Goal: Task Accomplishment & Management: Manage account settings

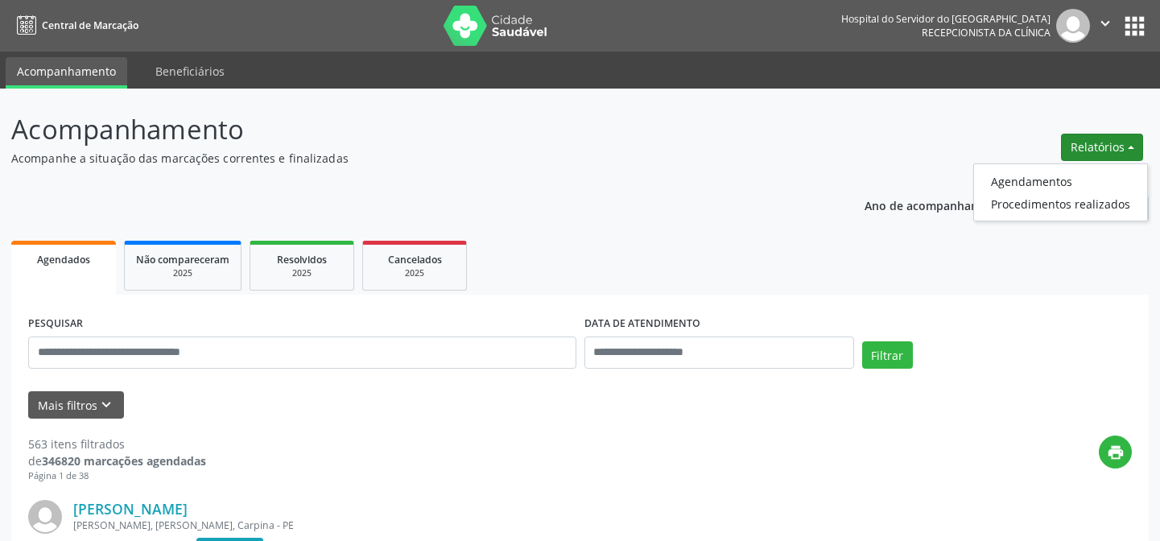
click at [1013, 184] on link "Agendamentos" at bounding box center [1060, 181] width 173 height 23
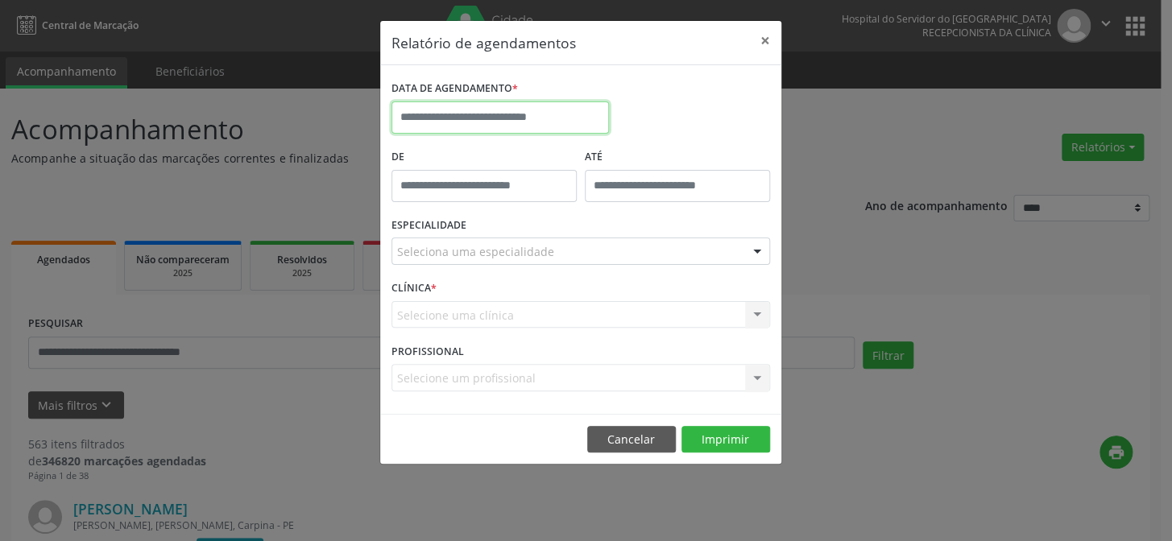
click at [520, 113] on input "text" at bounding box center [499, 117] width 217 height 32
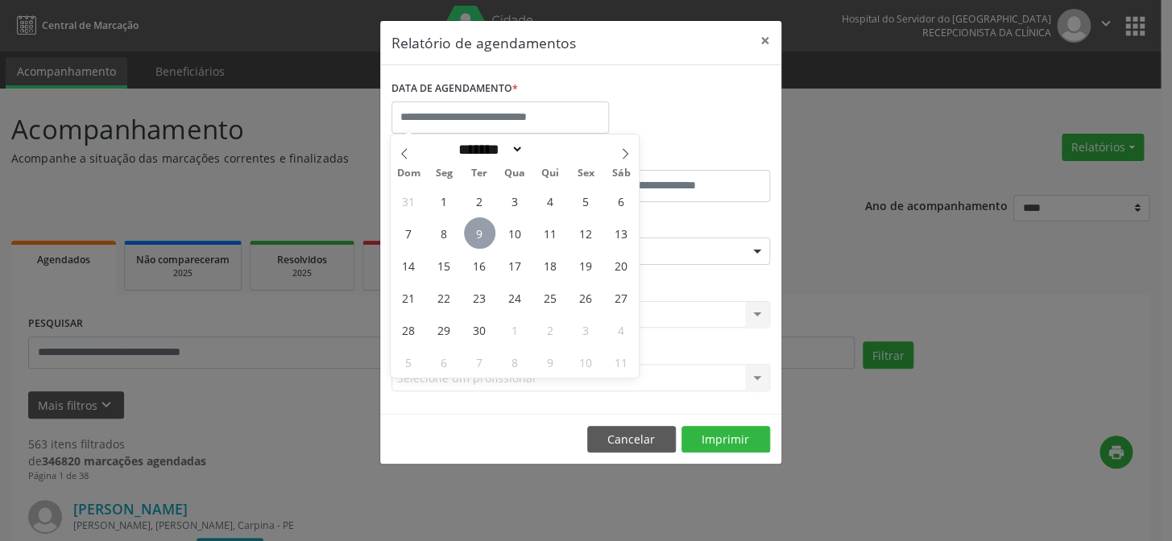
click at [475, 229] on span "9" at bounding box center [479, 232] width 31 height 31
type input "**********"
click at [478, 235] on span "9" at bounding box center [479, 232] width 31 height 31
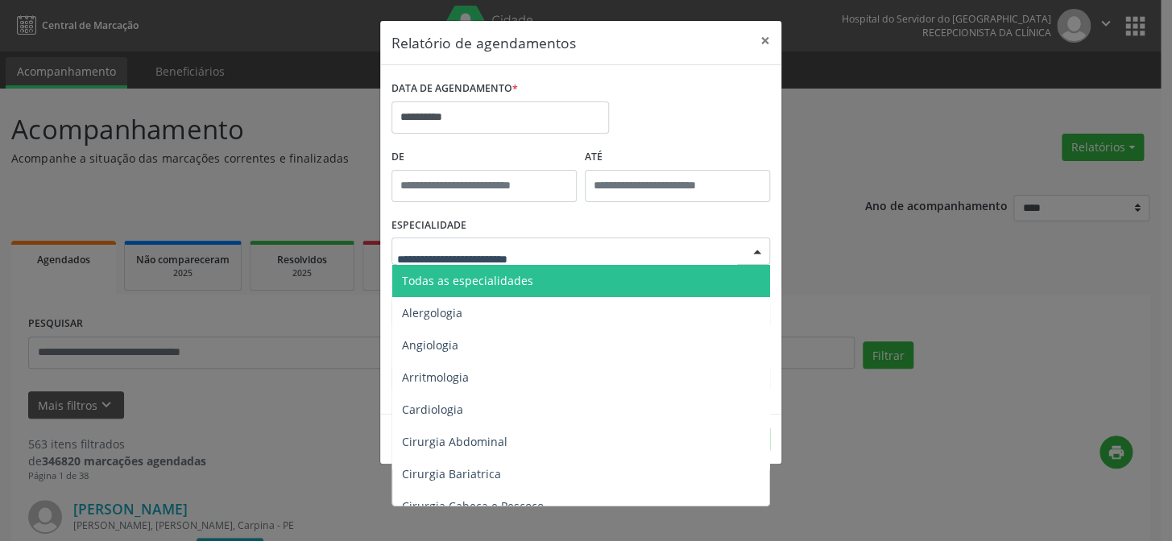
click at [478, 238] on div at bounding box center [580, 251] width 378 height 27
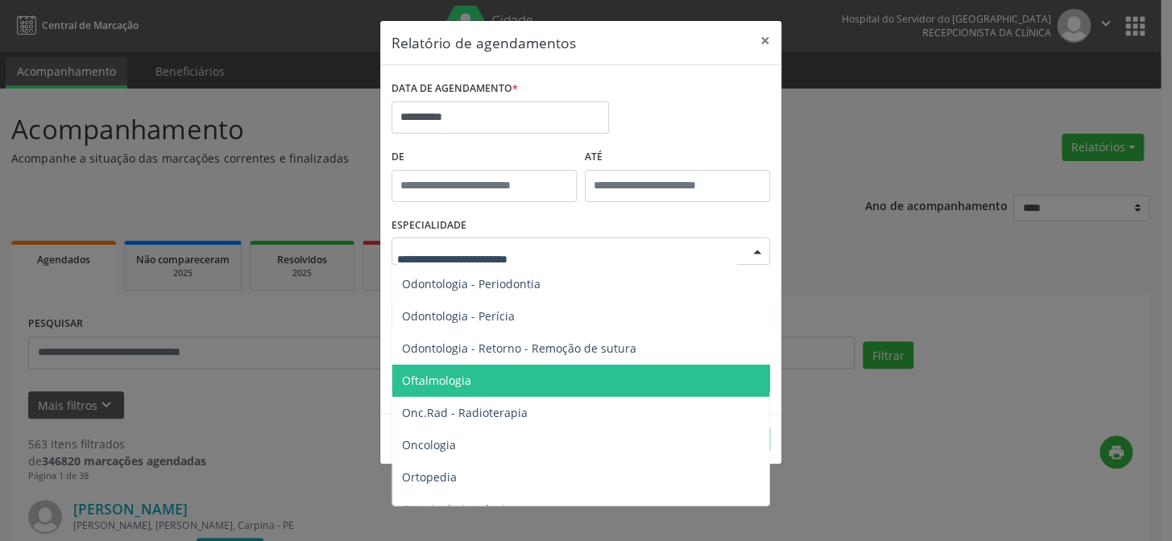
scroll to position [2196, 0]
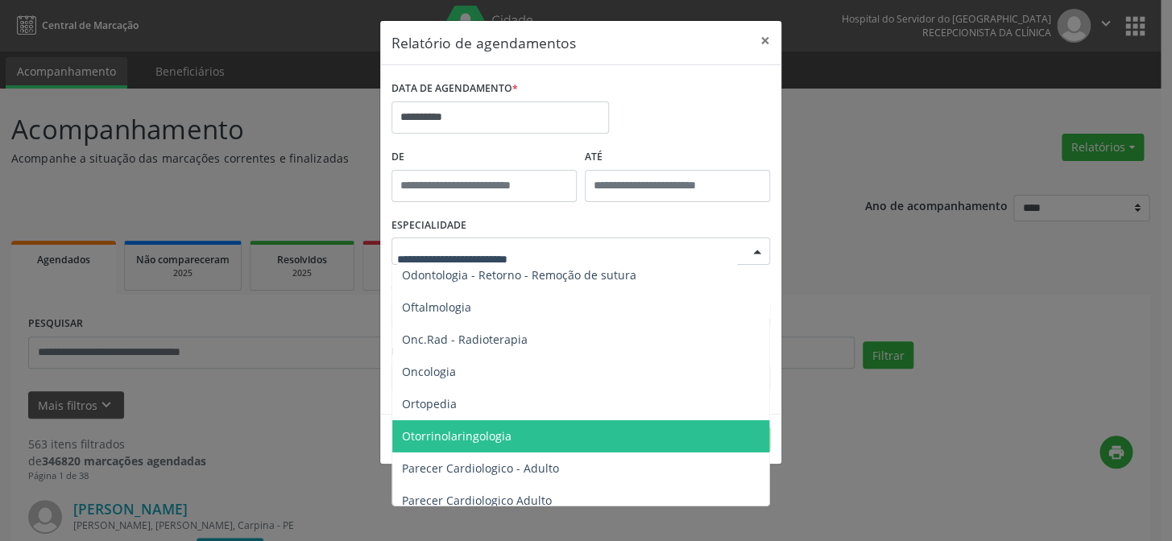
click at [451, 432] on span "Otorrinolaringologia" at bounding box center [457, 435] width 110 height 15
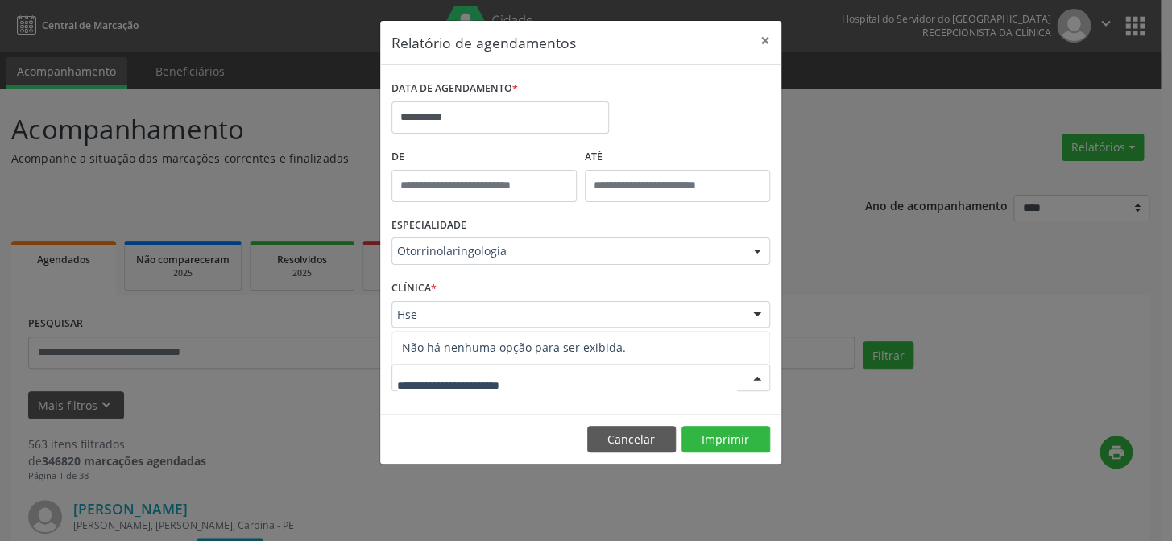
click at [474, 378] on input "text" at bounding box center [567, 386] width 340 height 32
click at [448, 392] on input "text" at bounding box center [567, 386] width 340 height 32
click at [420, 382] on input "text" at bounding box center [567, 386] width 340 height 32
click at [570, 390] on input "text" at bounding box center [567, 386] width 340 height 32
click at [753, 375] on div at bounding box center [757, 378] width 24 height 27
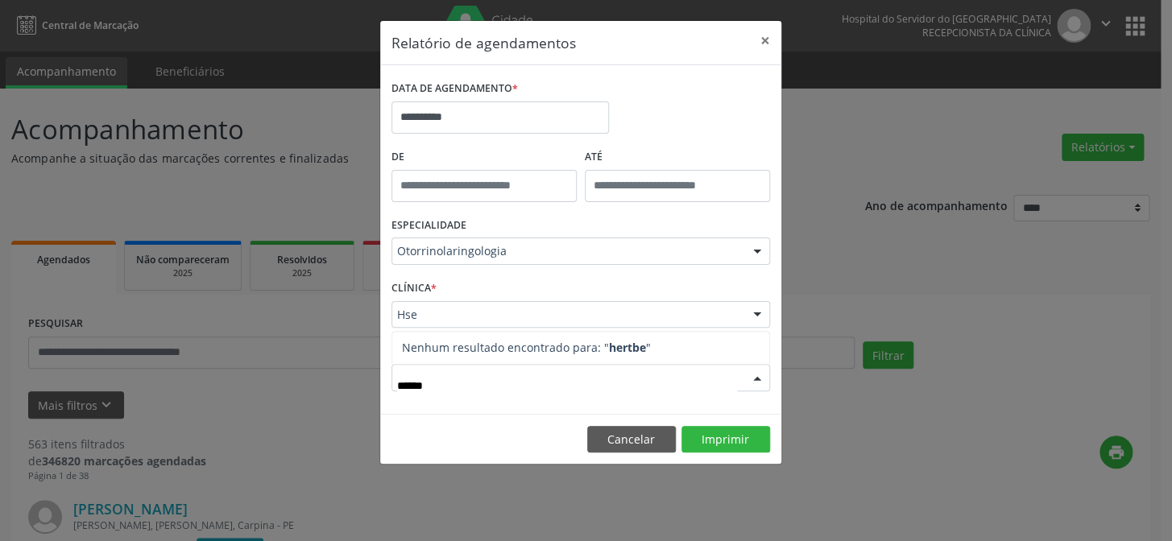
type input "*******"
click at [716, 435] on button "Imprimir" at bounding box center [725, 439] width 89 height 27
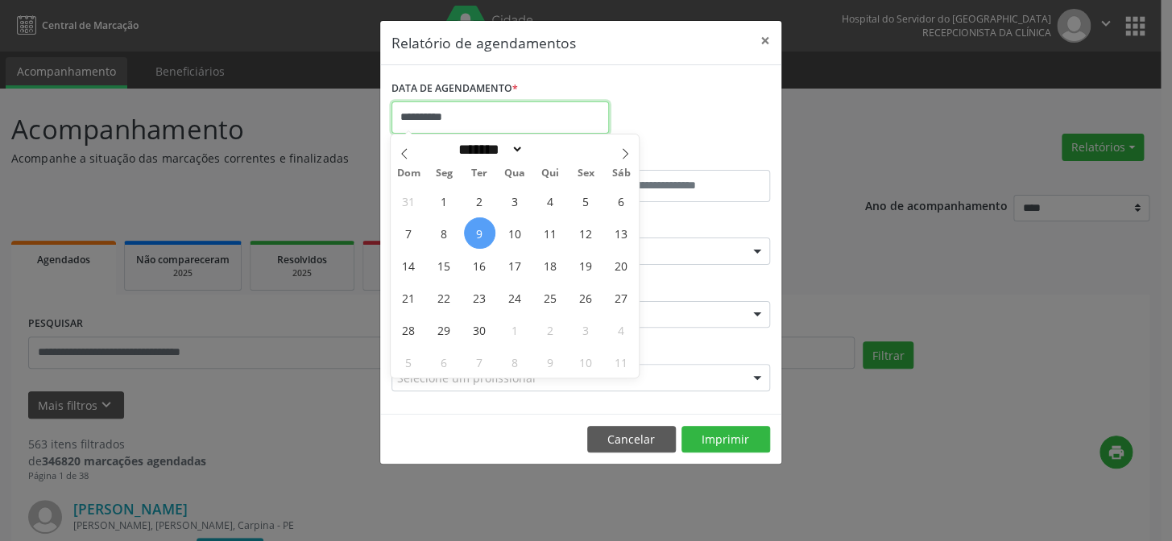
click at [458, 121] on input "**********" at bounding box center [499, 117] width 217 height 32
click at [478, 234] on span "9" at bounding box center [479, 232] width 31 height 31
type input "**********"
click at [477, 230] on span "9" at bounding box center [479, 232] width 31 height 31
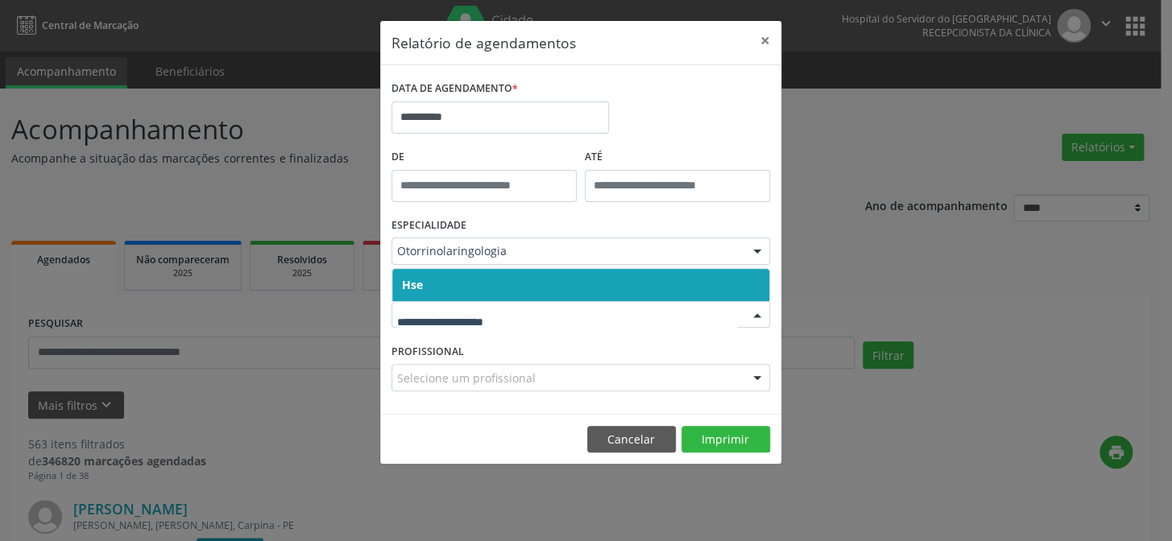
click at [461, 290] on span "Hse" at bounding box center [580, 285] width 377 height 32
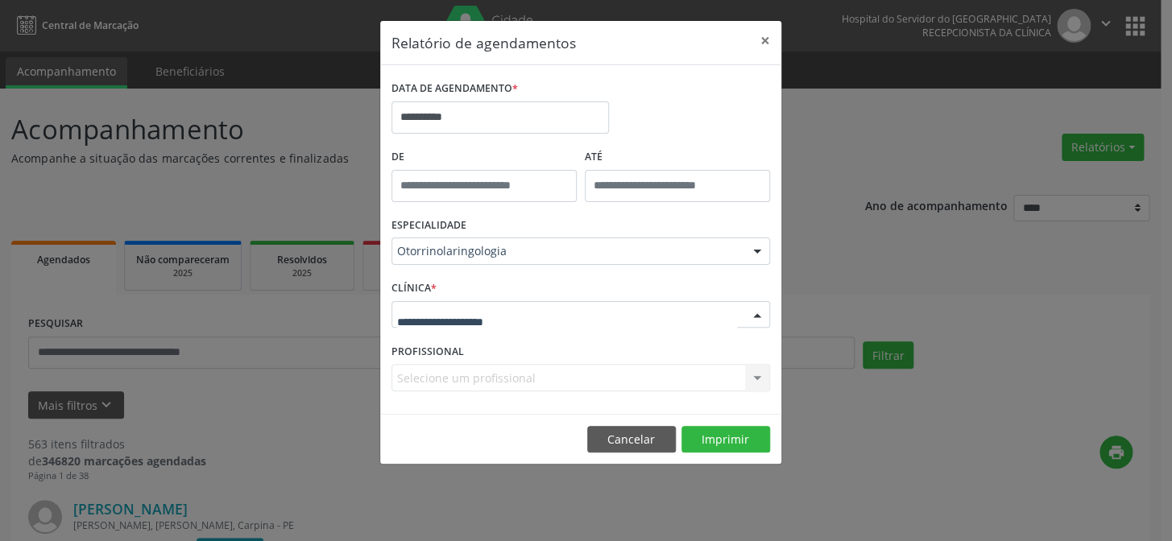
drag, startPoint x: 459, startPoint y: 313, endPoint x: 463, endPoint y: 300, distance: 14.3
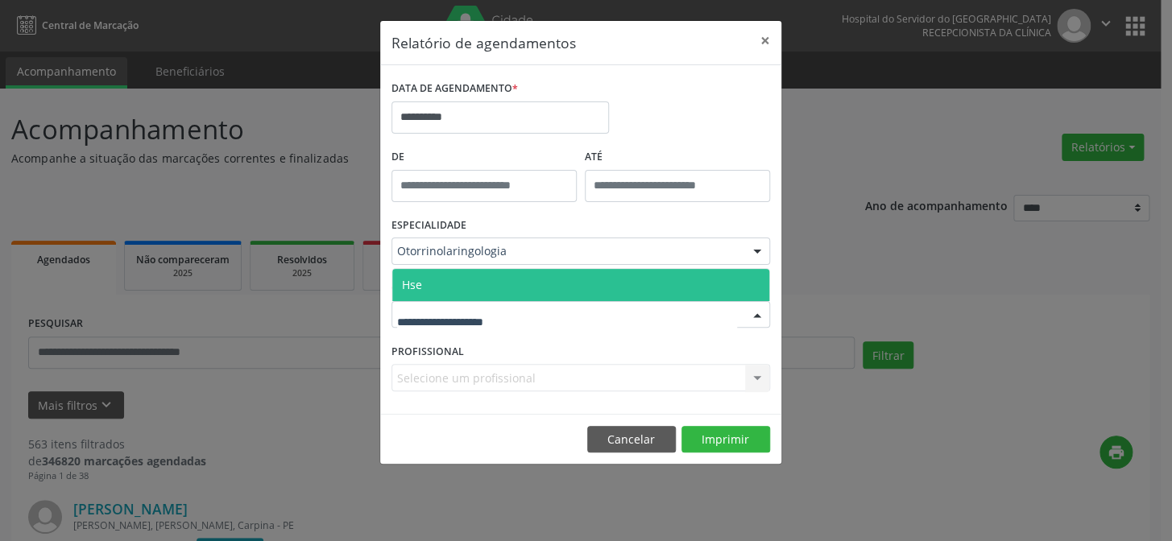
click at [465, 287] on span "Hse" at bounding box center [580, 285] width 377 height 32
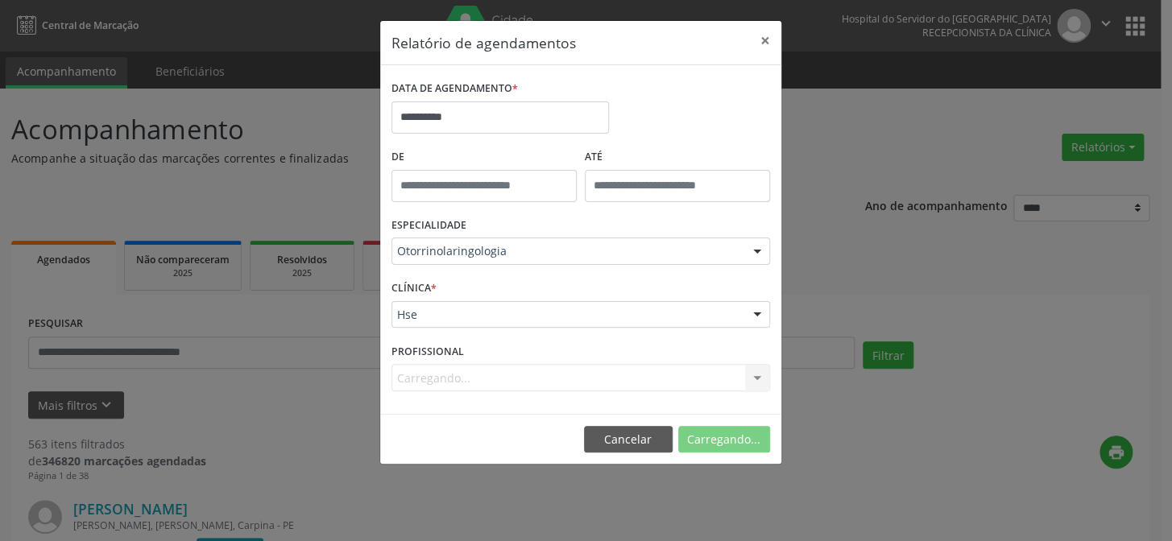
click at [420, 374] on div "Carregando... Nenhum resultado encontrado para: " " Não há nenhuma opção para s…" at bounding box center [580, 377] width 378 height 27
click at [750, 376] on div at bounding box center [757, 378] width 24 height 27
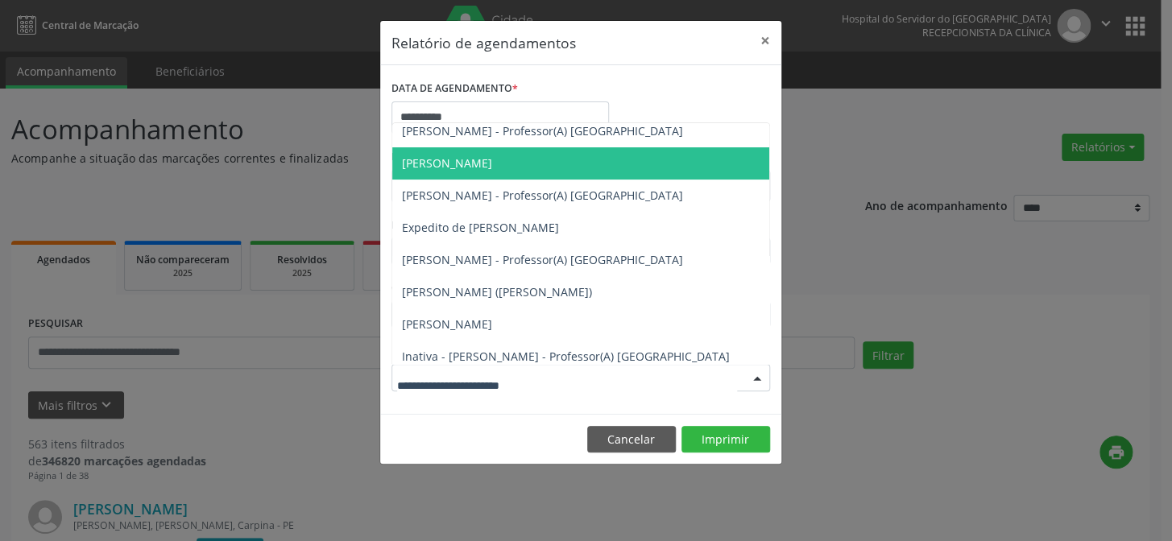
scroll to position [146, 0]
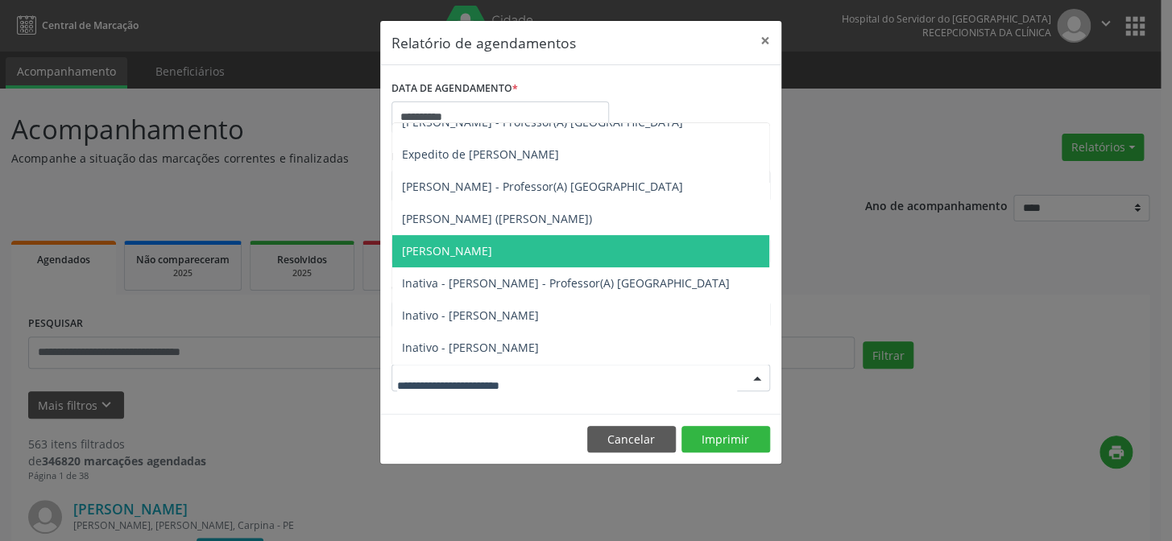
click at [531, 250] on span "[PERSON_NAME]" at bounding box center [580, 251] width 377 height 32
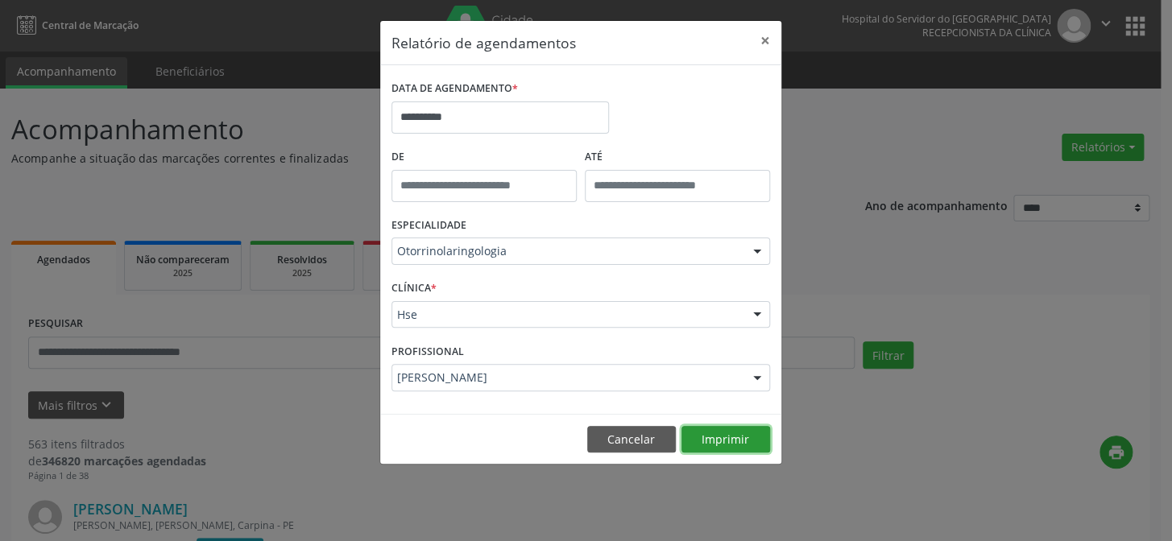
click at [719, 443] on button "Imprimir" at bounding box center [725, 439] width 89 height 27
click at [764, 35] on button "×" at bounding box center [765, 40] width 32 height 39
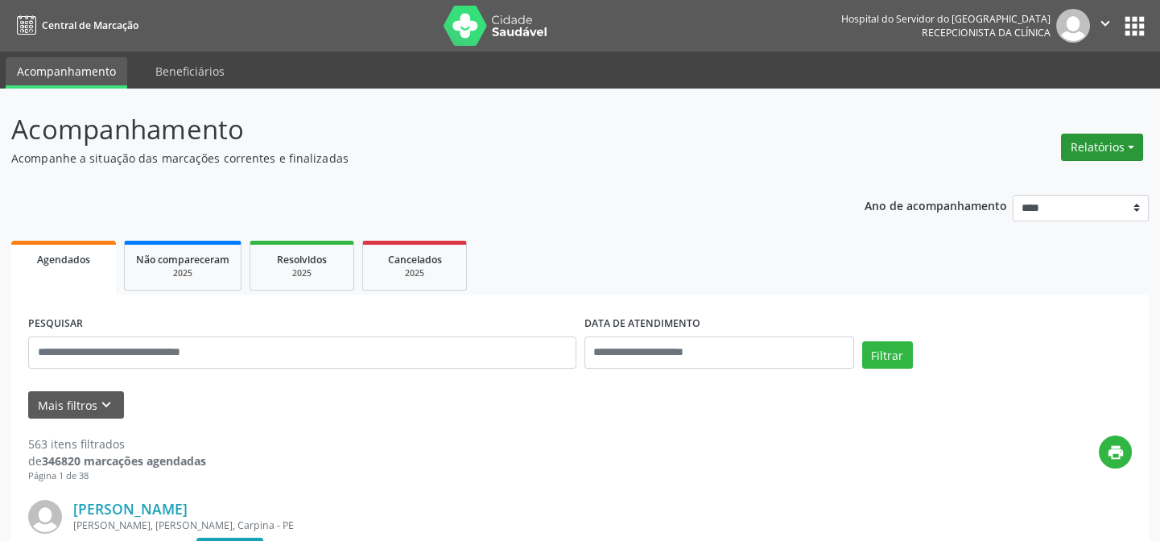
click at [1130, 141] on button "Relatórios" at bounding box center [1102, 147] width 82 height 27
click at [1023, 179] on link "Agendamentos" at bounding box center [1060, 181] width 173 height 23
select select "*"
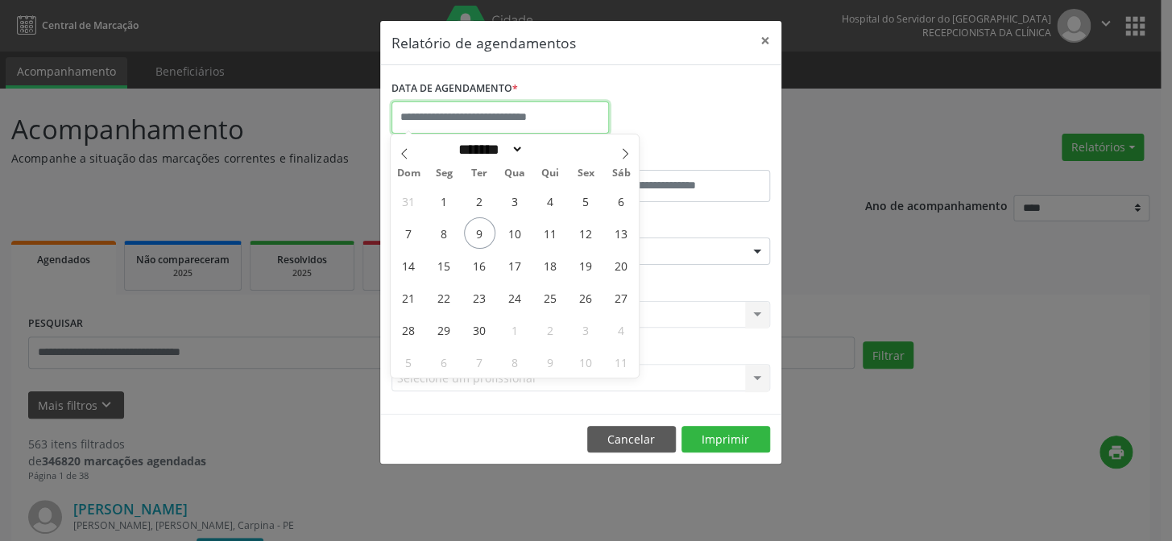
click at [451, 113] on input "text" at bounding box center [499, 117] width 217 height 32
click at [479, 231] on span "9" at bounding box center [479, 232] width 31 height 31
type input "**********"
click at [479, 234] on span "9" at bounding box center [479, 232] width 31 height 31
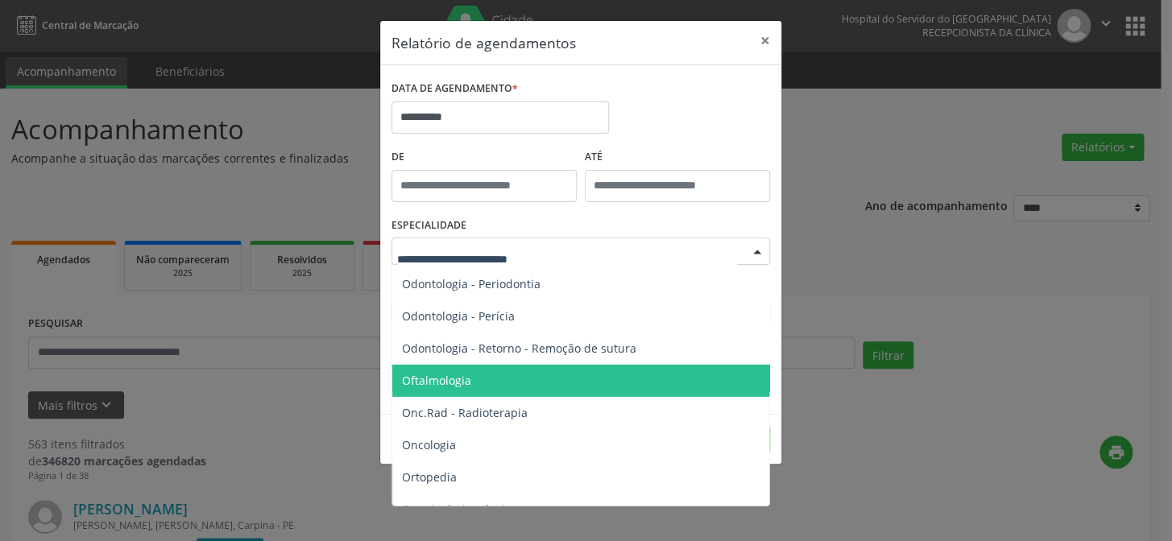
scroll to position [2196, 0]
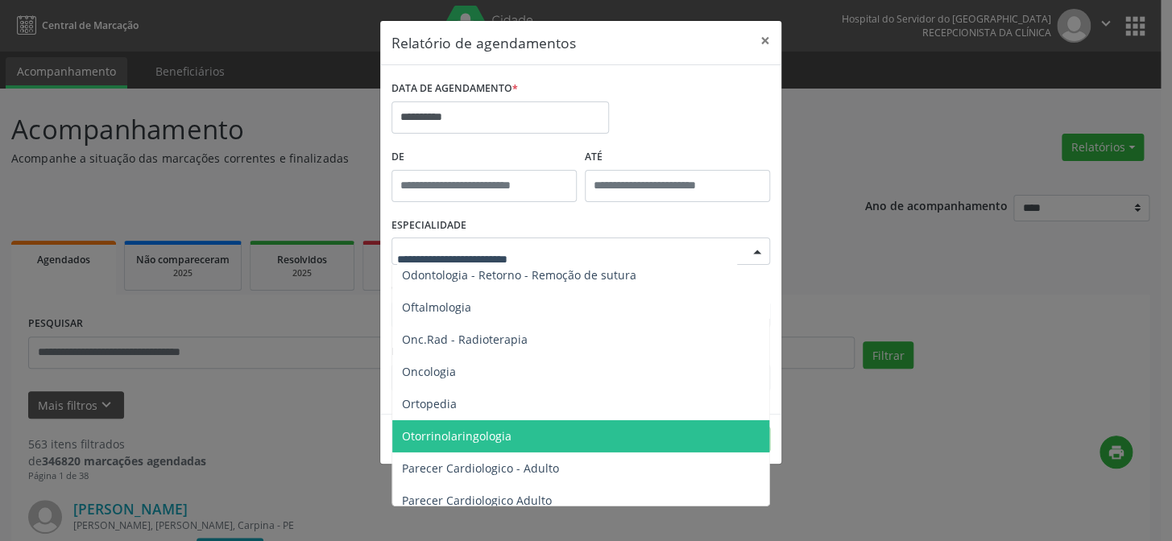
click at [503, 435] on span "Otorrinolaringologia" at bounding box center [457, 435] width 110 height 15
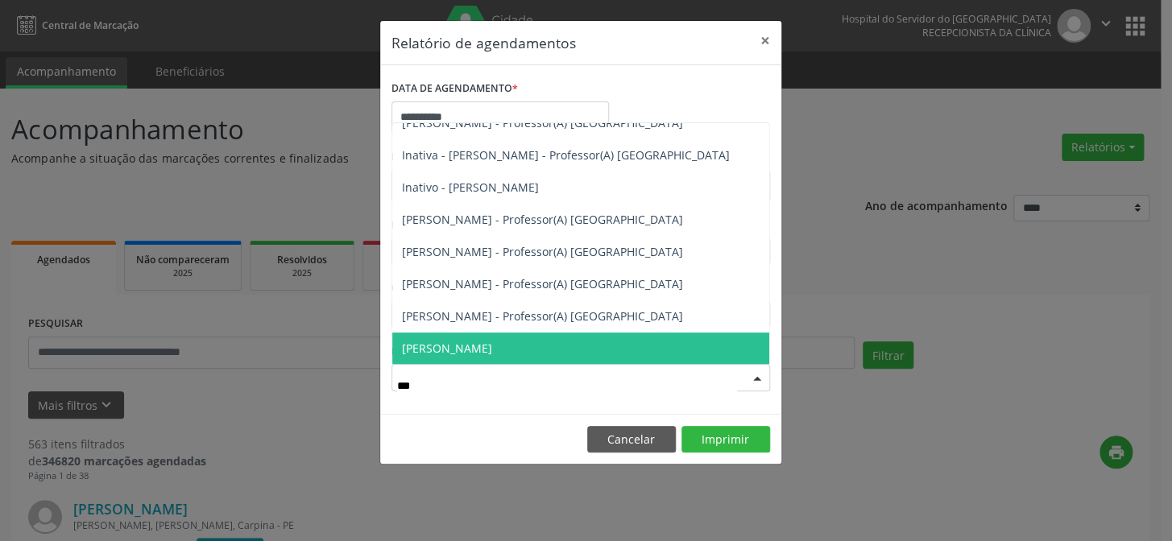
scroll to position [0, 0]
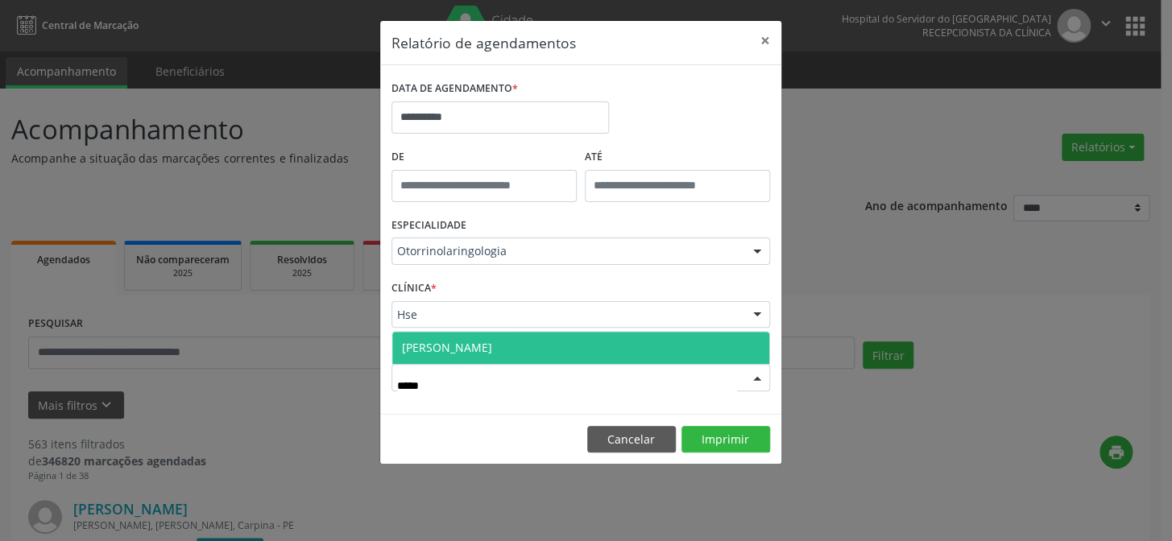
type input "******"
click at [539, 341] on span "[PERSON_NAME]" at bounding box center [580, 348] width 377 height 32
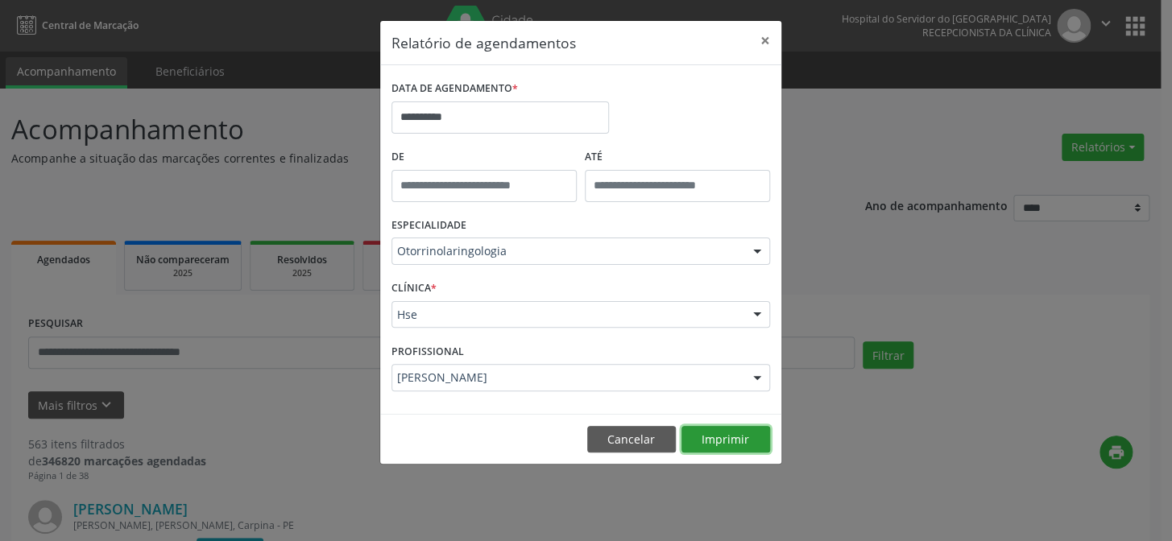
click at [718, 437] on button "Imprimir" at bounding box center [725, 439] width 89 height 27
click at [467, 121] on input "**********" at bounding box center [499, 117] width 217 height 32
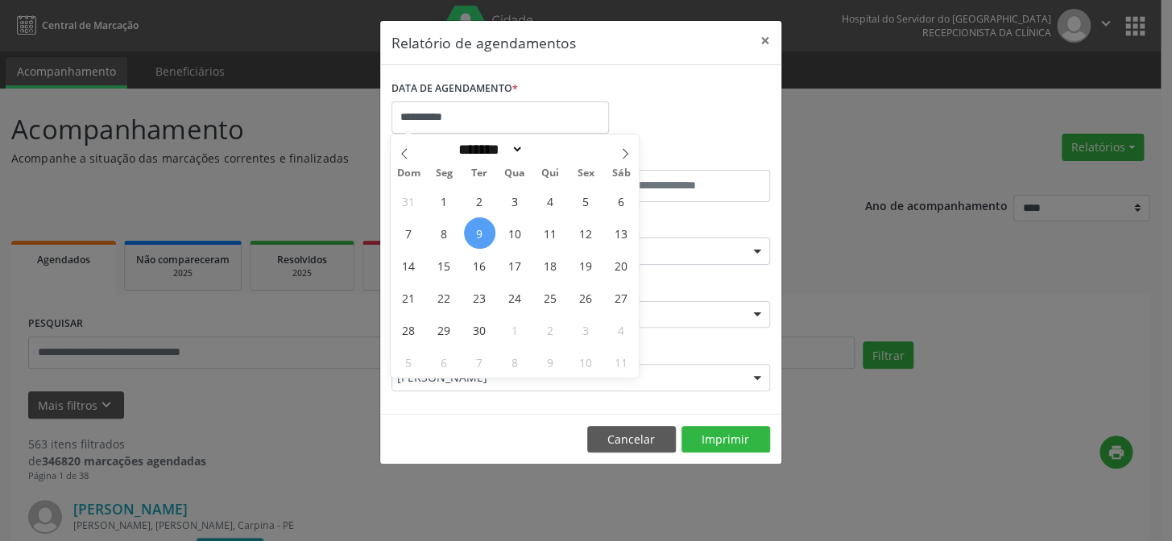
click at [479, 235] on span "9" at bounding box center [479, 232] width 31 height 31
type input "**********"
click at [480, 232] on span "9" at bounding box center [479, 232] width 31 height 31
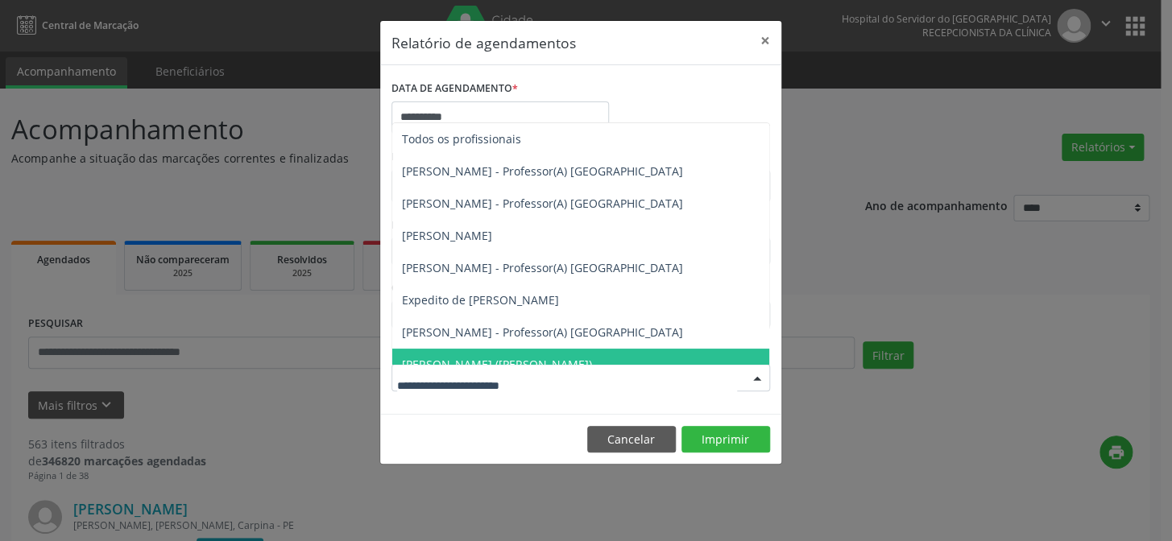
click at [757, 373] on div at bounding box center [757, 378] width 24 height 27
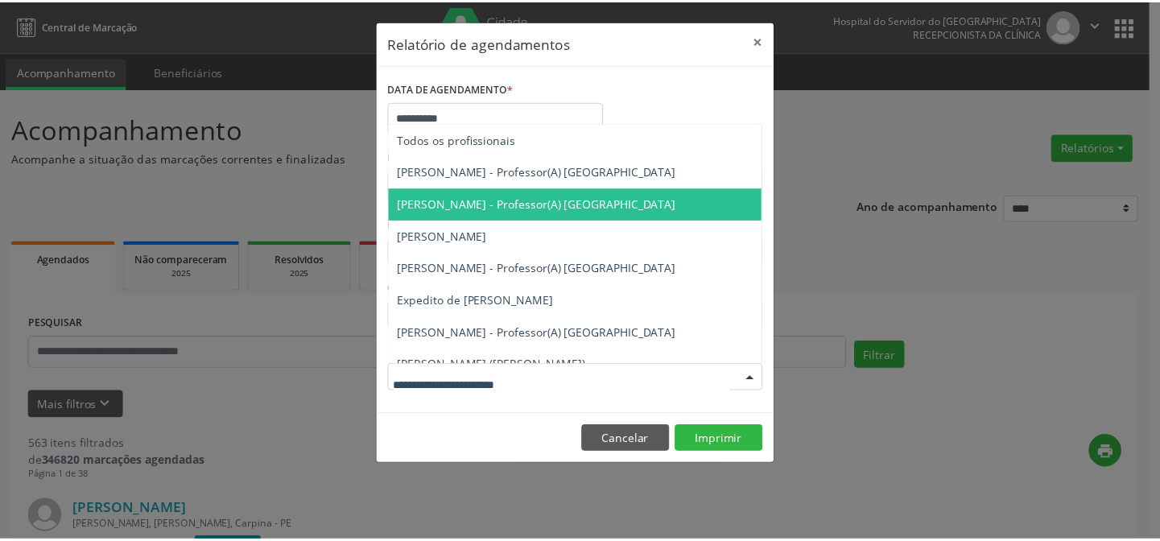
scroll to position [146, 0]
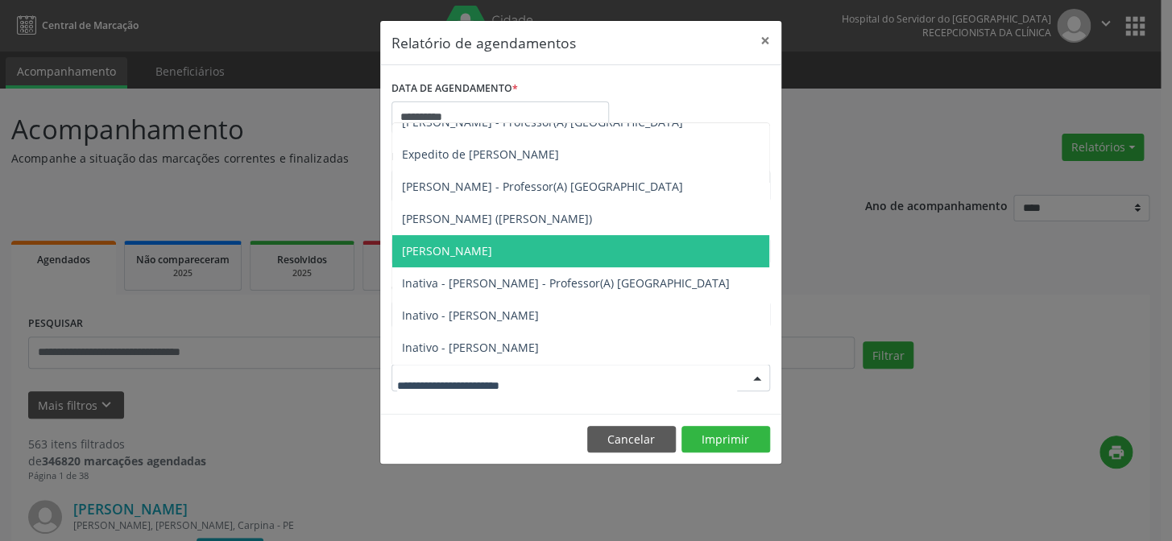
click at [462, 249] on span "[PERSON_NAME]" at bounding box center [447, 250] width 90 height 15
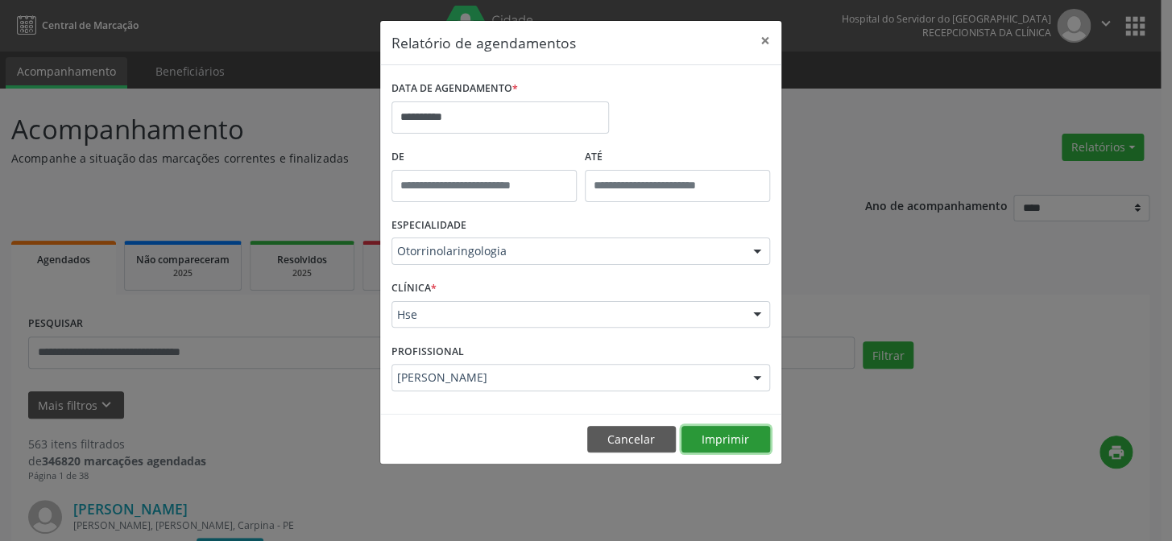
click at [719, 439] on button "Imprimir" at bounding box center [725, 439] width 89 height 27
click at [765, 39] on button "×" at bounding box center [765, 40] width 32 height 39
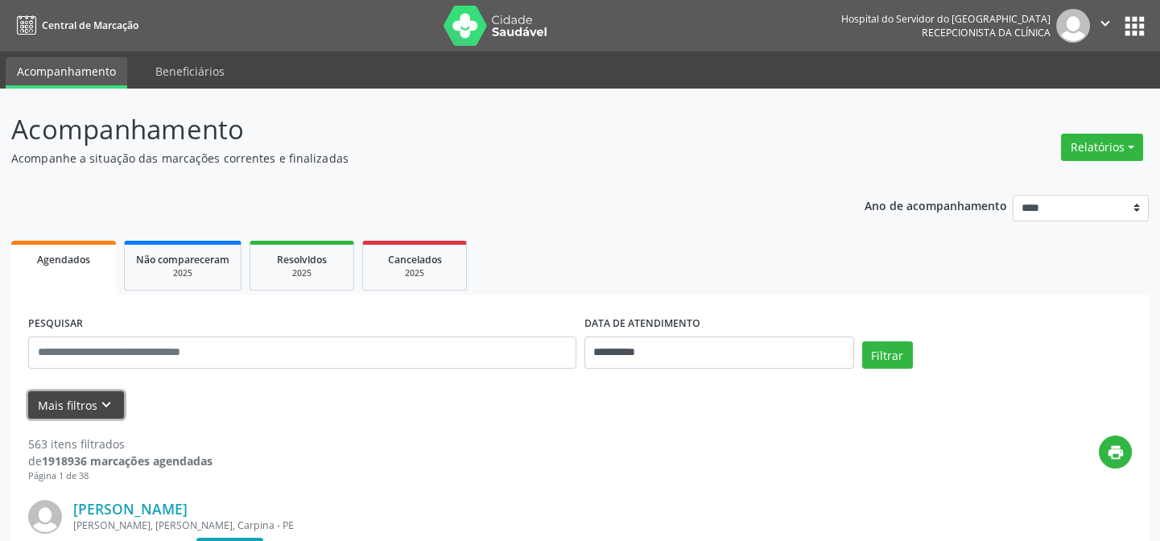
click at [77, 407] on button "Mais filtros keyboard_arrow_down" at bounding box center [76, 405] width 96 height 28
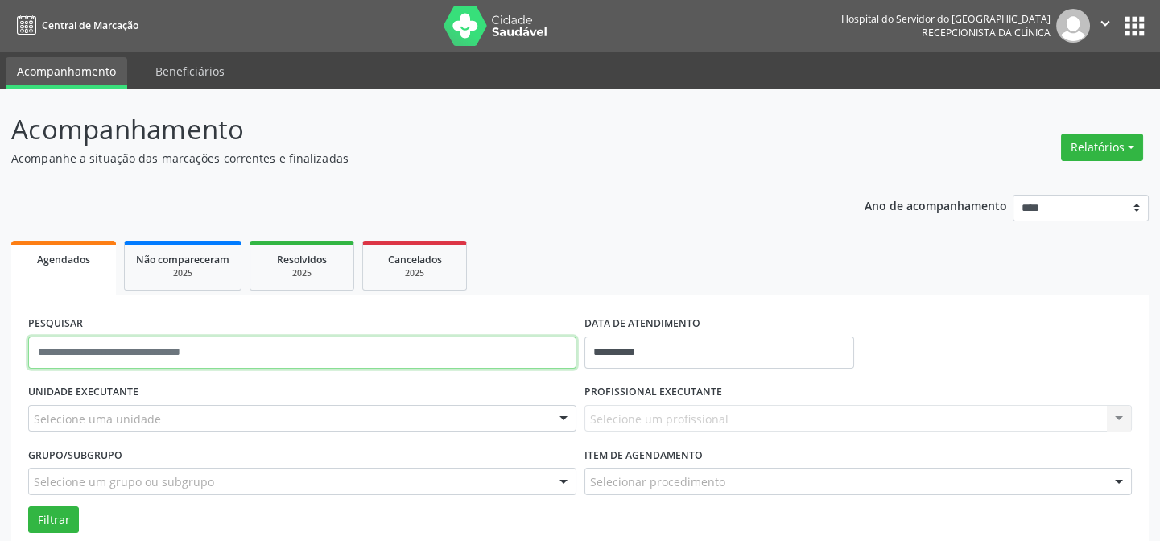
click at [182, 353] on input "text" at bounding box center [302, 353] width 548 height 32
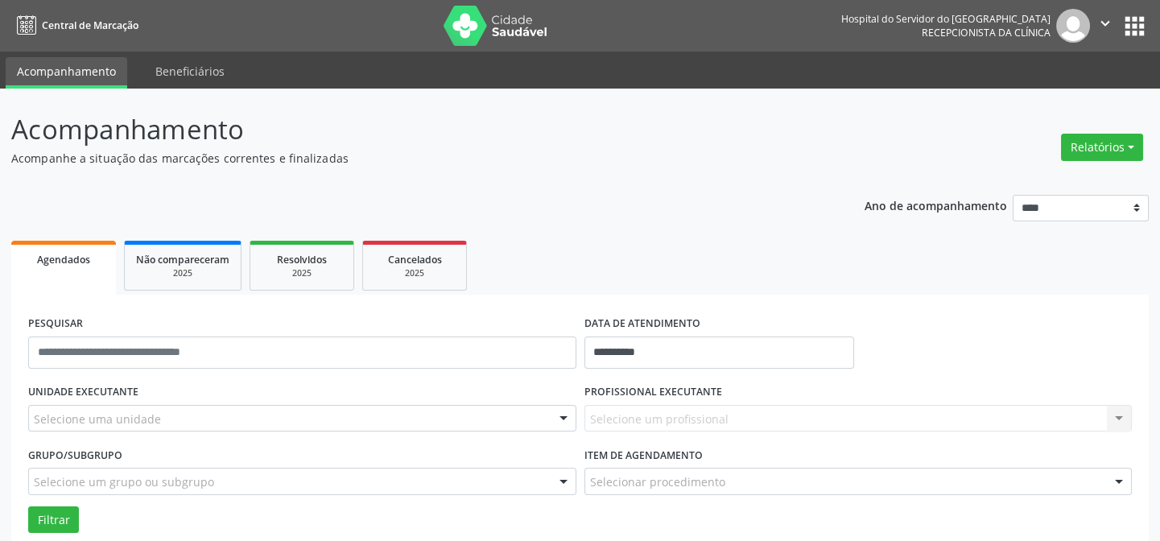
drag, startPoint x: 273, startPoint y: 524, endPoint x: 252, endPoint y: 495, distance: 35.8
click at [275, 520] on div "Filtrar" at bounding box center [580, 519] width 1112 height 27
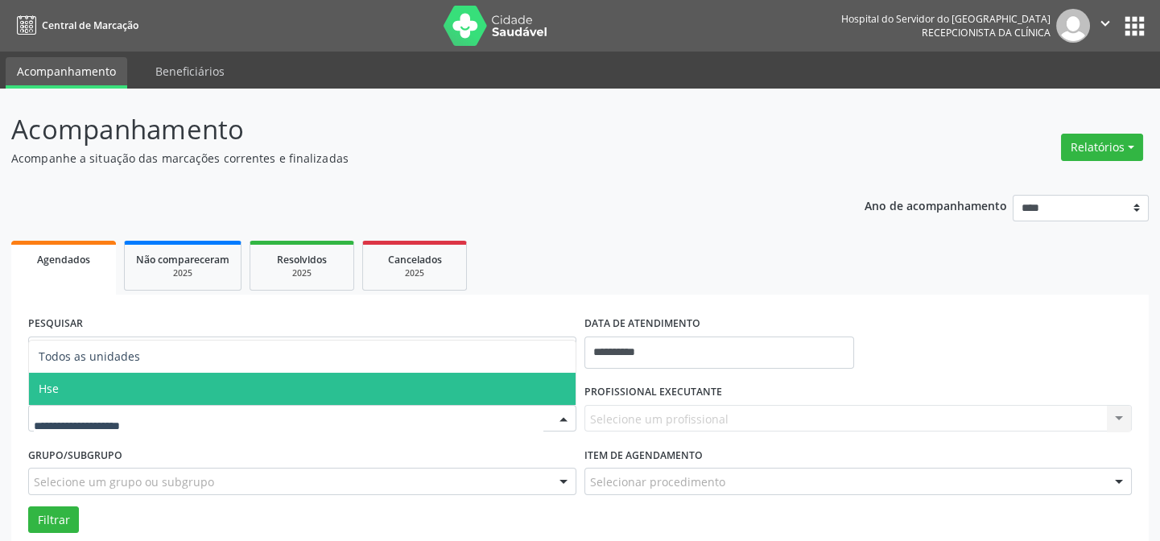
click at [126, 392] on span "Hse" at bounding box center [302, 389] width 547 height 32
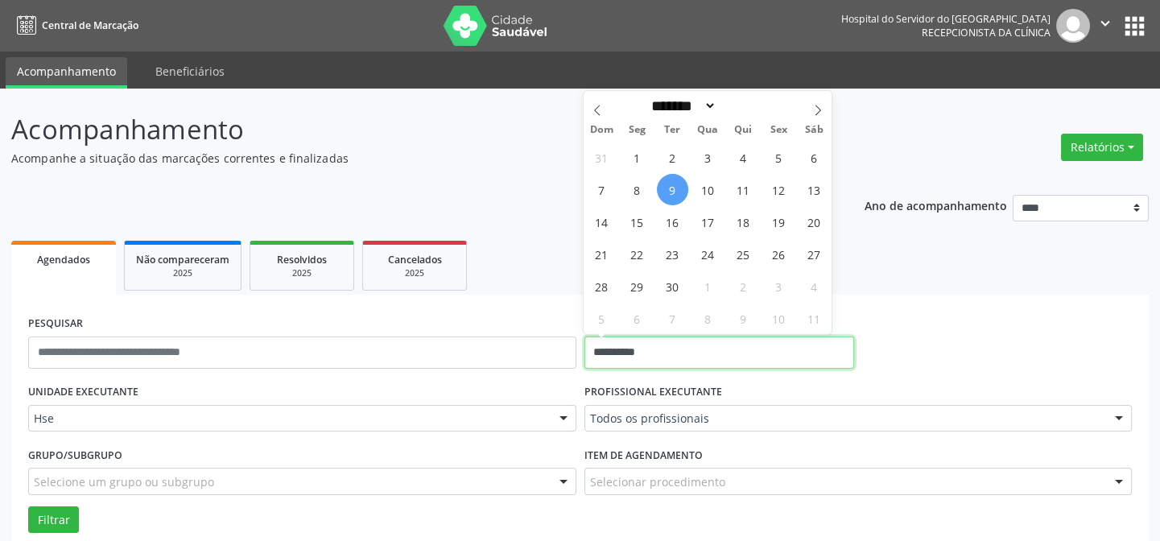
click at [684, 338] on input "**********" at bounding box center [720, 353] width 270 height 32
click at [672, 188] on span "9" at bounding box center [672, 189] width 31 height 31
type input "**********"
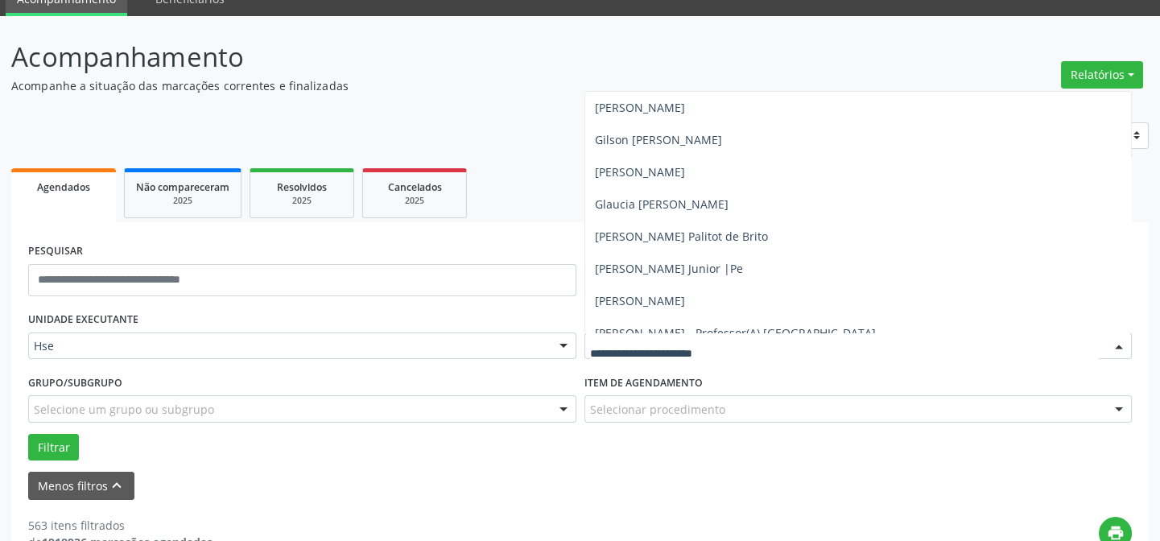
scroll to position [4172, 0]
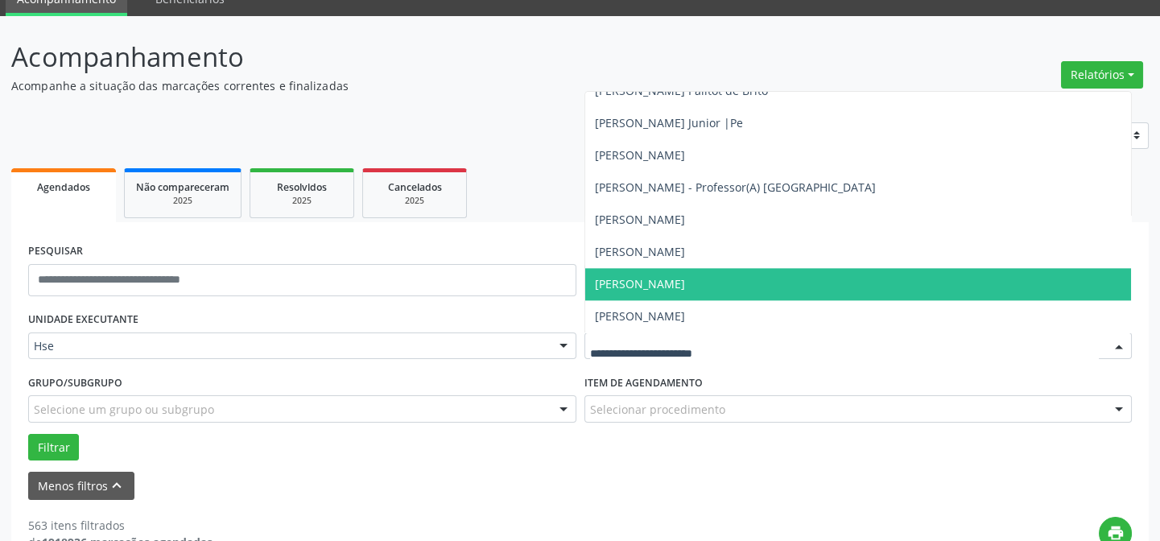
click at [656, 282] on span "[PERSON_NAME]" at bounding box center [640, 283] width 90 height 15
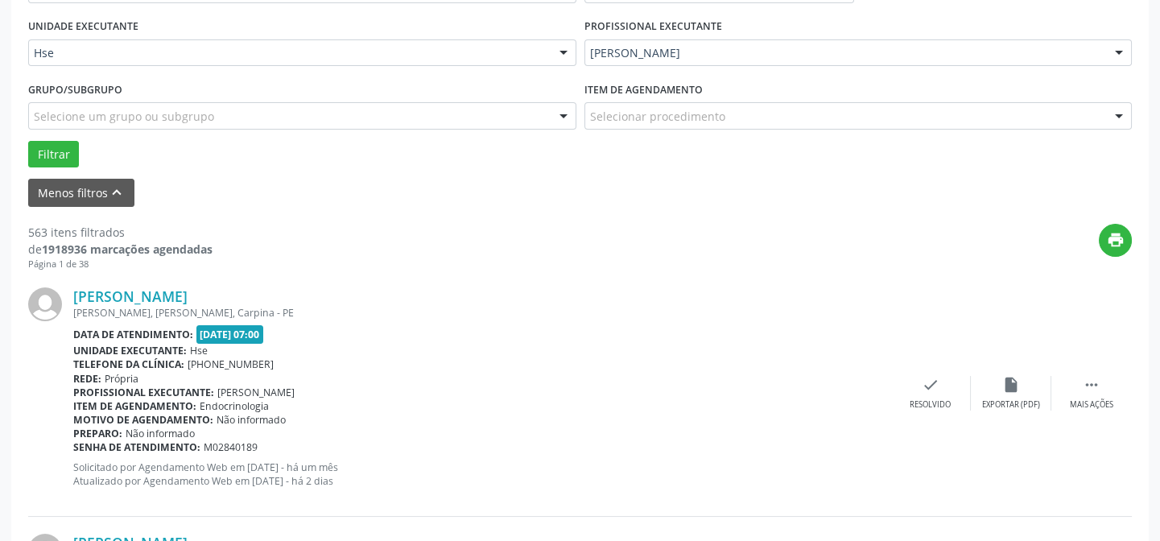
scroll to position [292, 0]
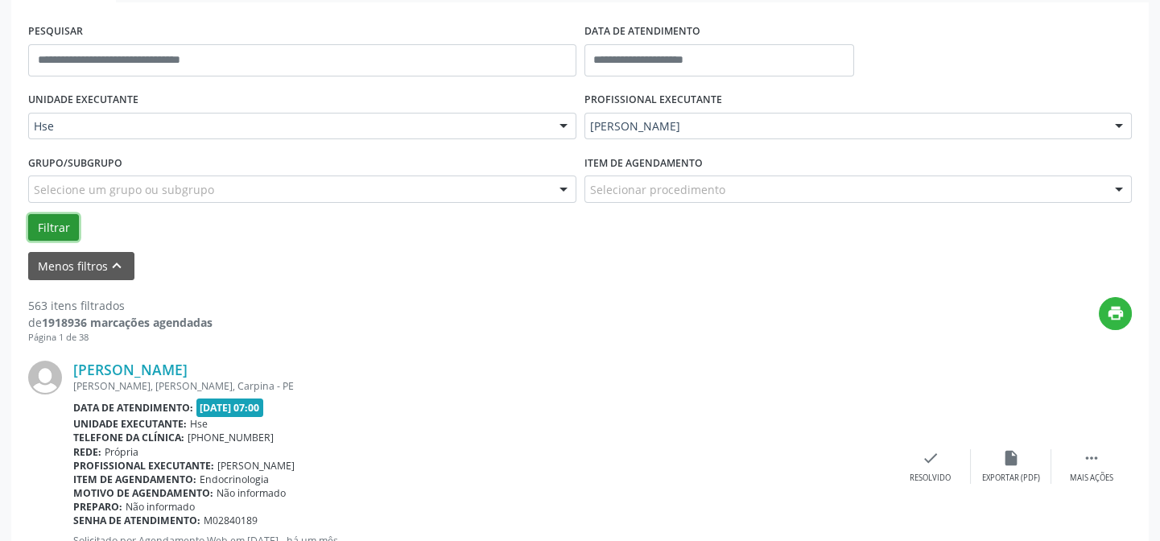
click at [51, 227] on button "Filtrar" at bounding box center [53, 227] width 51 height 27
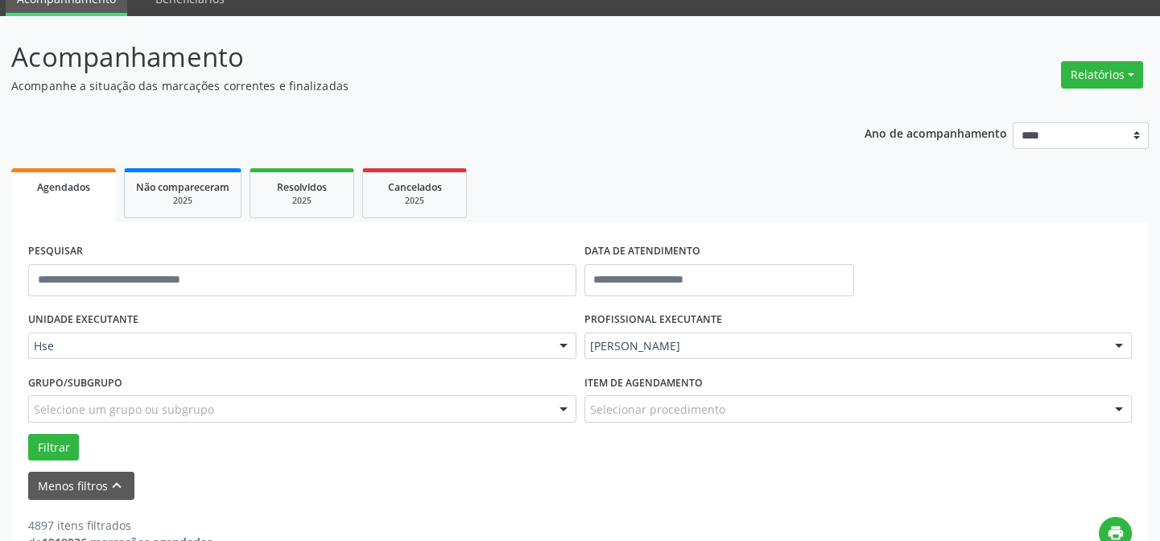
scroll to position [146, 0]
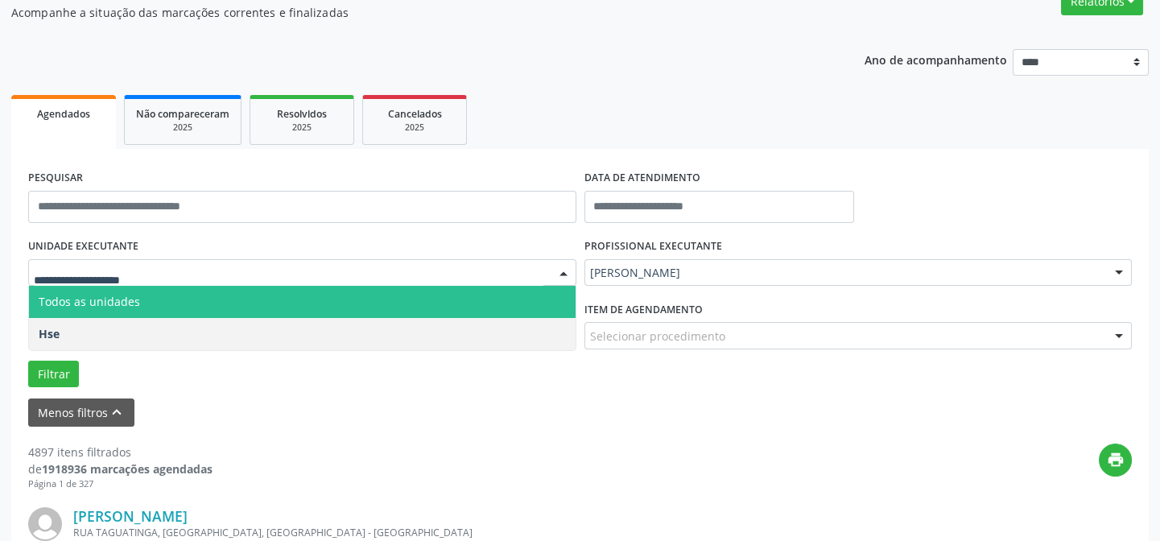
click at [188, 282] on input "text" at bounding box center [289, 281] width 510 height 32
click at [184, 296] on span "Todos as unidades" at bounding box center [302, 302] width 547 height 32
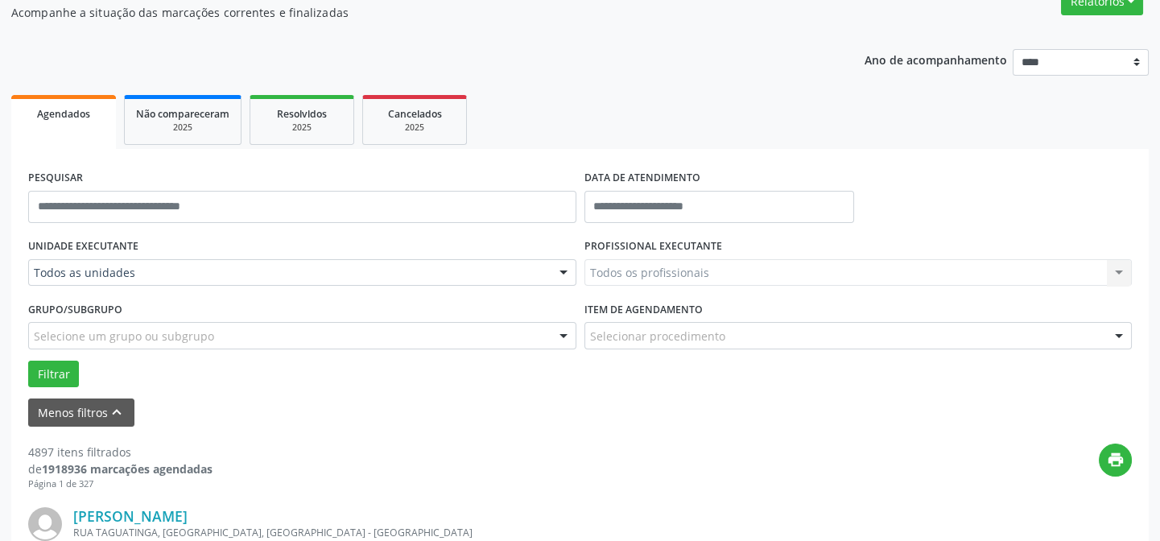
drag, startPoint x: 151, startPoint y: 272, endPoint x: 157, endPoint y: 263, distance: 10.5
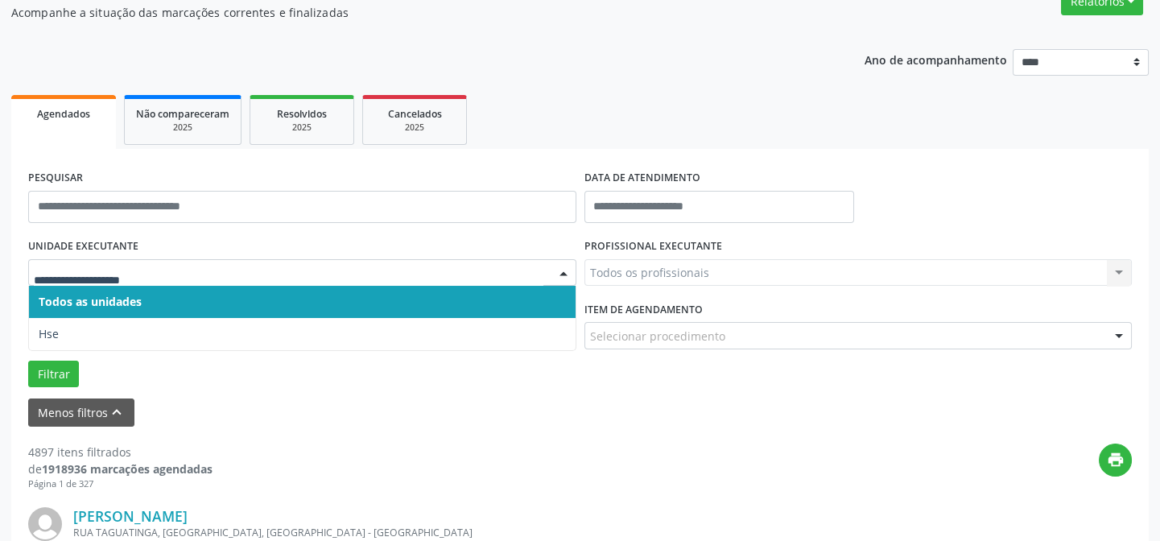
click at [161, 304] on span "Todos as unidades" at bounding box center [302, 302] width 547 height 32
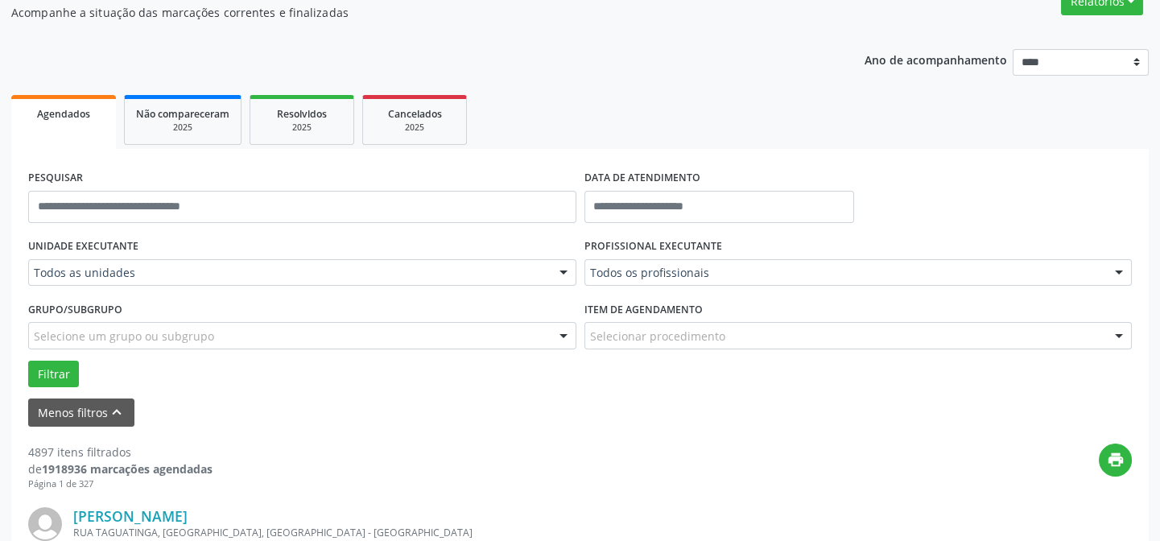
drag, startPoint x: 129, startPoint y: 318, endPoint x: 132, endPoint y: 285, distance: 33.2
click at [128, 316] on div "Grupo/Subgrupo Selecione um grupo ou subgrupo Todos os grupos e subgrupos Nenhu…" at bounding box center [302, 323] width 548 height 52
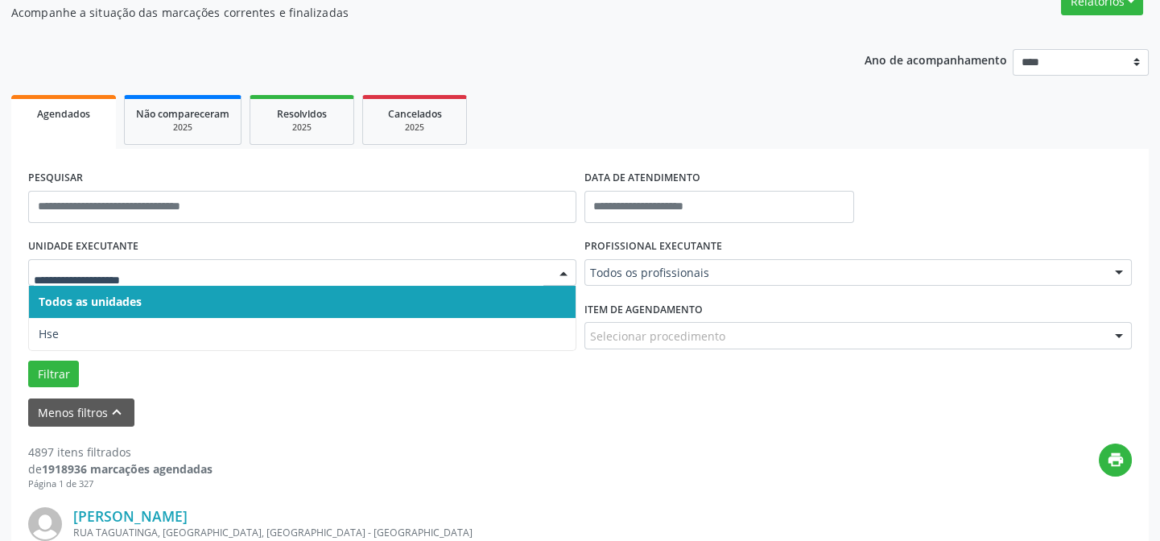
click at [154, 259] on div at bounding box center [302, 272] width 548 height 27
drag, startPoint x: 149, startPoint y: 291, endPoint x: 103, endPoint y: 319, distance: 53.4
click at [149, 292] on span "Todos as unidades" at bounding box center [302, 302] width 547 height 32
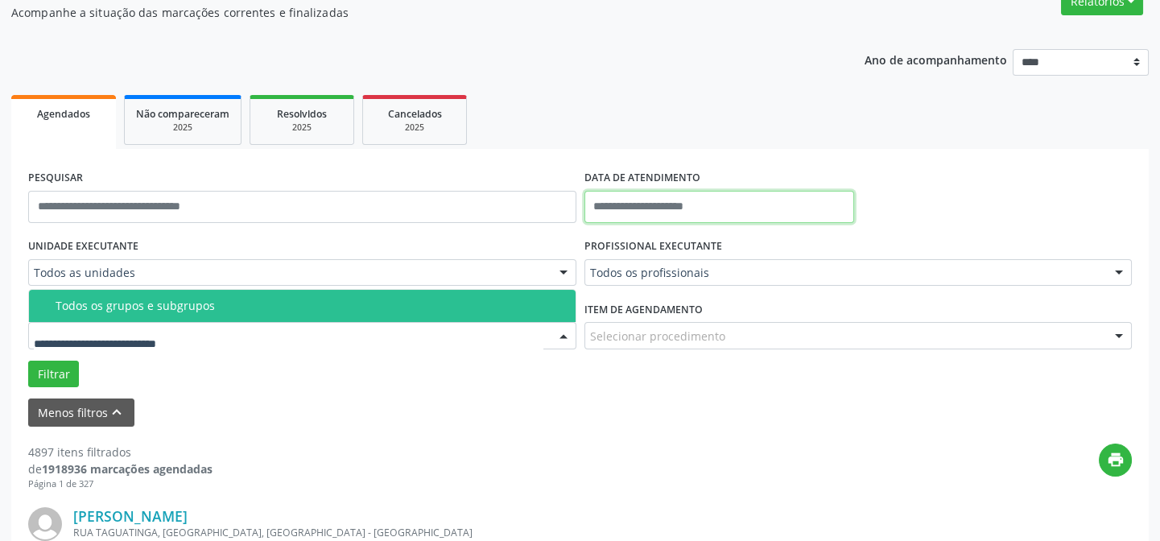
click at [654, 219] on input "text" at bounding box center [720, 207] width 270 height 32
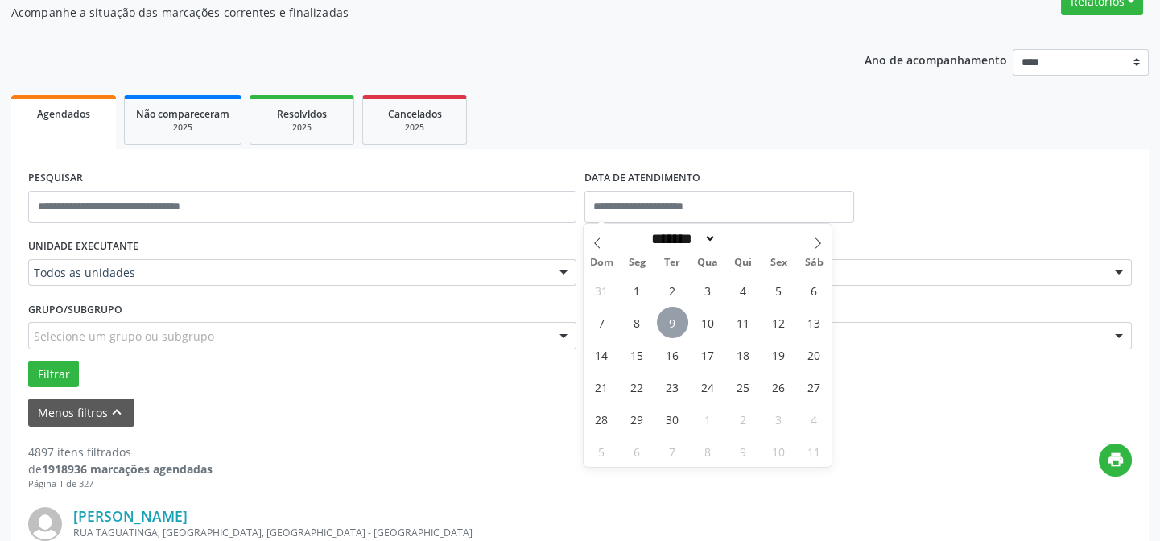
click at [674, 323] on span "9" at bounding box center [672, 322] width 31 height 31
type input "**********"
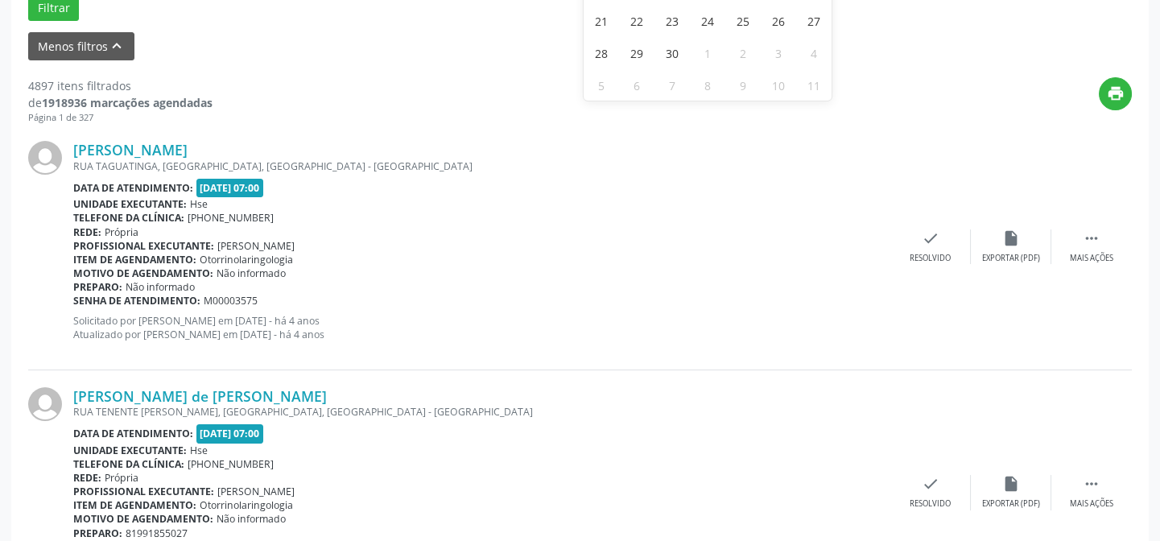
scroll to position [292, 0]
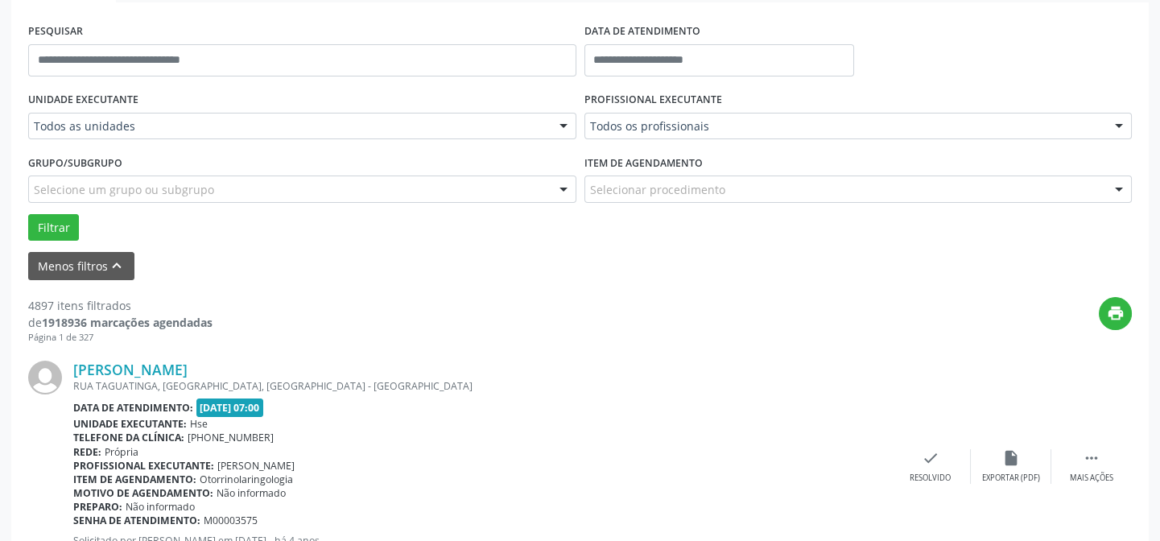
drag, startPoint x: 444, startPoint y: 431, endPoint x: 541, endPoint y: 321, distance: 146.0
click at [445, 431] on div "Telefone da clínica: (81) 31834500" at bounding box center [481, 438] width 817 height 14
click at [89, 177] on div "Selecione um grupo ou subgrupo" at bounding box center [302, 189] width 548 height 27
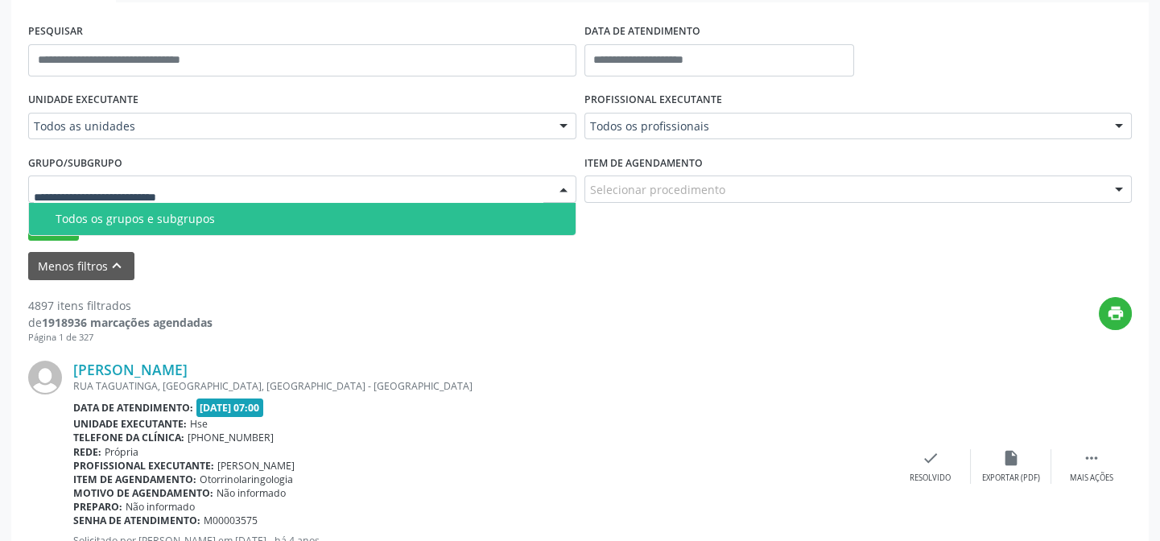
click at [152, 176] on div at bounding box center [302, 189] width 548 height 27
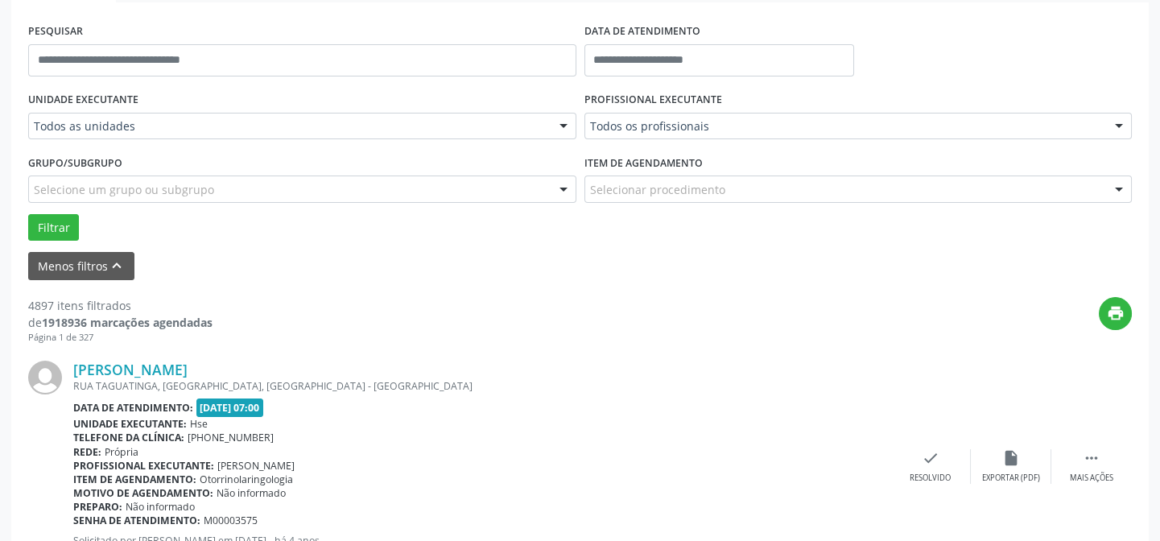
click at [142, 145] on div "UNIDADE EXECUTANTE Todos as unidades Todos as unidades Hse Nenhum resultado enc…" at bounding box center [302, 119] width 556 height 63
click at [135, 171] on div "Grupo/Subgrupo Selecione um grupo ou subgrupo Todos os grupos e subgrupos Nenhu…" at bounding box center [302, 177] width 548 height 52
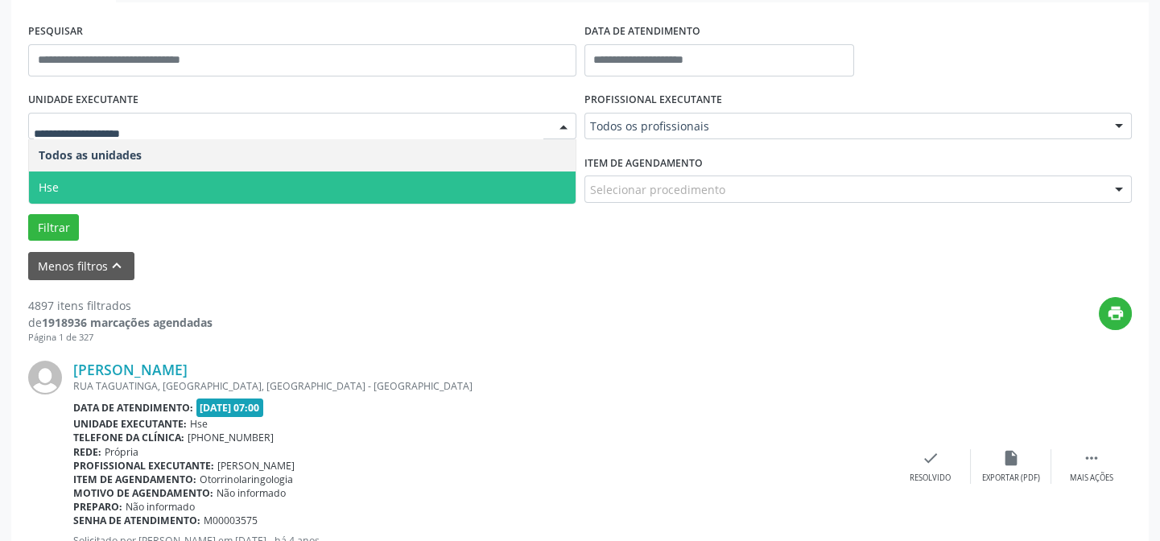
click at [123, 183] on span "Hse" at bounding box center [302, 188] width 547 height 32
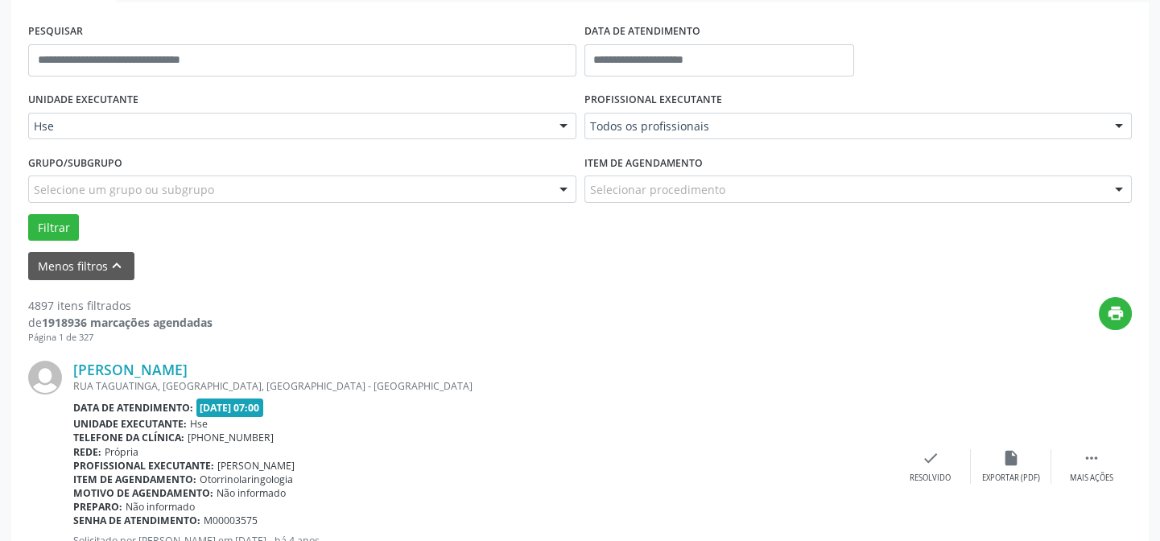
scroll to position [146, 0]
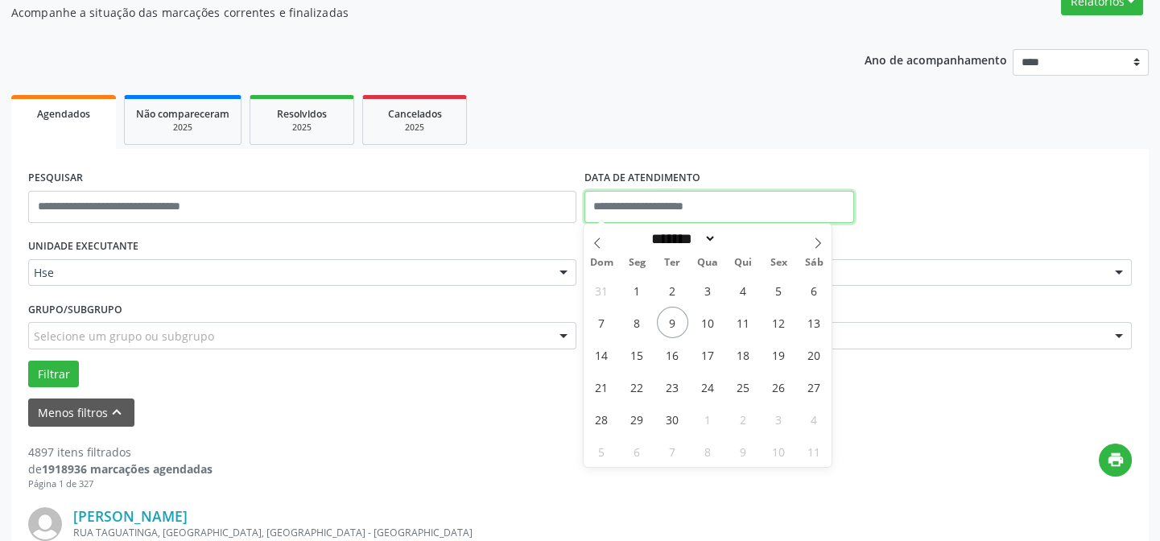
click at [678, 209] on input "text" at bounding box center [720, 207] width 270 height 32
click at [671, 320] on span "9" at bounding box center [672, 322] width 31 height 31
type input "**********"
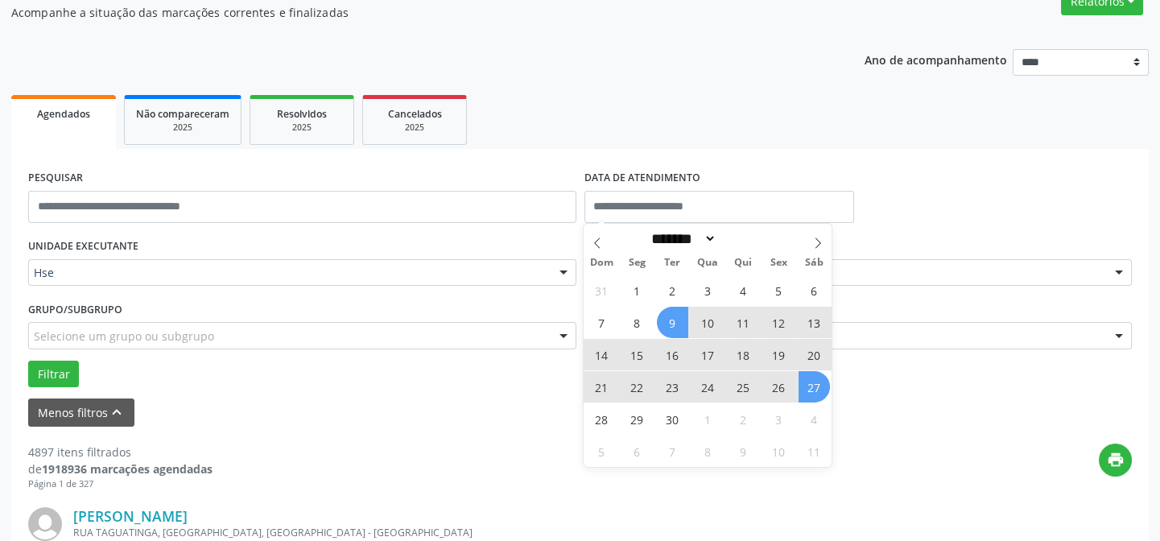
click at [876, 399] on div "Menos filtros keyboard_arrow_up" at bounding box center [580, 413] width 1112 height 28
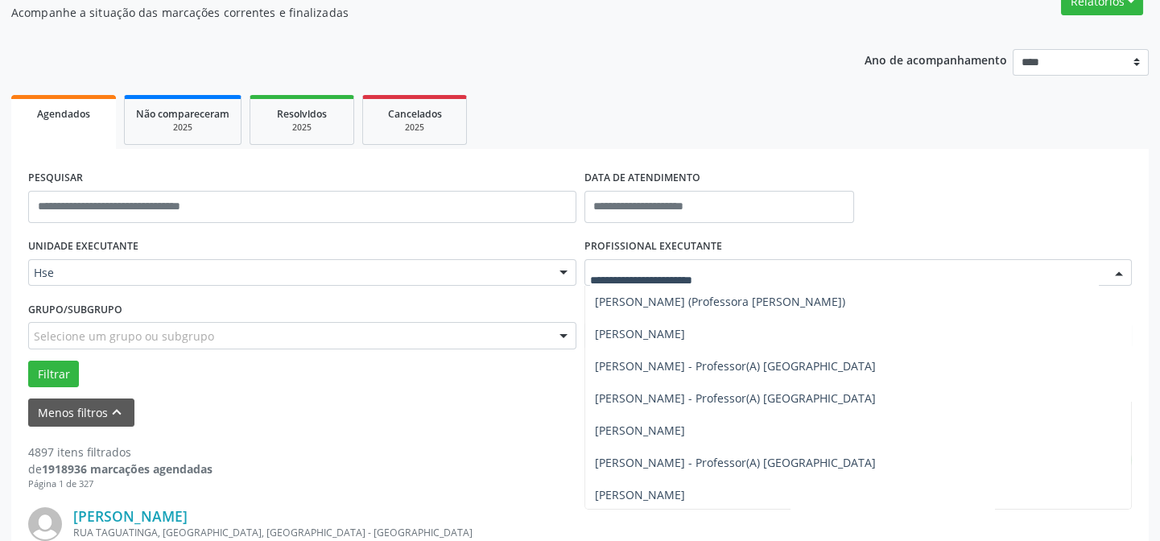
scroll to position [7319, 0]
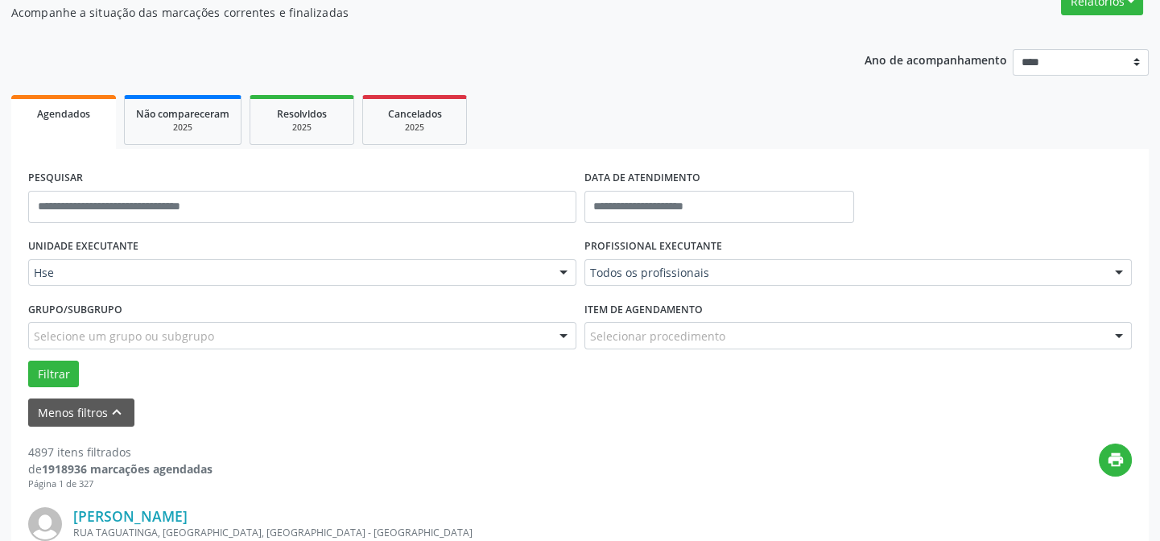
drag, startPoint x: 507, startPoint y: 91, endPoint x: 246, endPoint y: 110, distance: 261.5
click at [506, 93] on ul "Agendados Não compareceram 2025 Resolvidos 2025 Cancelados 2025" at bounding box center [580, 120] width 1138 height 58
click at [124, 246] on label "UNIDADE EXECUTANTE" at bounding box center [83, 246] width 110 height 25
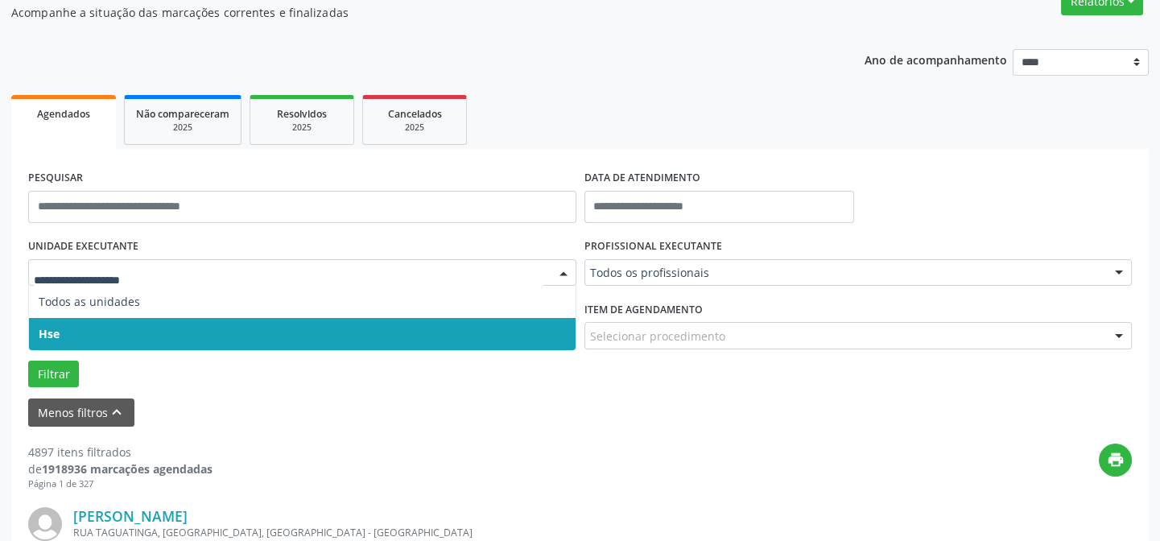
click at [120, 281] on div at bounding box center [302, 272] width 548 height 27
drag, startPoint x: 121, startPoint y: 283, endPoint x: 126, endPoint y: 258, distance: 26.2
click at [122, 276] on input "text" at bounding box center [289, 281] width 510 height 32
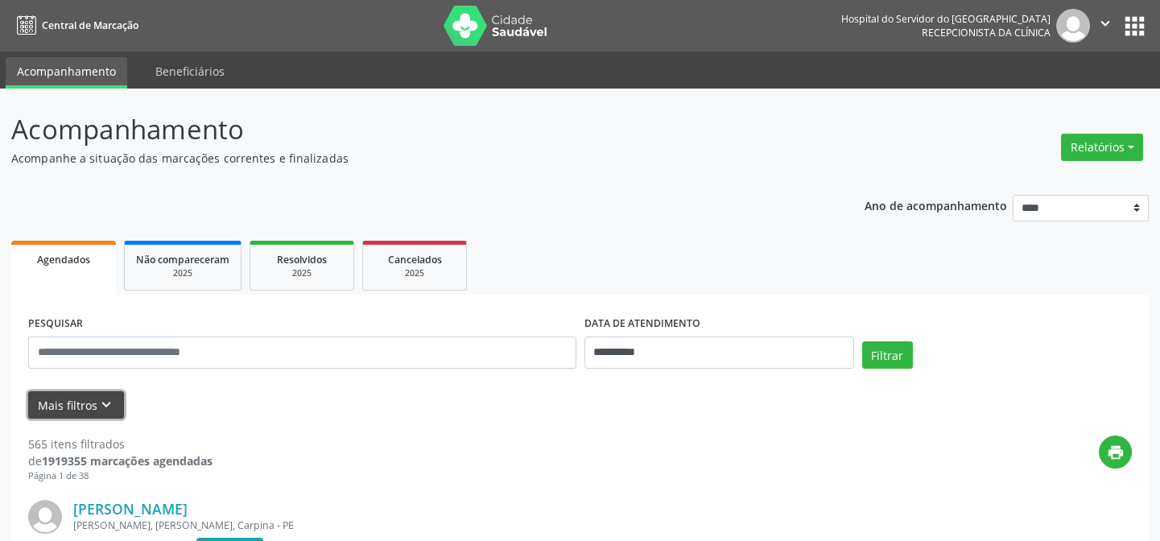
click at [79, 403] on button "Mais filtros keyboard_arrow_down" at bounding box center [76, 405] width 96 height 28
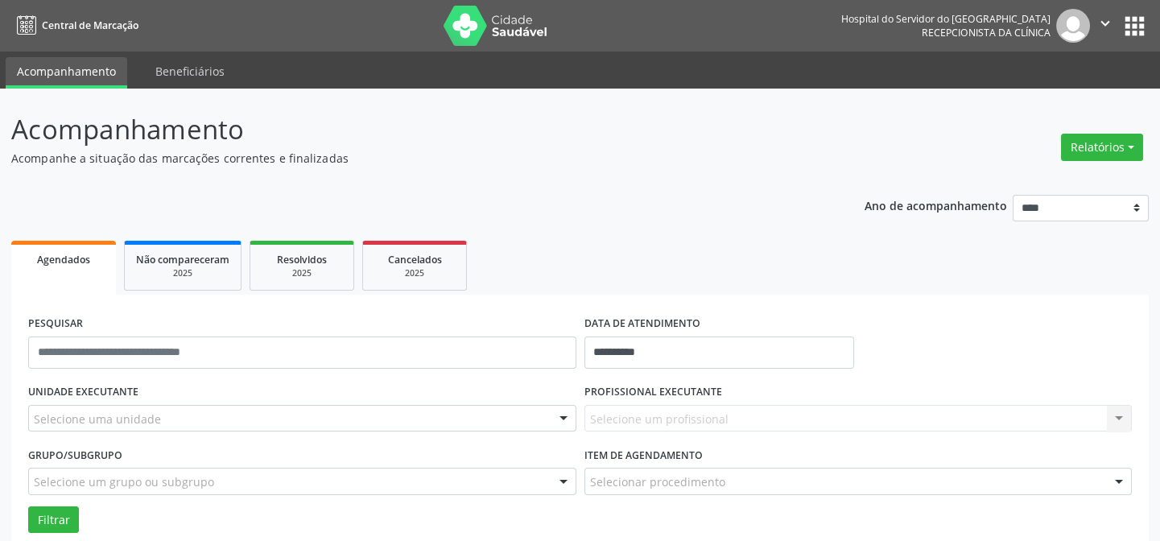
scroll to position [292, 0]
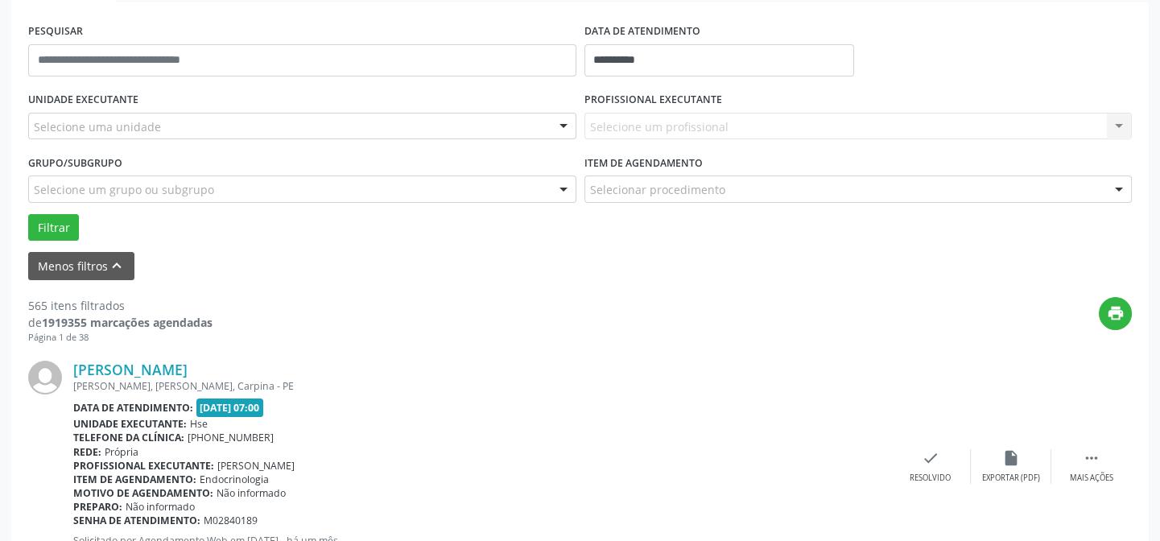
click at [167, 120] on div "Selecione uma unidade" at bounding box center [302, 126] width 548 height 27
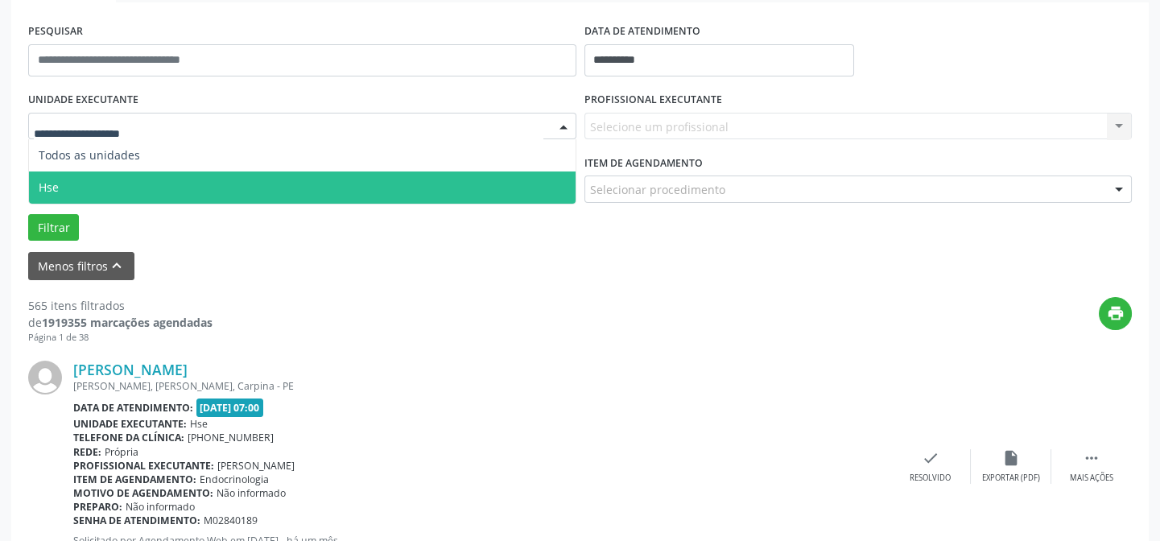
click at [160, 179] on span "Hse" at bounding box center [302, 188] width 547 height 32
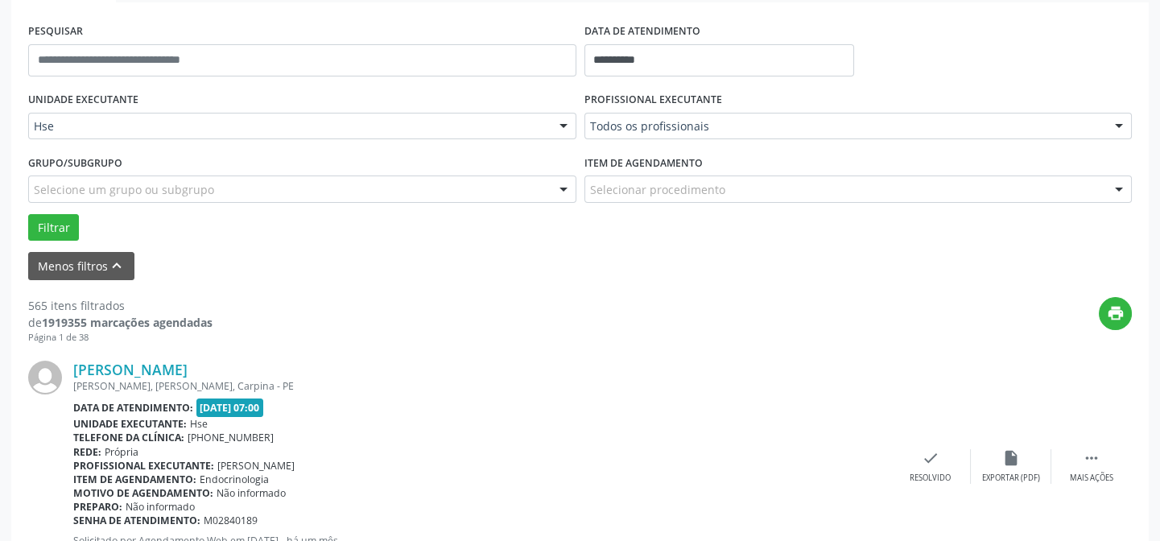
click at [648, 78] on div "**********" at bounding box center [720, 53] width 278 height 68
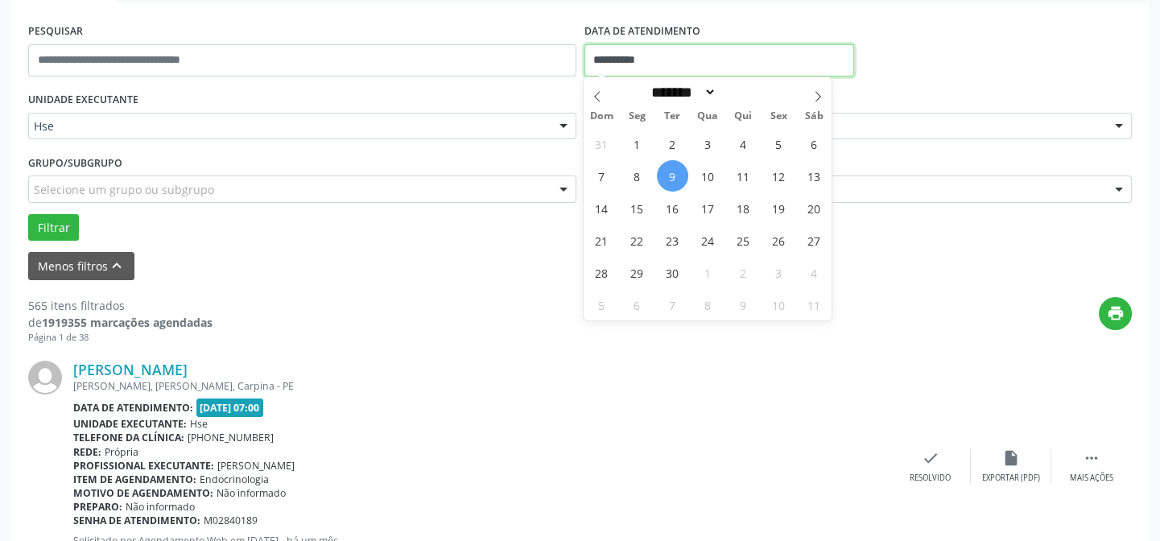
click at [614, 56] on input "**********" at bounding box center [720, 60] width 270 height 32
click at [671, 175] on span "9" at bounding box center [672, 175] width 31 height 31
type input "**********"
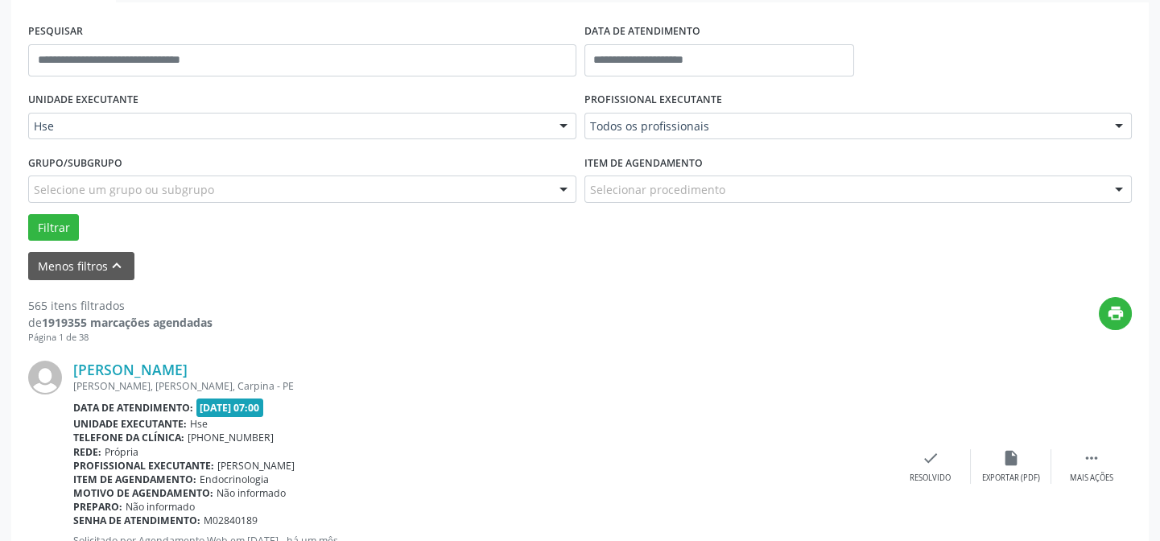
drag, startPoint x: 501, startPoint y: 444, endPoint x: 532, endPoint y: 345, distance: 103.9
click at [505, 442] on div "Fernanda Maria da Conceicao SIQUEIRA CAMPOS, NAZARE DA MATA, Carpina - PE Data …" at bounding box center [481, 466] width 817 height 211
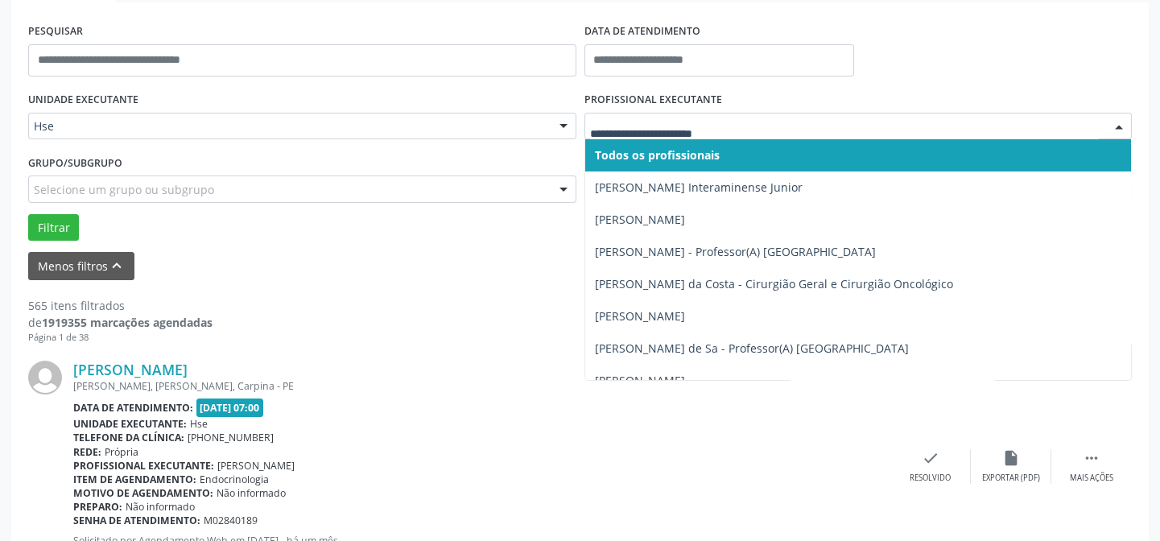
click at [649, 116] on div at bounding box center [859, 126] width 548 height 27
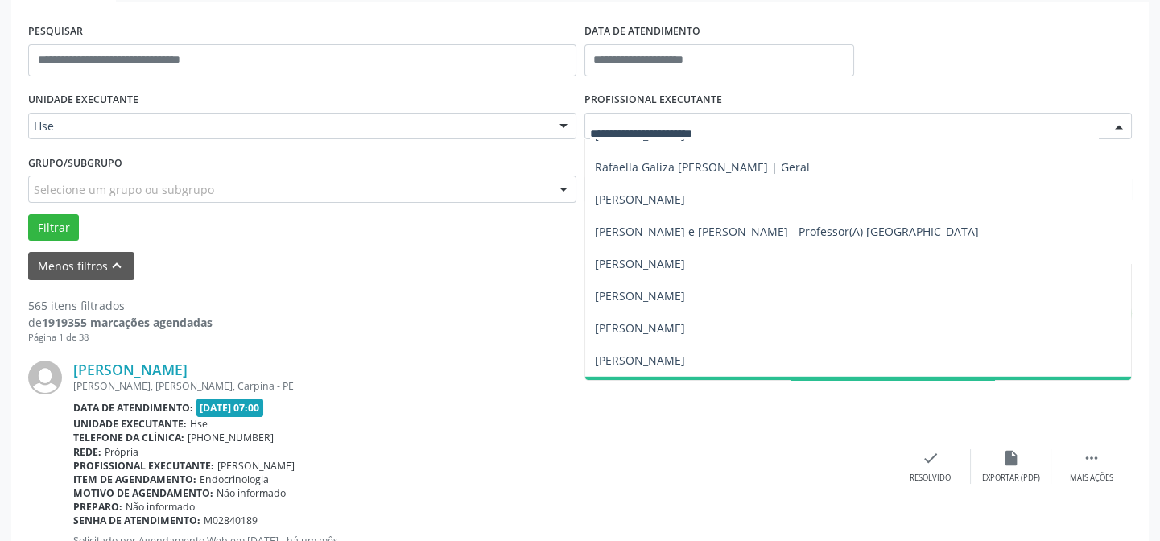
scroll to position [10175, 0]
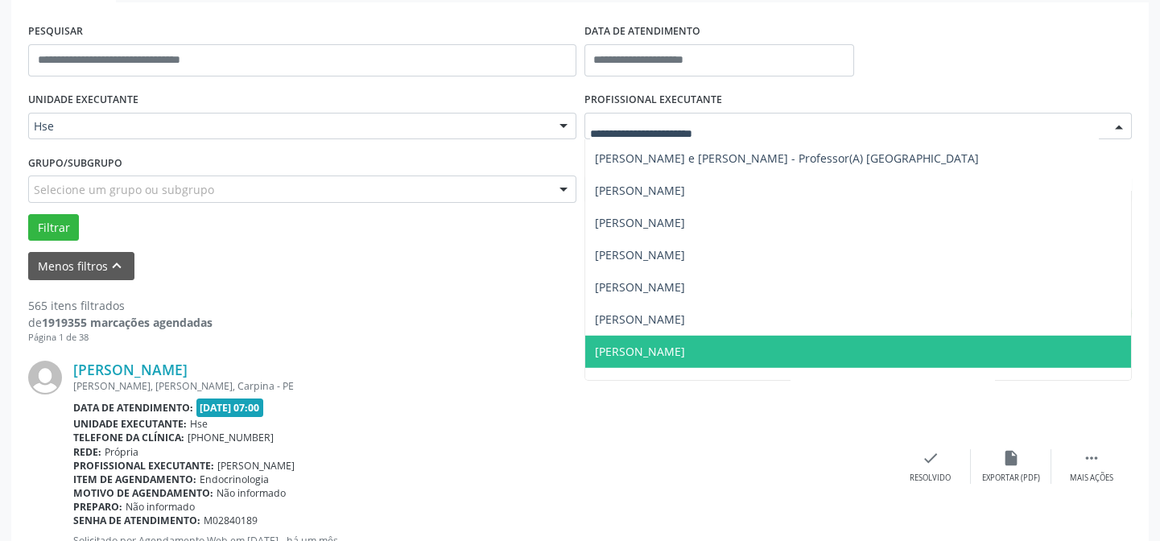
click at [345, 303] on div "print" at bounding box center [673, 321] width 920 height 48
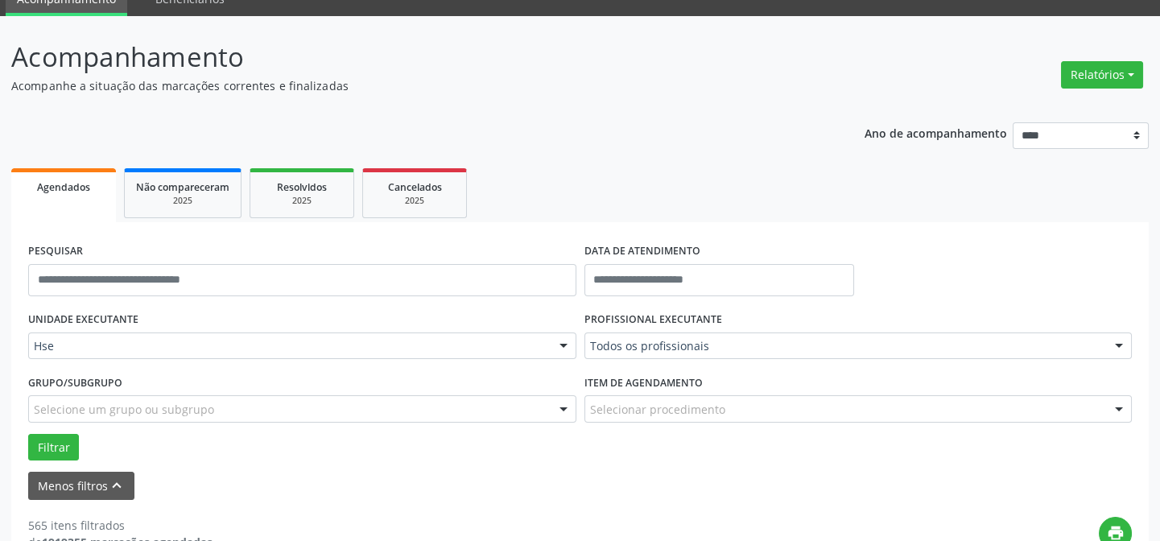
scroll to position [0, 0]
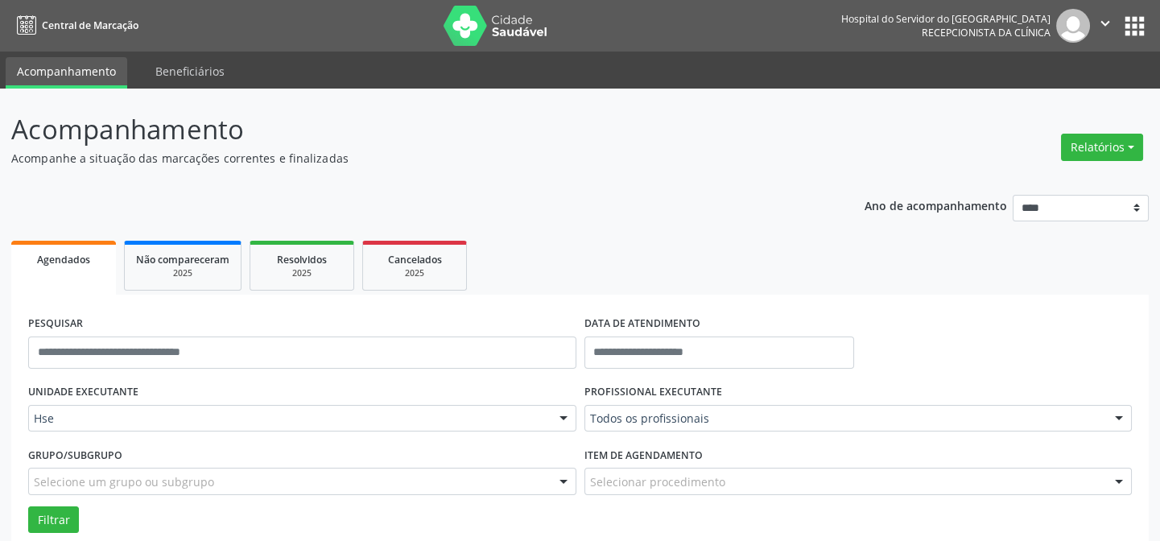
click at [499, 24] on img at bounding box center [496, 26] width 105 height 40
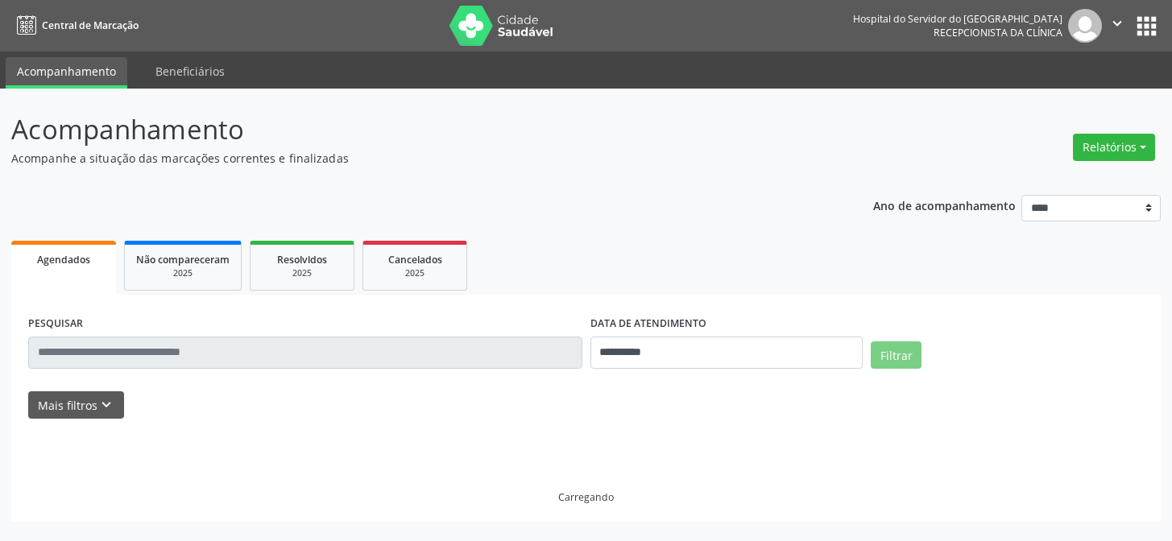
select select "*"
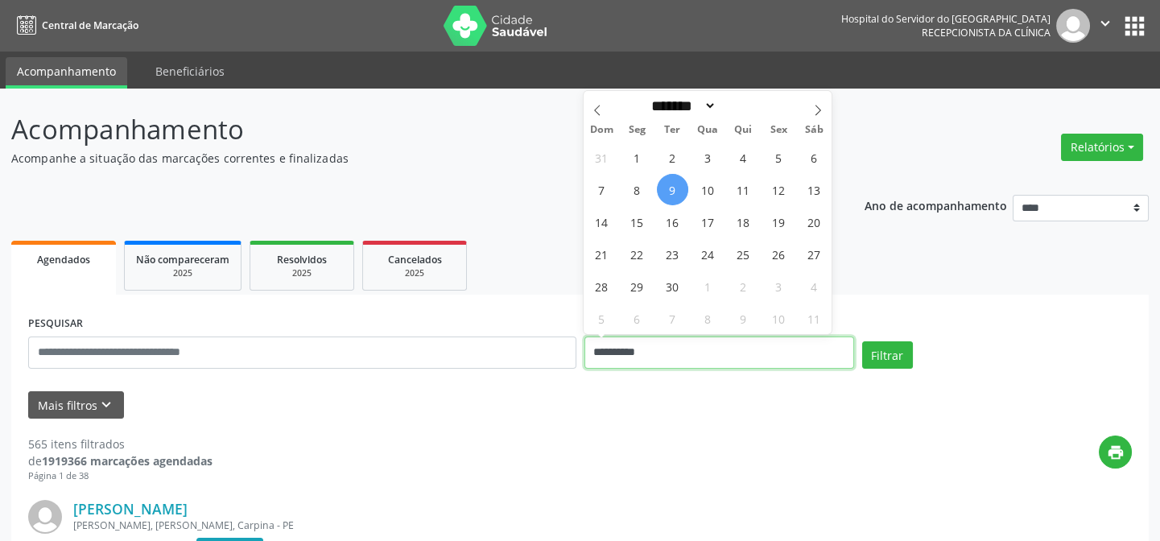
click at [626, 345] on input "**********" at bounding box center [720, 353] width 270 height 32
click at [642, 153] on span "1" at bounding box center [637, 157] width 31 height 31
type input "**********"
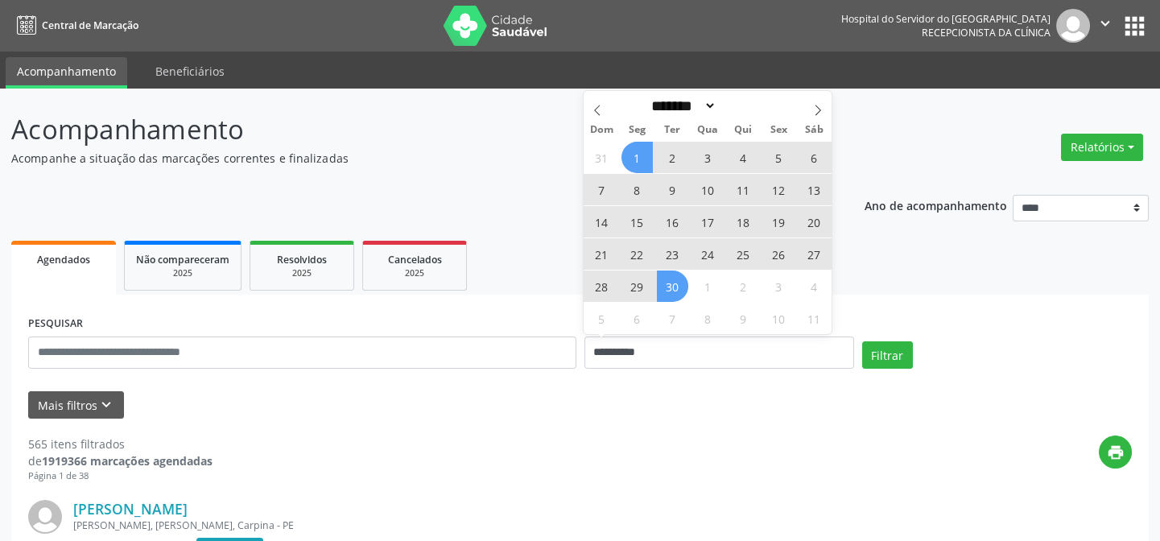
click at [671, 286] on span "30" at bounding box center [672, 286] width 31 height 31
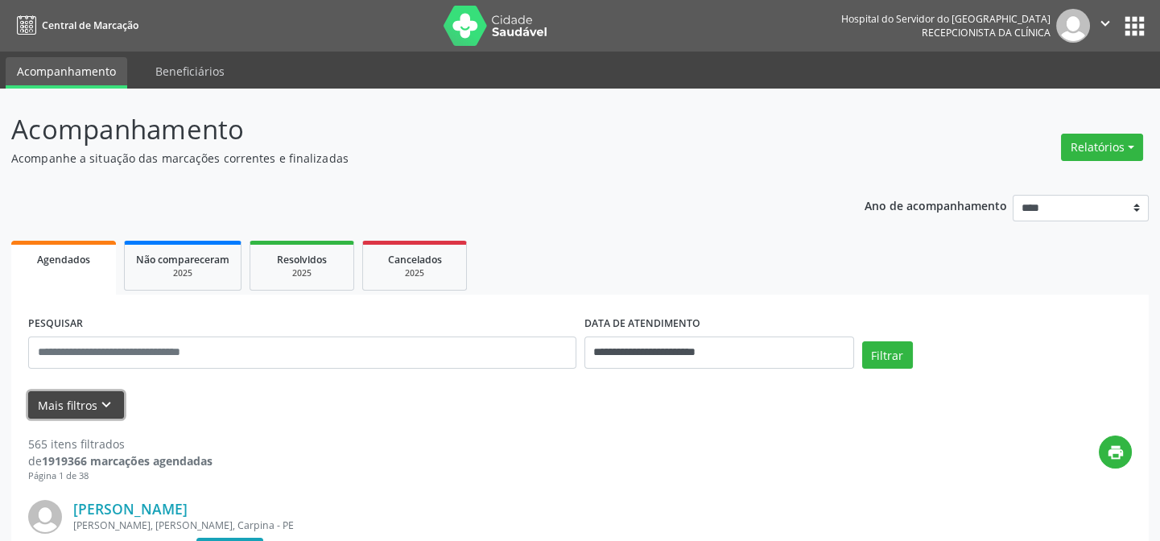
click at [97, 402] on icon "keyboard_arrow_down" at bounding box center [106, 405] width 18 height 18
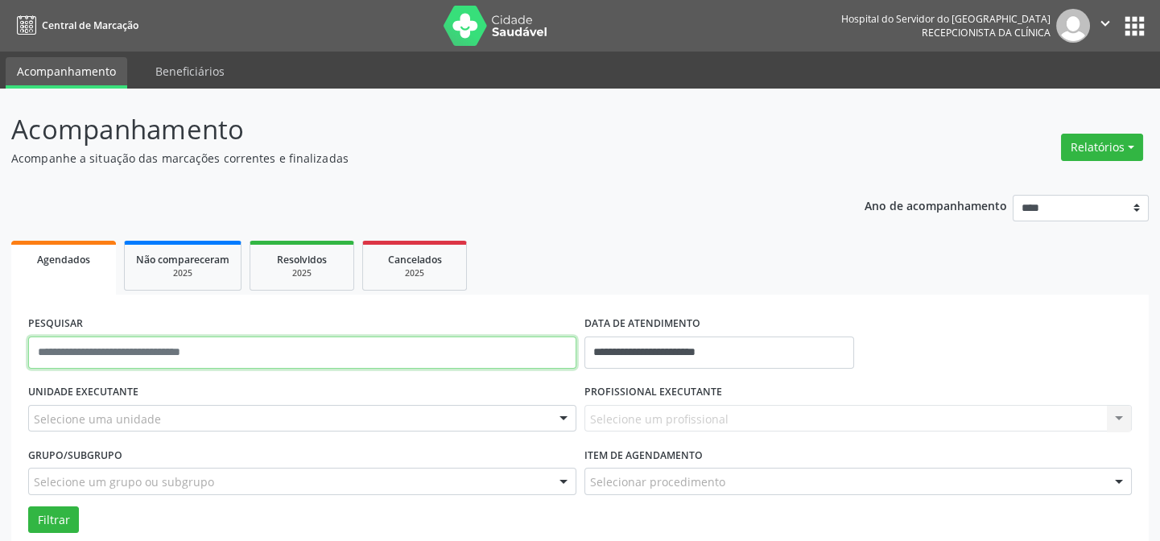
click at [150, 357] on input "text" at bounding box center [302, 353] width 548 height 32
type input "**********"
click at [28, 506] on button "Filtrar" at bounding box center [53, 519] width 51 height 27
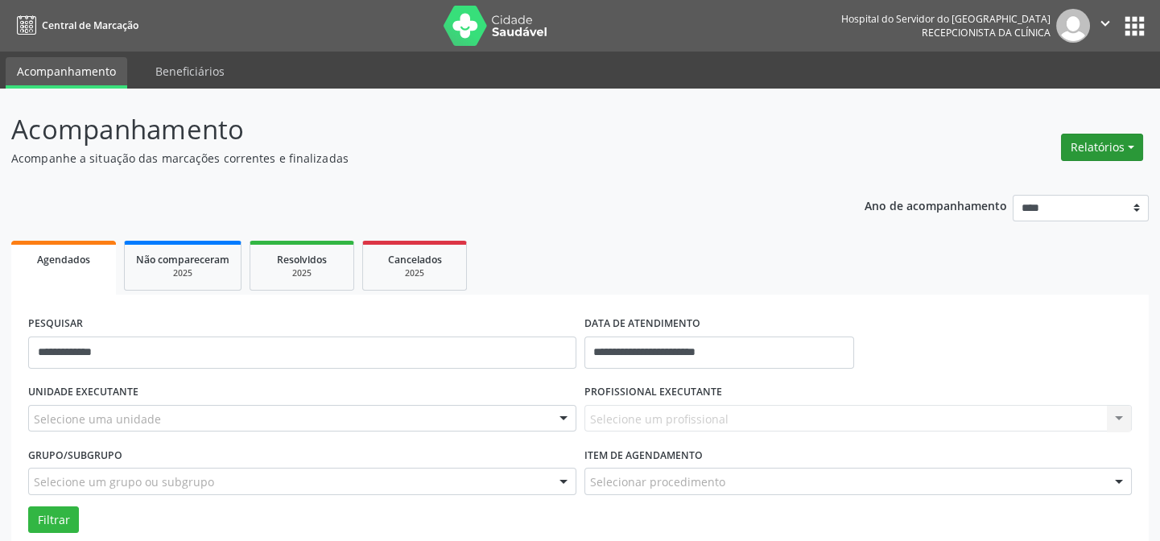
click at [1110, 156] on button "Relatórios" at bounding box center [1102, 147] width 82 height 27
click at [1025, 168] on ul "Agendamentos Procedimentos realizados" at bounding box center [1060, 192] width 175 height 58
click at [1014, 177] on link "Agendamentos" at bounding box center [1060, 181] width 173 height 23
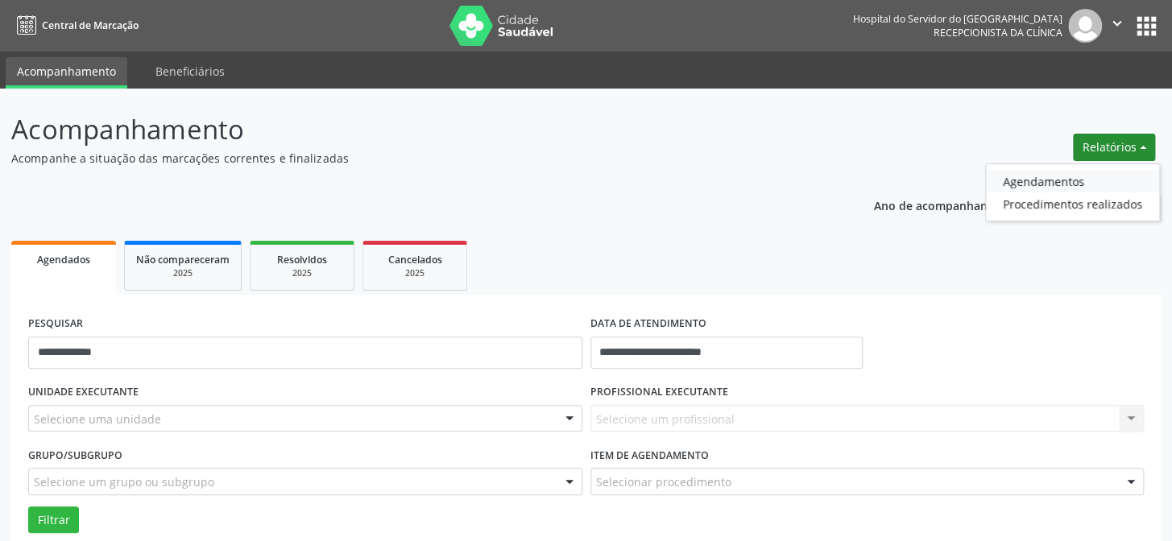
select select "*"
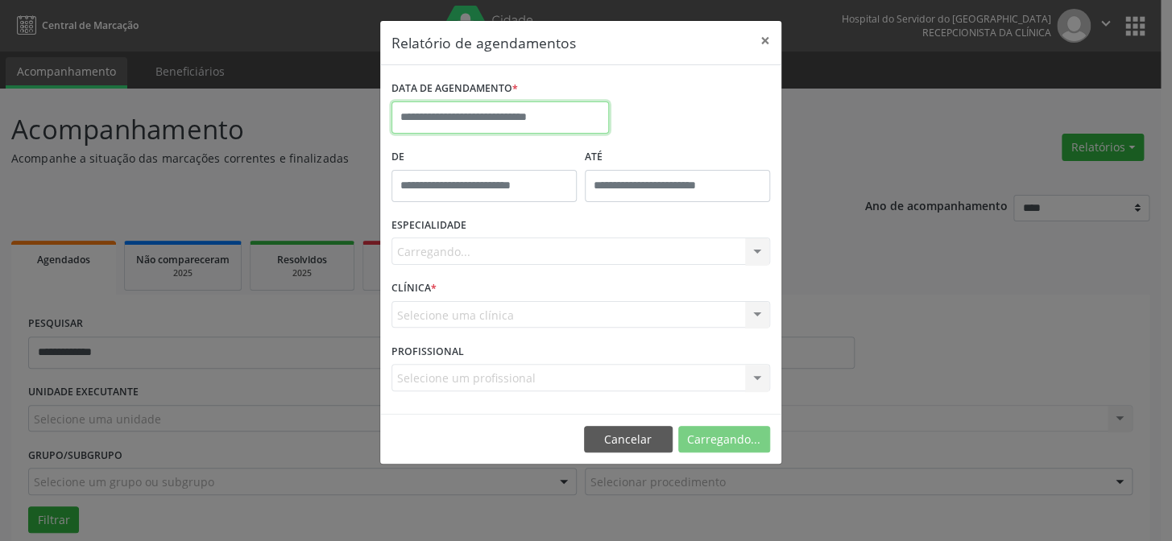
click at [558, 110] on input "text" at bounding box center [499, 117] width 217 height 32
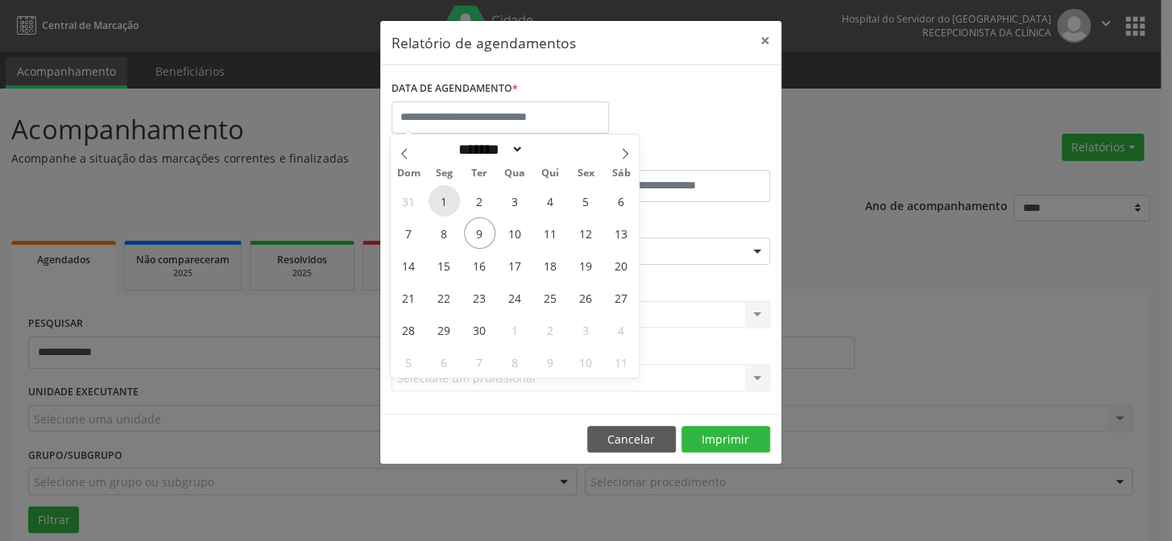
click at [437, 200] on span "1" at bounding box center [443, 200] width 31 height 31
type input "**********"
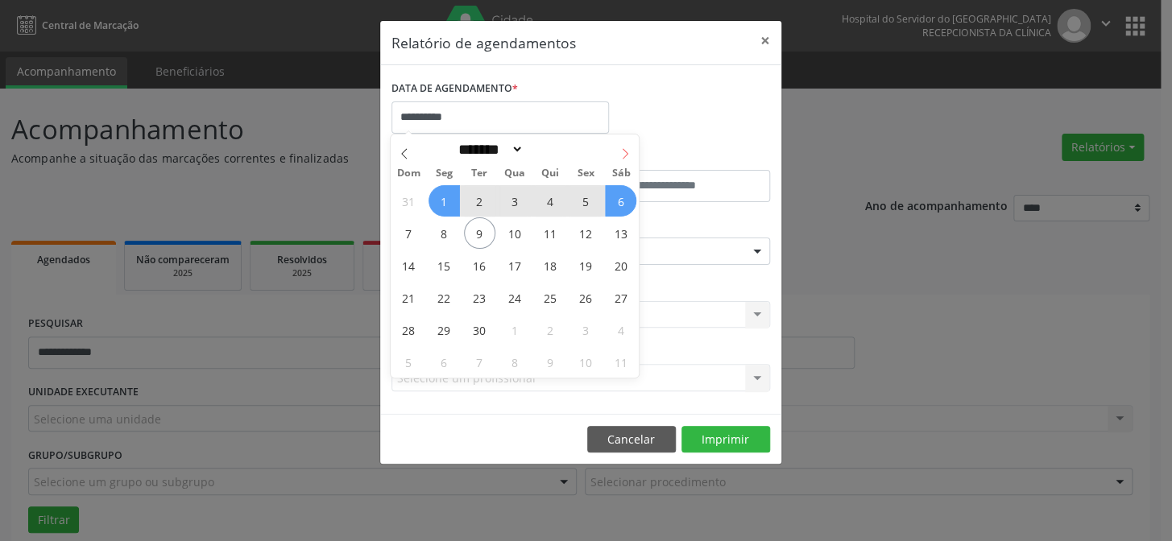
click at [623, 148] on icon at bounding box center [624, 153] width 11 height 11
select select "*"
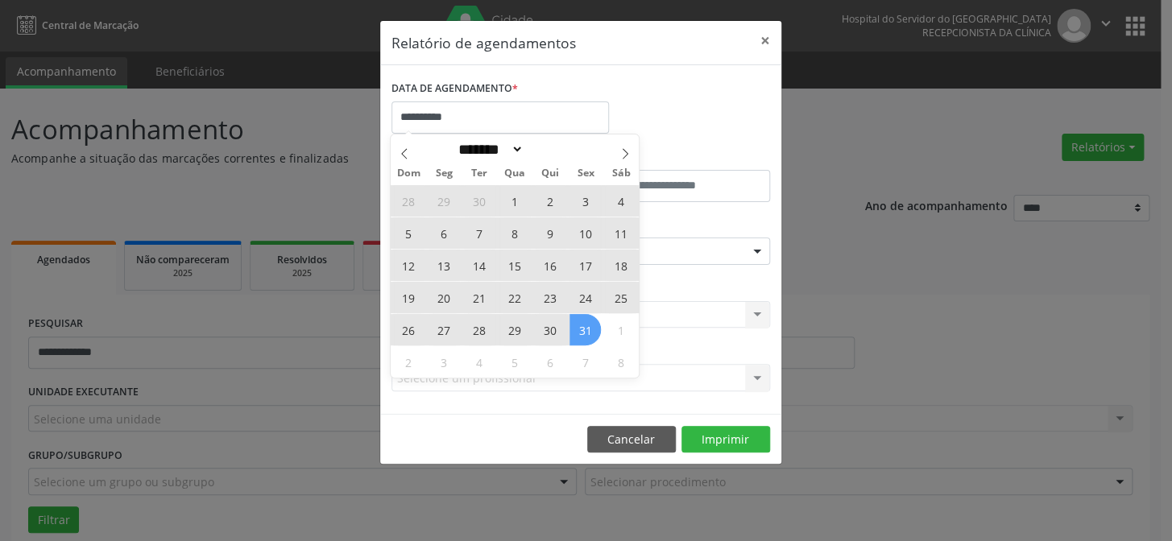
click at [582, 336] on span "31" at bounding box center [584, 329] width 31 height 31
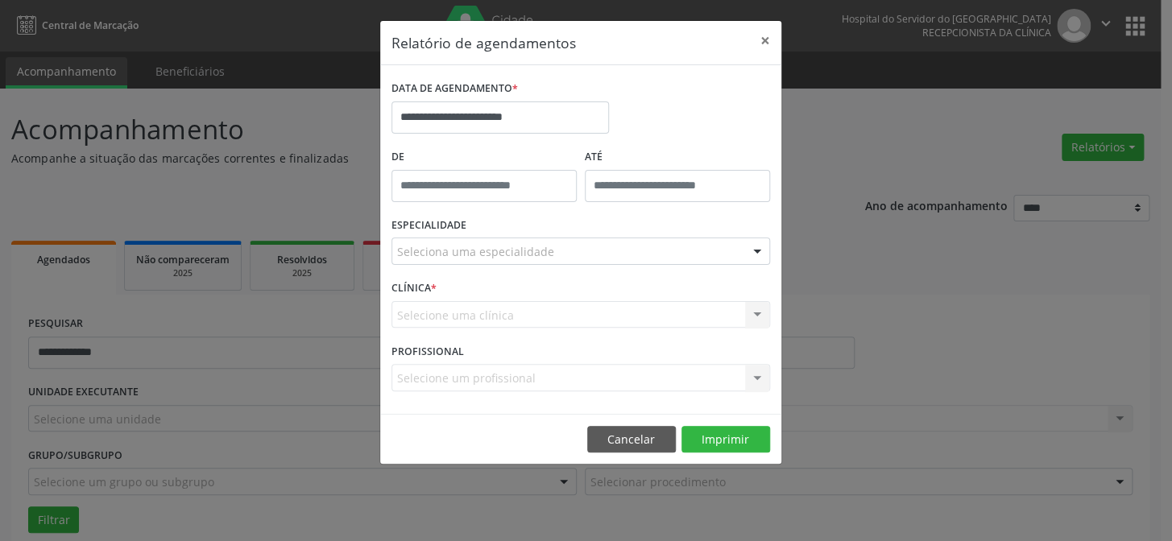
click at [575, 242] on div "Seleciona uma especialidade" at bounding box center [580, 251] width 378 height 27
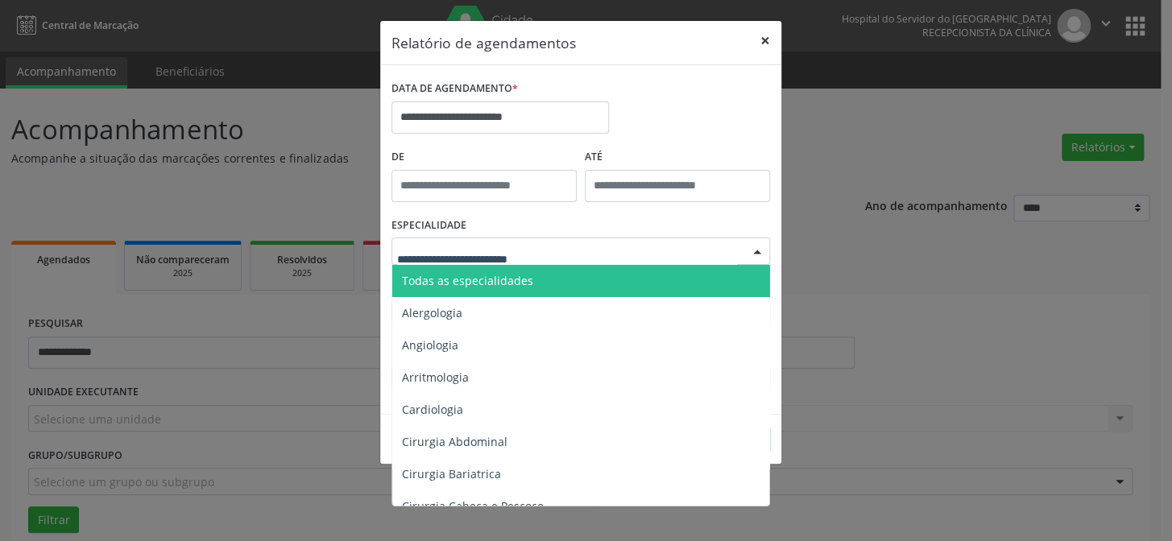
click at [757, 45] on button "×" at bounding box center [765, 40] width 32 height 39
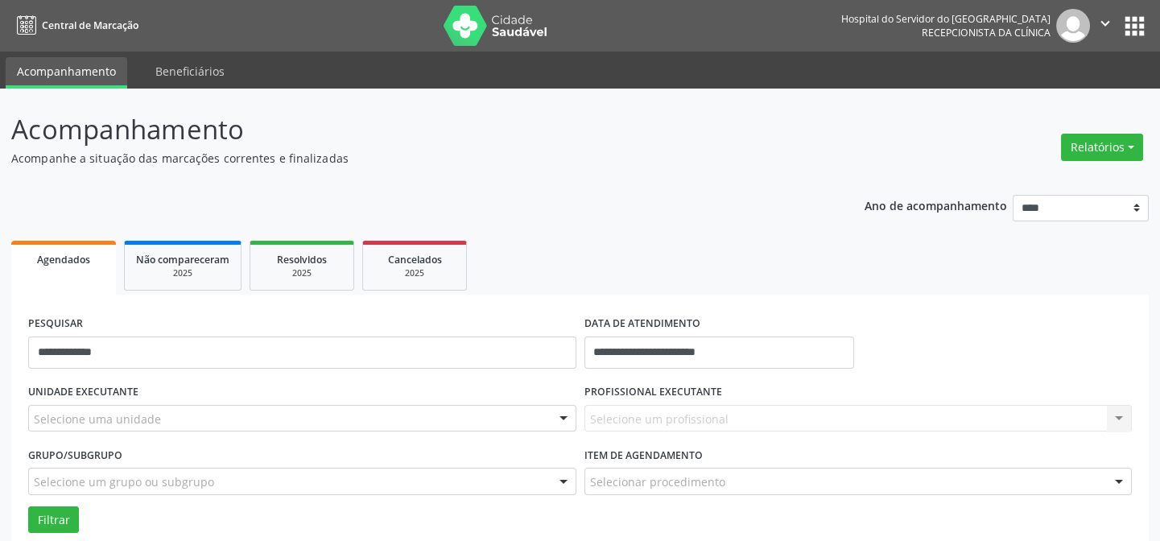
click at [487, 29] on img at bounding box center [496, 26] width 105 height 40
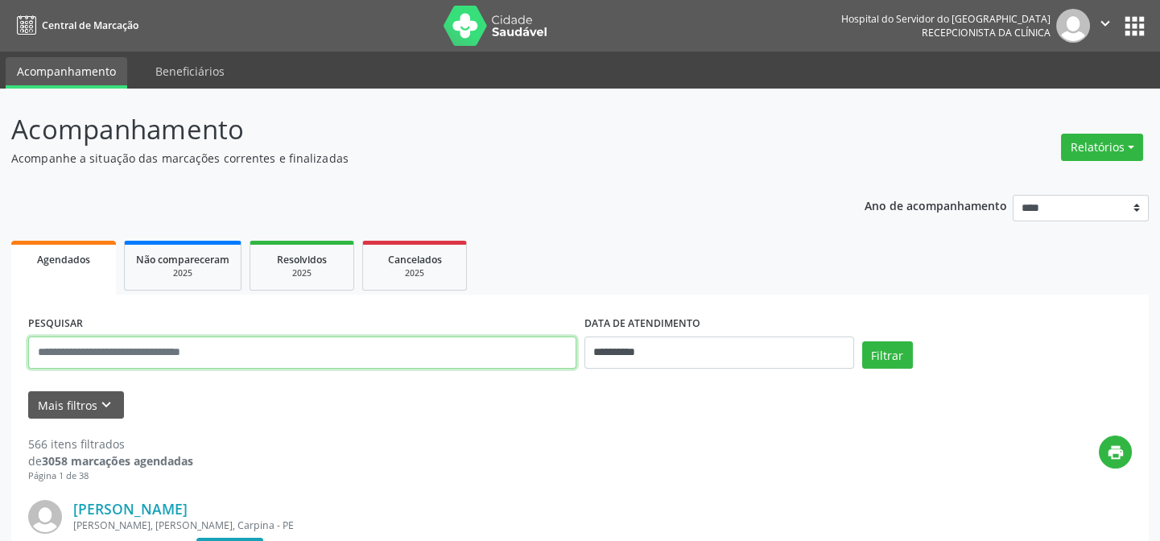
click at [96, 349] on input "text" at bounding box center [302, 353] width 548 height 32
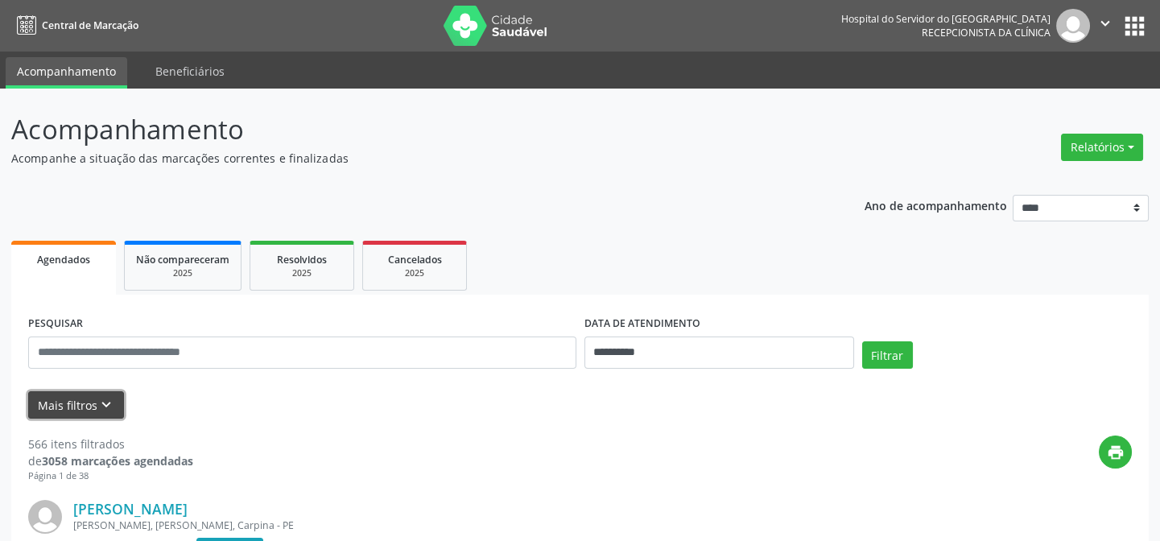
click at [72, 406] on button "Mais filtros keyboard_arrow_down" at bounding box center [76, 405] width 96 height 28
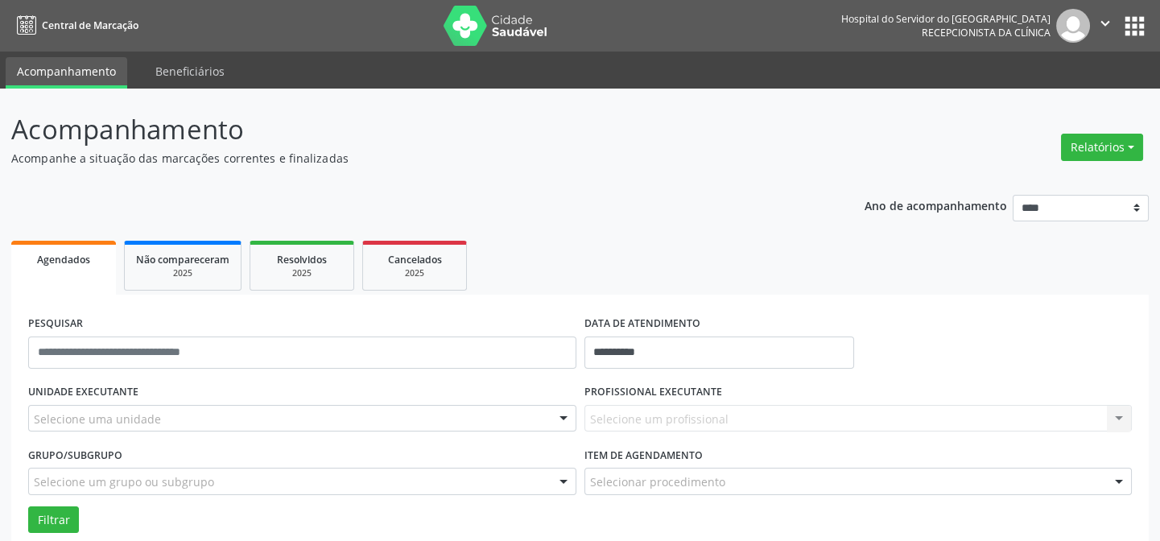
scroll to position [146, 0]
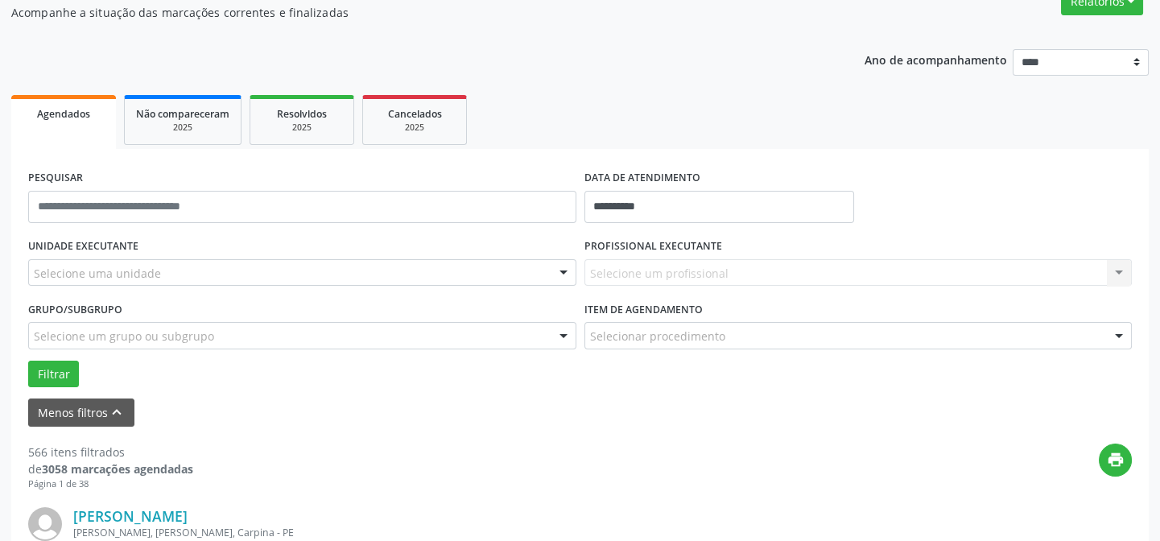
click at [143, 281] on div "Selecione uma unidade" at bounding box center [302, 272] width 548 height 27
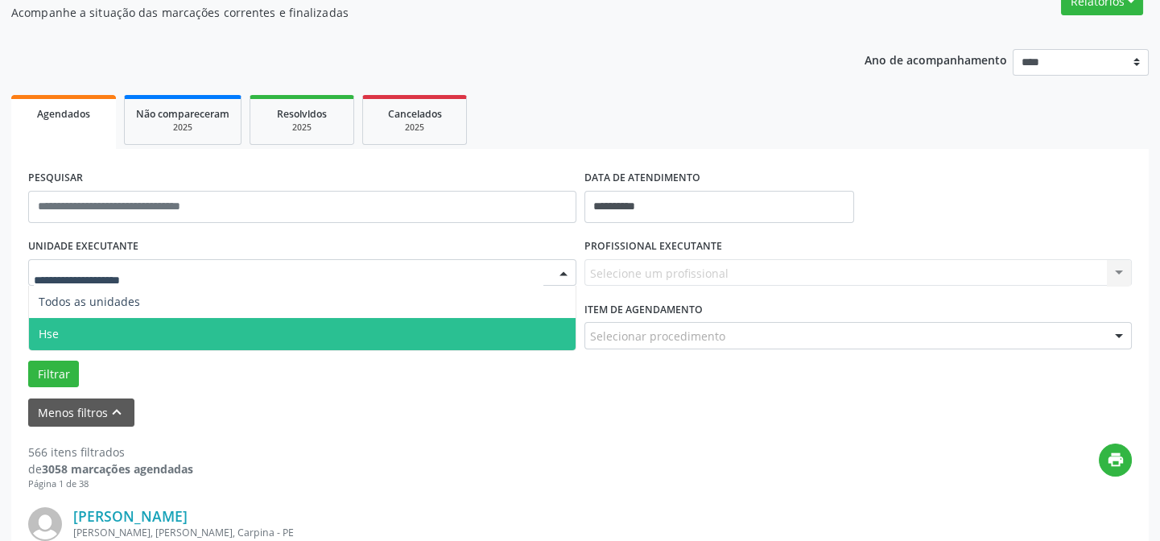
click at [128, 328] on span "Hse" at bounding box center [302, 334] width 547 height 32
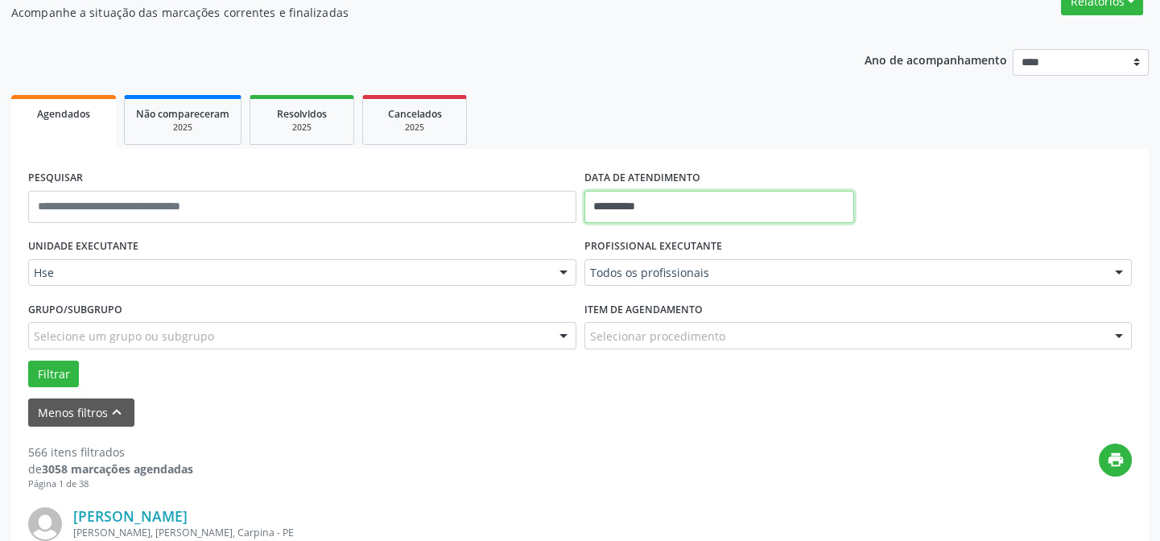
click at [618, 206] on input "**********" at bounding box center [720, 207] width 270 height 32
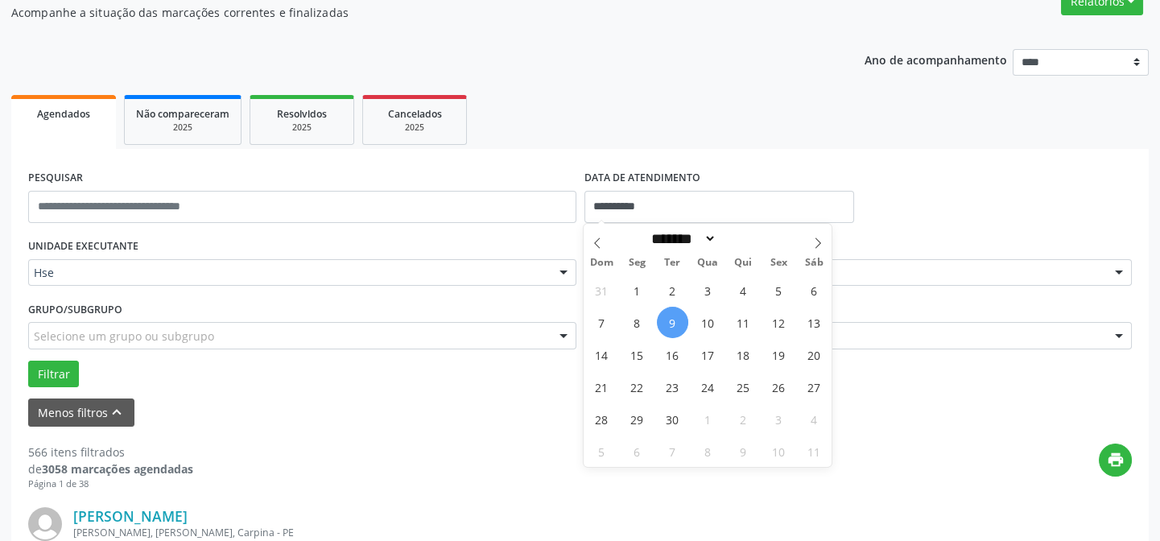
click at [672, 322] on span "9" at bounding box center [672, 322] width 31 height 31
type input "**********"
click at [672, 322] on span "9" at bounding box center [672, 322] width 31 height 31
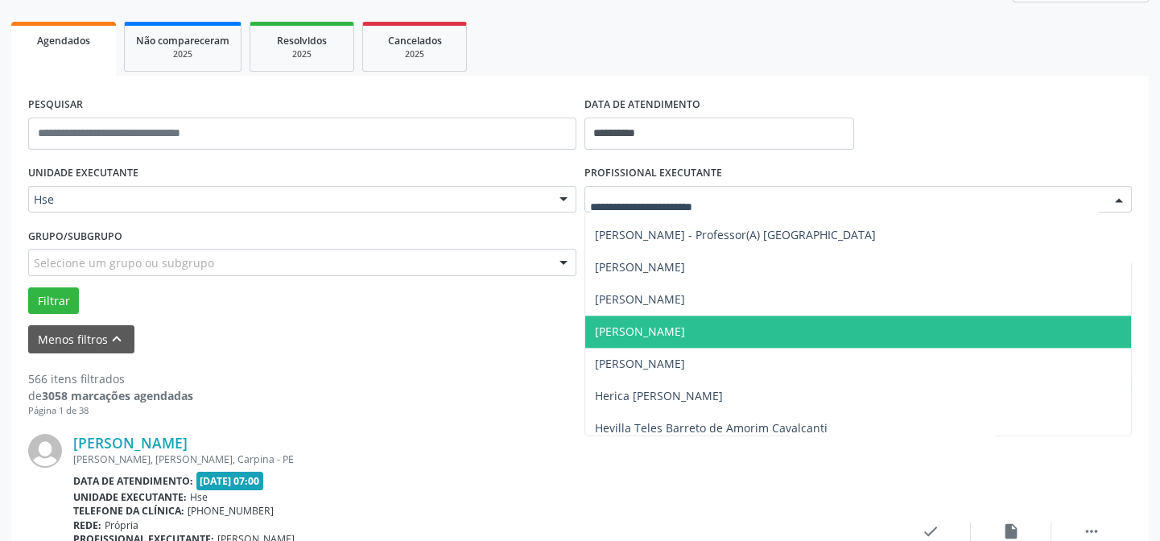
scroll to position [4318, 0]
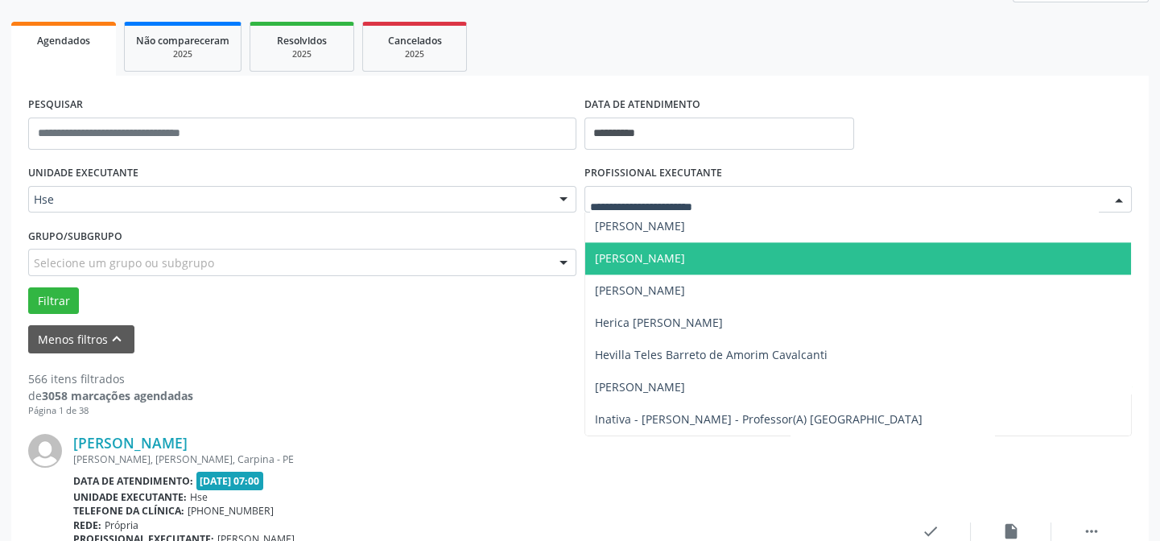
click at [653, 258] on span "[PERSON_NAME]" at bounding box center [640, 257] width 90 height 15
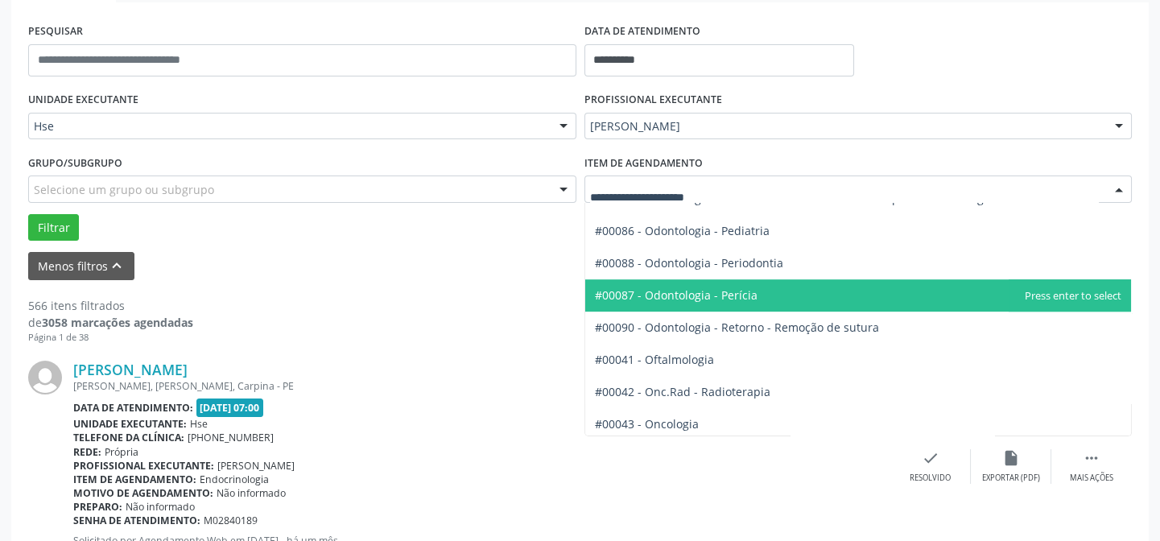
scroll to position [2123, 0]
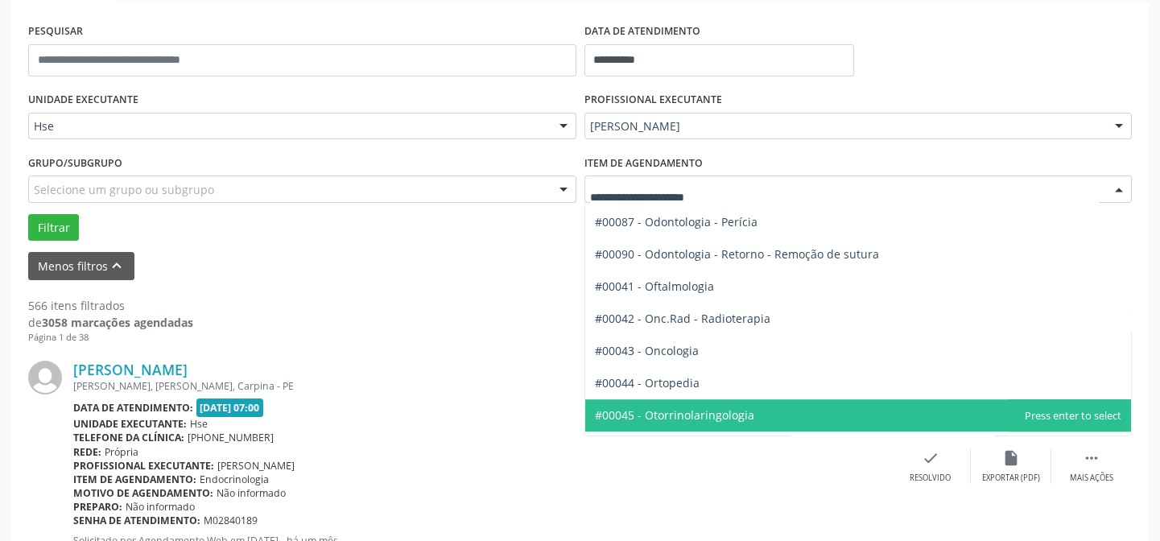
click at [754, 413] on span "#00045 - Otorrinolaringologia" at bounding box center [858, 415] width 547 height 32
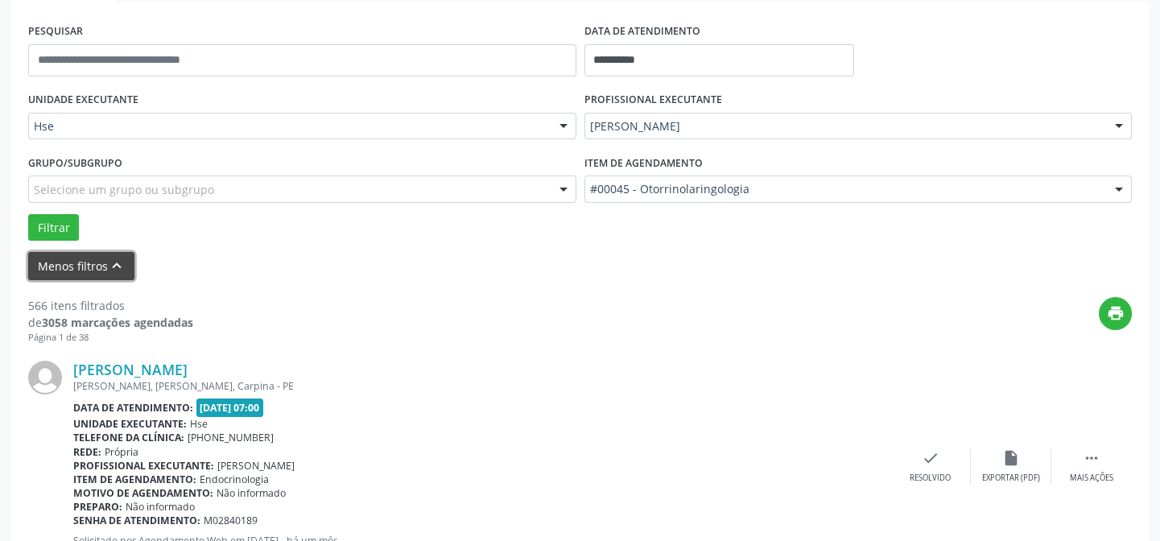
click at [84, 262] on button "Menos filtros keyboard_arrow_up" at bounding box center [81, 266] width 106 height 28
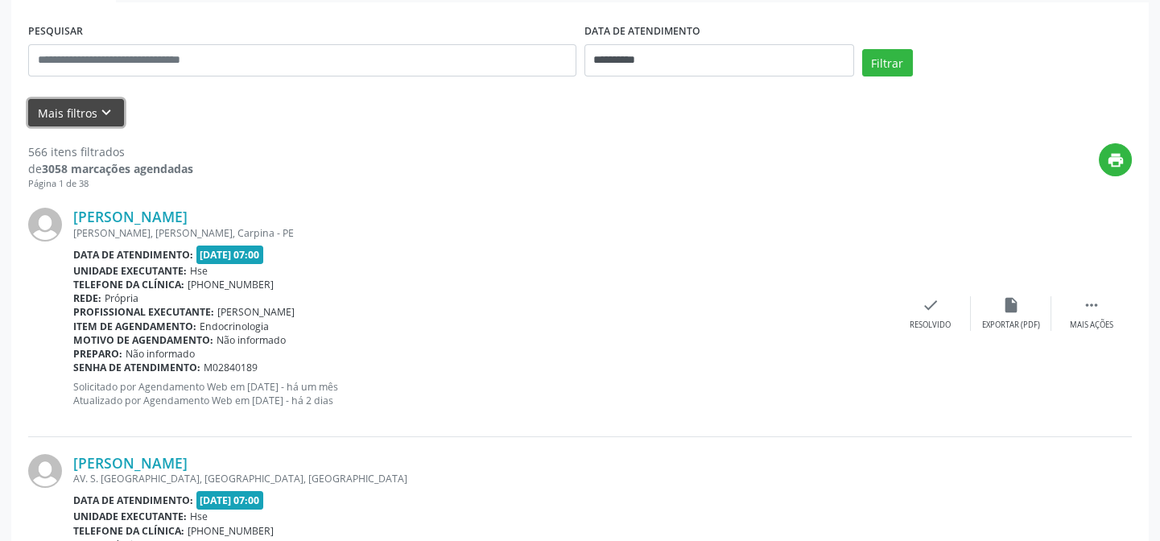
click at [71, 106] on button "Mais filtros keyboard_arrow_down" at bounding box center [76, 113] width 96 height 28
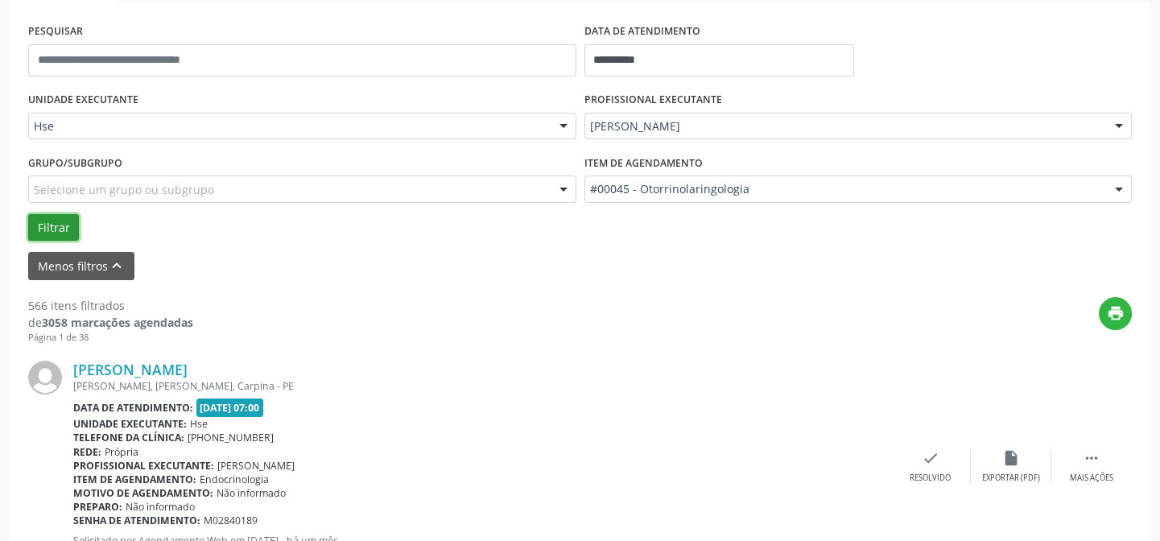
click at [50, 225] on button "Filtrar" at bounding box center [53, 227] width 51 height 27
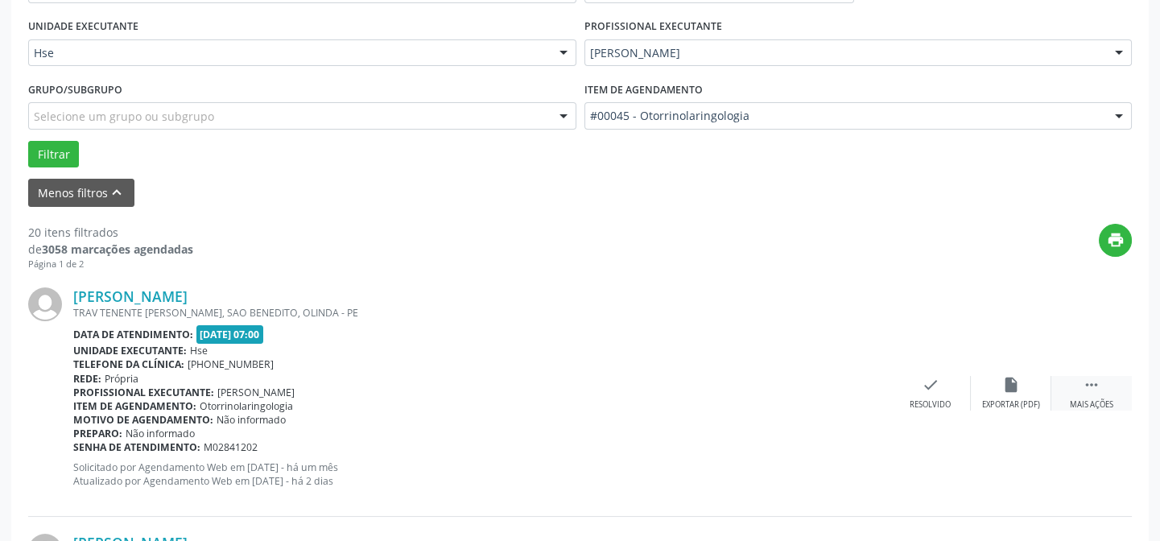
click at [1091, 384] on icon "" at bounding box center [1092, 385] width 18 height 18
click at [1013, 382] on icon "alarm_off" at bounding box center [1011, 385] width 18 height 18
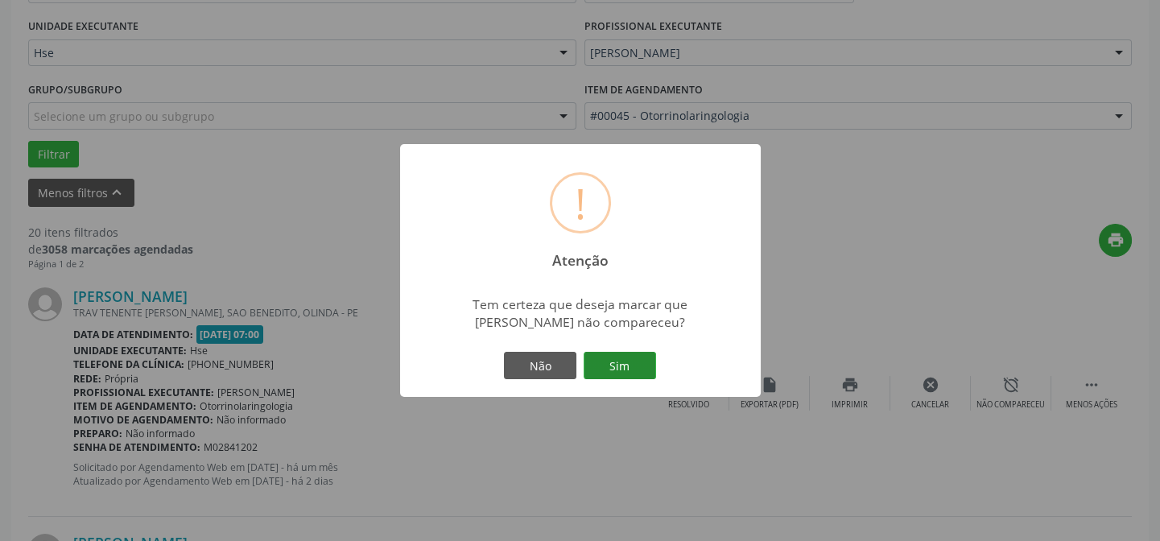
click at [617, 362] on button "Sim" at bounding box center [620, 365] width 72 height 27
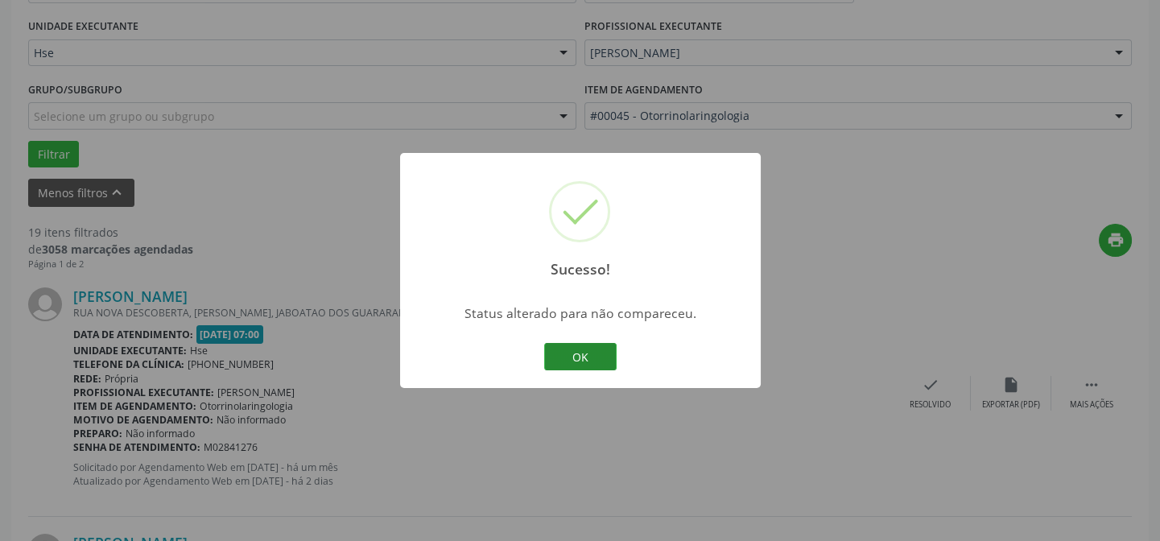
click at [578, 351] on button "OK" at bounding box center [580, 356] width 72 height 27
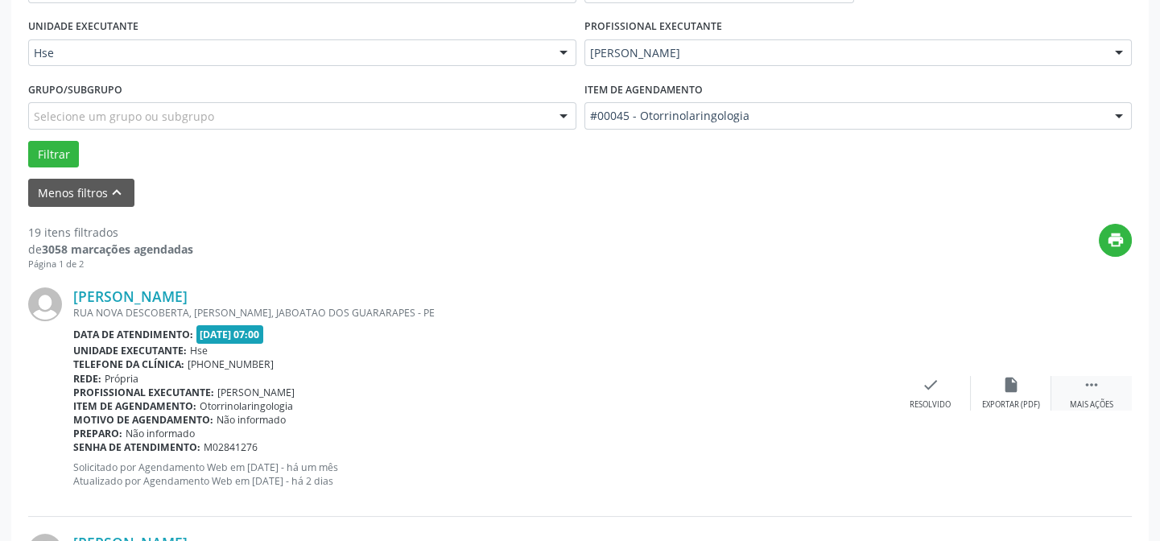
click at [1089, 385] on icon "" at bounding box center [1092, 385] width 18 height 18
click at [1008, 382] on icon "alarm_off" at bounding box center [1011, 385] width 18 height 18
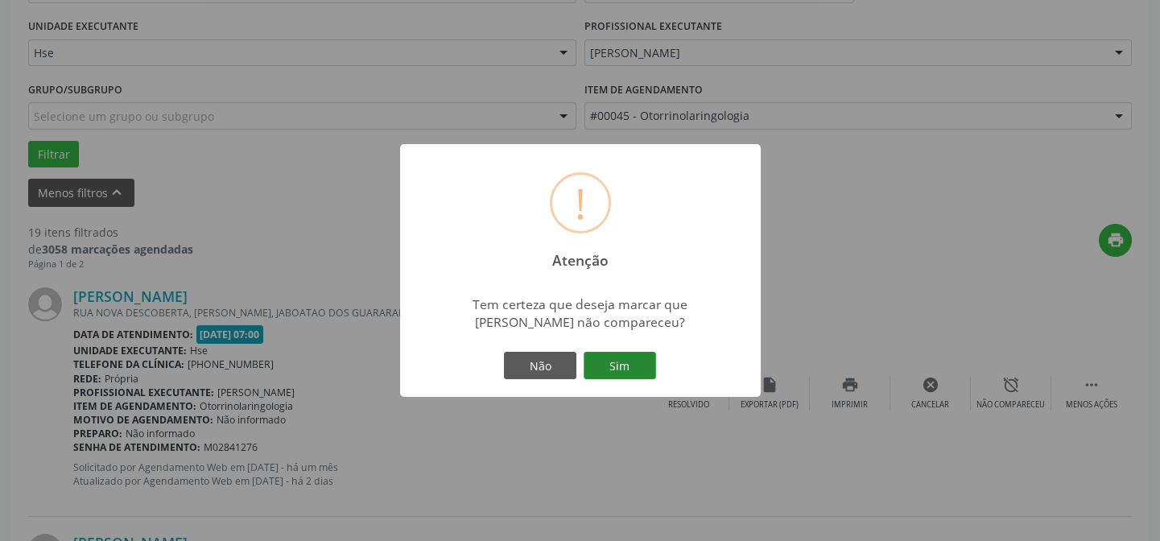
click at [620, 360] on button "Sim" at bounding box center [620, 365] width 72 height 27
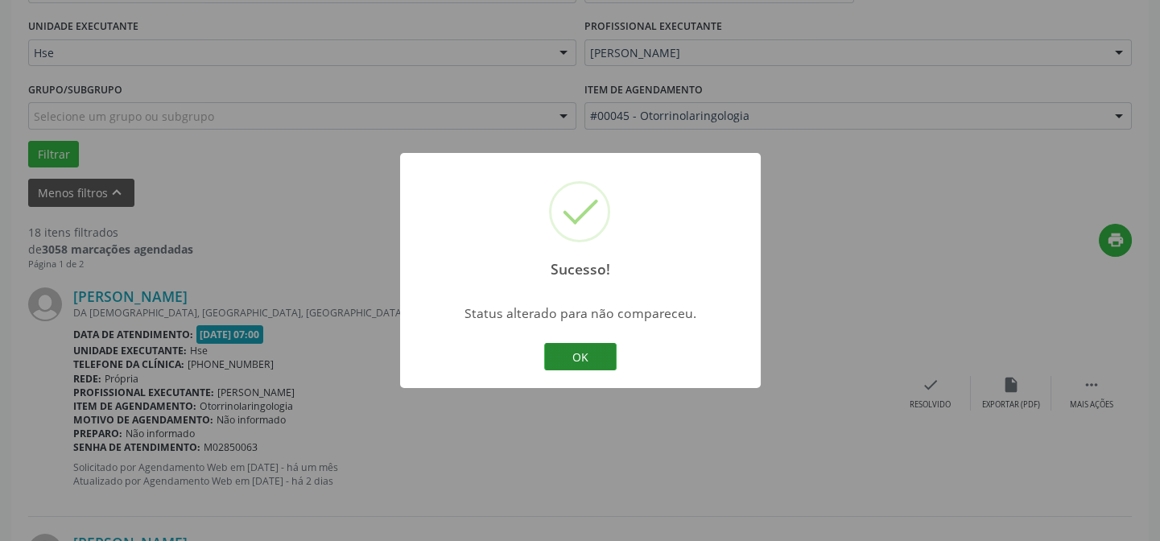
click at [582, 349] on button "OK" at bounding box center [580, 356] width 72 height 27
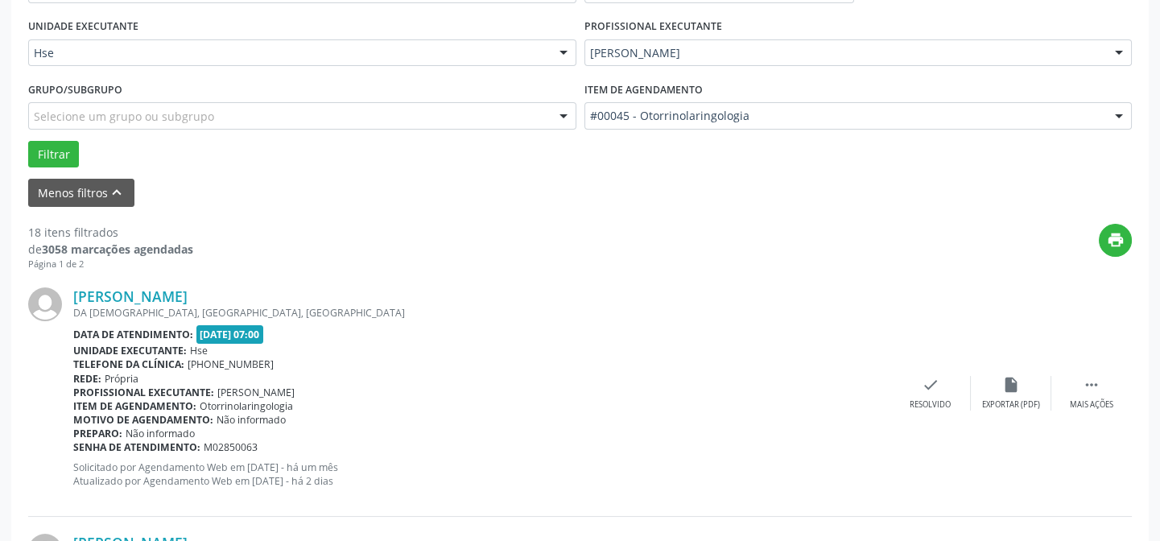
scroll to position [292, 0]
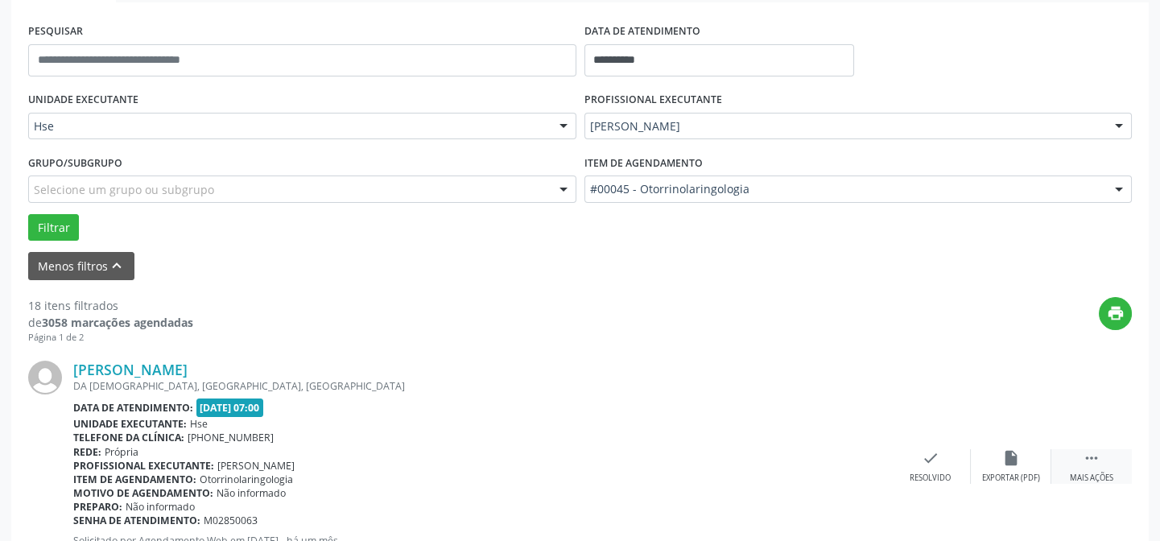
click at [1089, 457] on icon "" at bounding box center [1092, 458] width 18 height 18
click at [1007, 454] on icon "alarm_off" at bounding box center [1011, 458] width 18 height 18
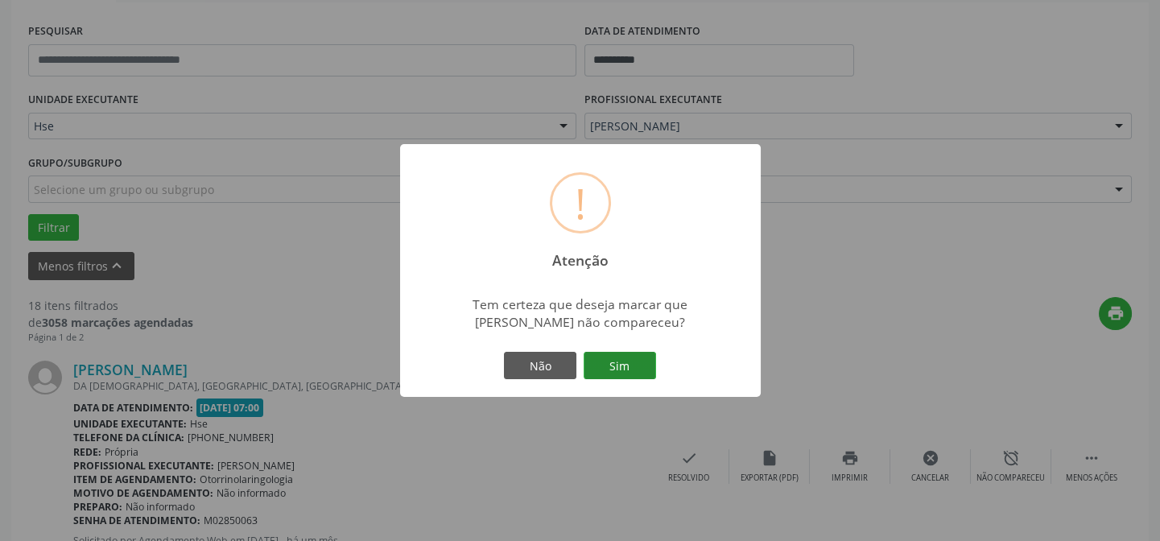
click at [618, 359] on button "Sim" at bounding box center [620, 365] width 72 height 27
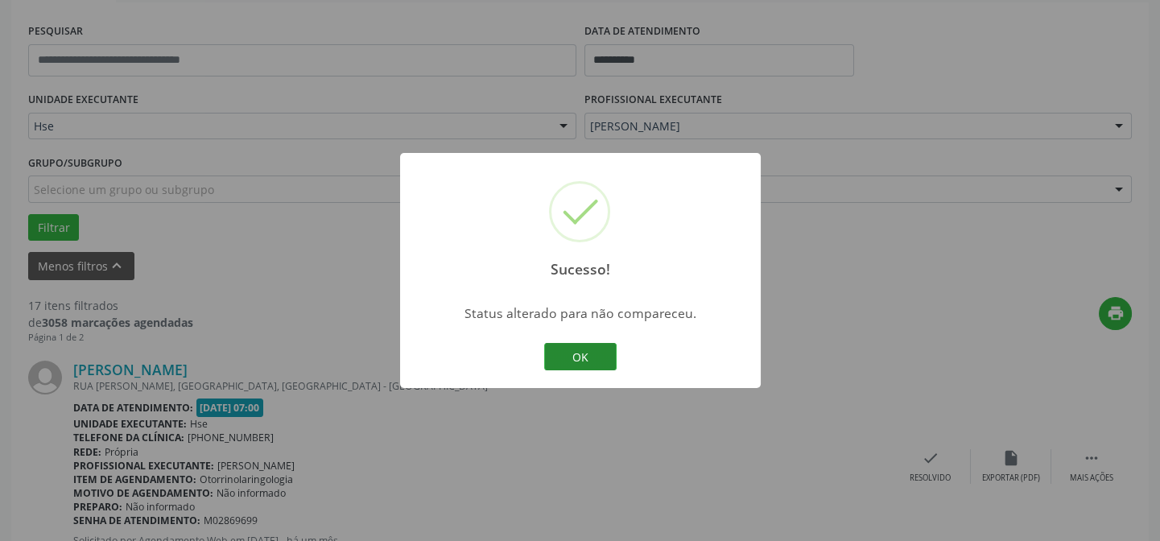
click at [580, 353] on button "OK" at bounding box center [580, 356] width 72 height 27
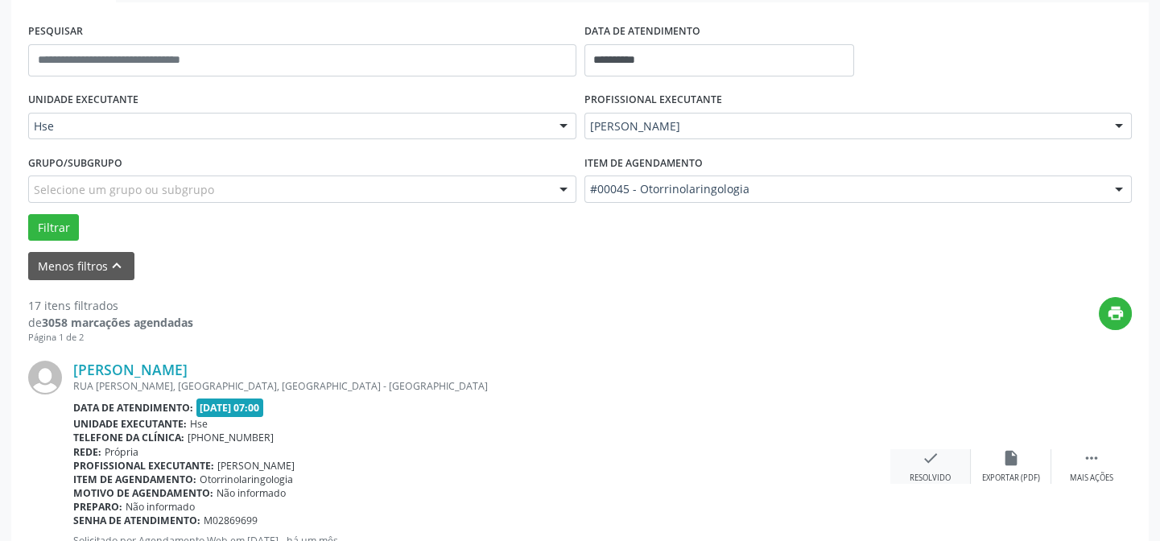
click at [925, 459] on icon "check" at bounding box center [931, 458] width 18 height 18
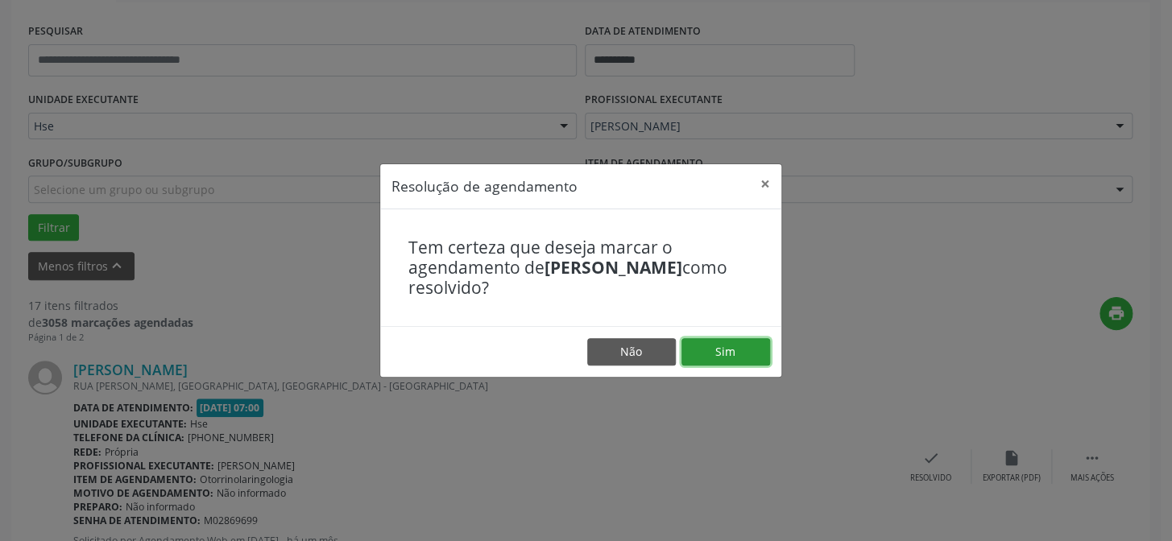
click at [723, 346] on button "Sim" at bounding box center [725, 351] width 89 height 27
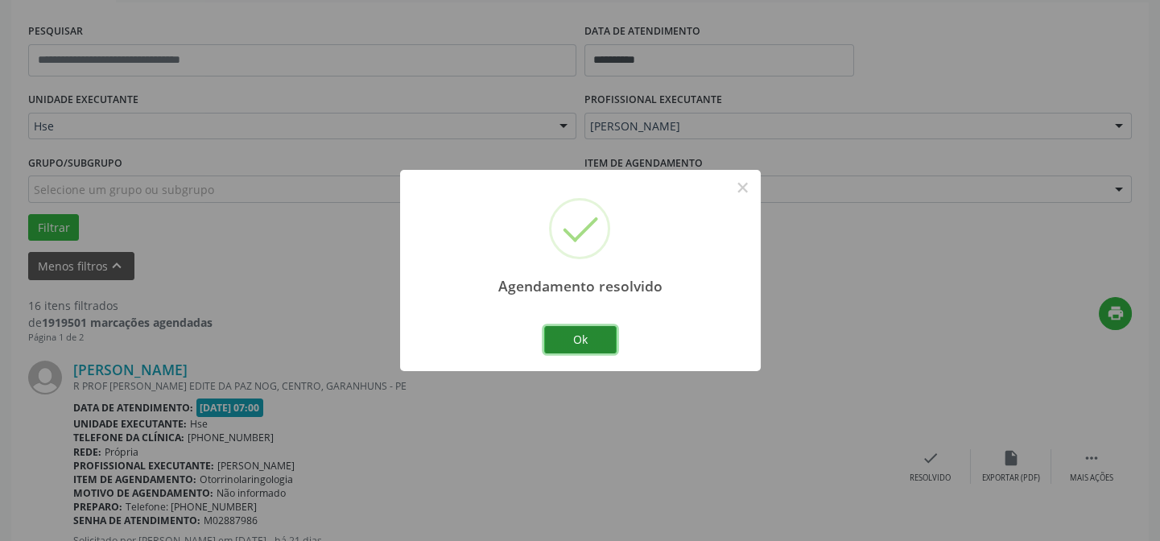
click at [578, 337] on button "Ok" at bounding box center [580, 339] width 72 height 27
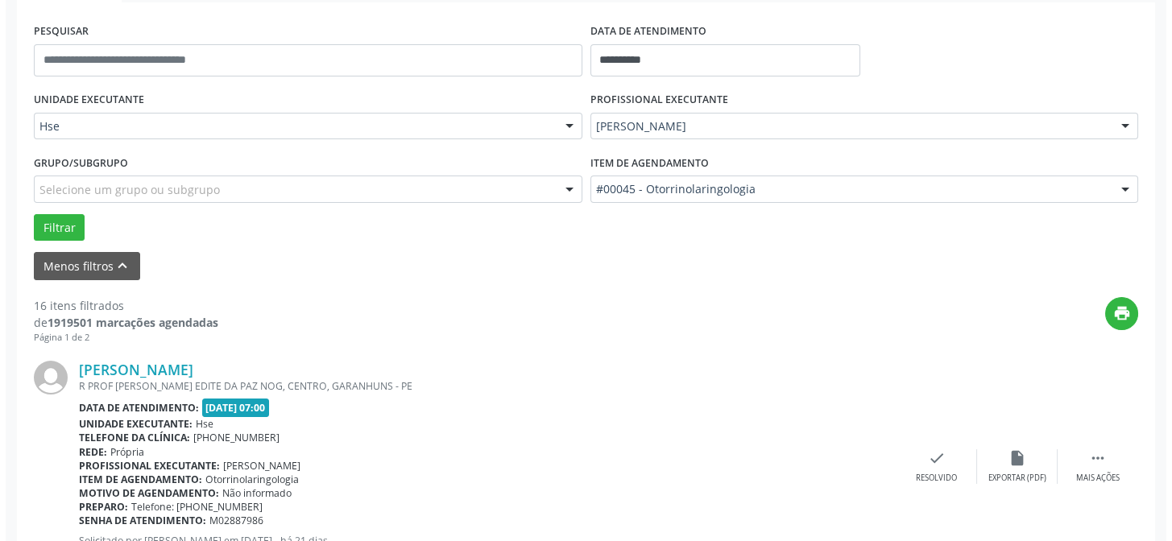
scroll to position [439, 0]
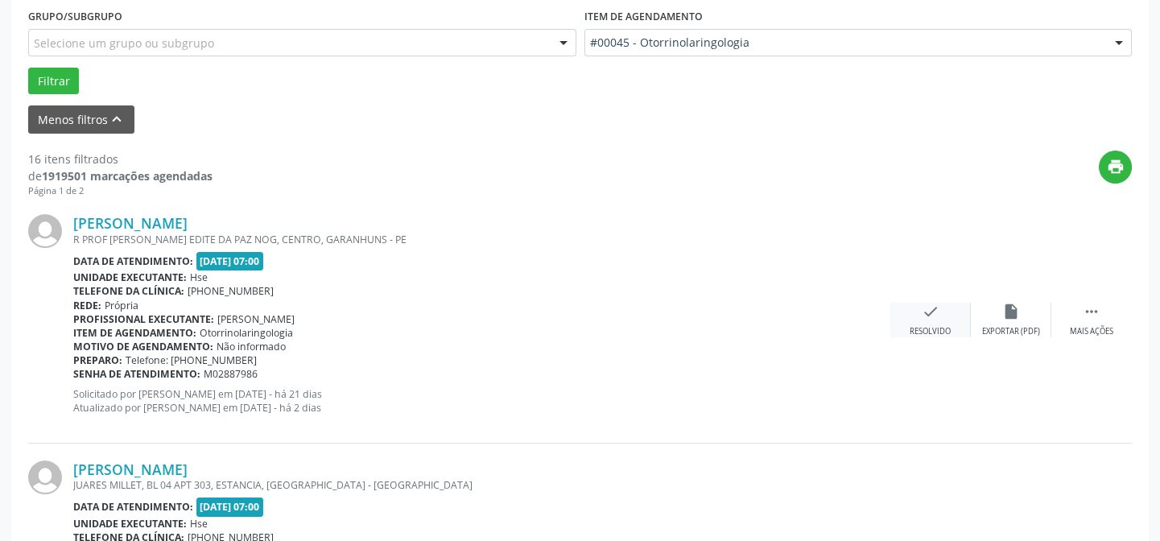
click at [930, 313] on icon "check" at bounding box center [931, 312] width 18 height 18
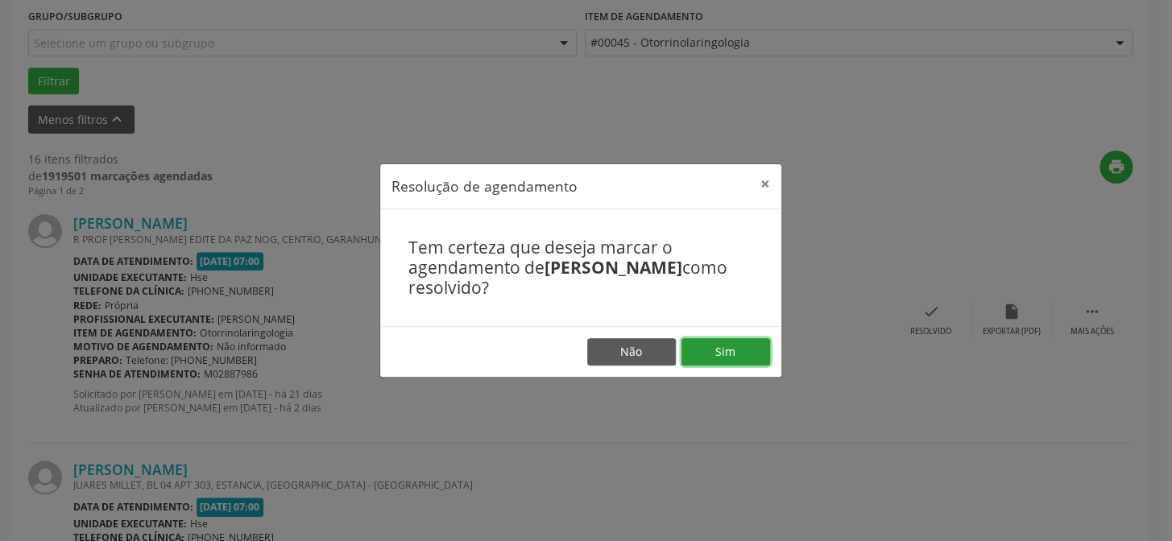
click at [716, 346] on button "Sim" at bounding box center [725, 351] width 89 height 27
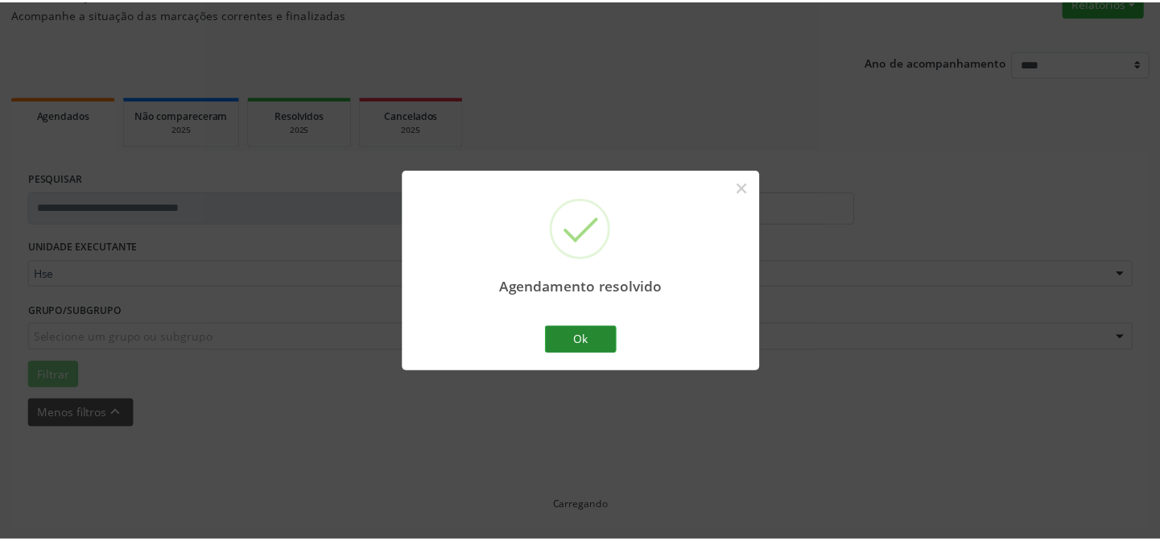
scroll to position [144, 0]
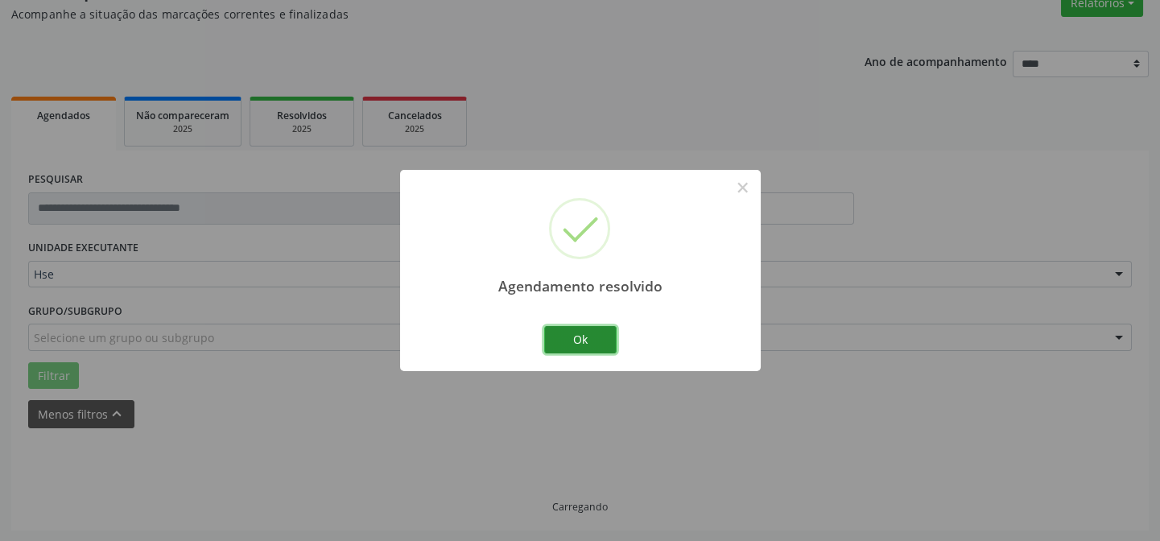
click at [582, 337] on button "Ok" at bounding box center [580, 339] width 72 height 27
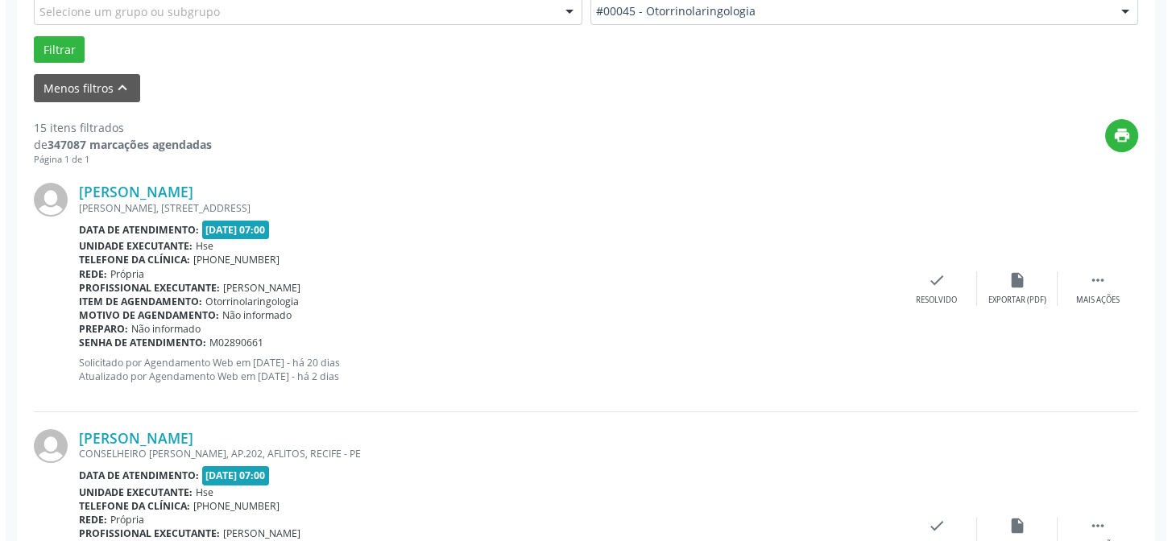
scroll to position [397, 0]
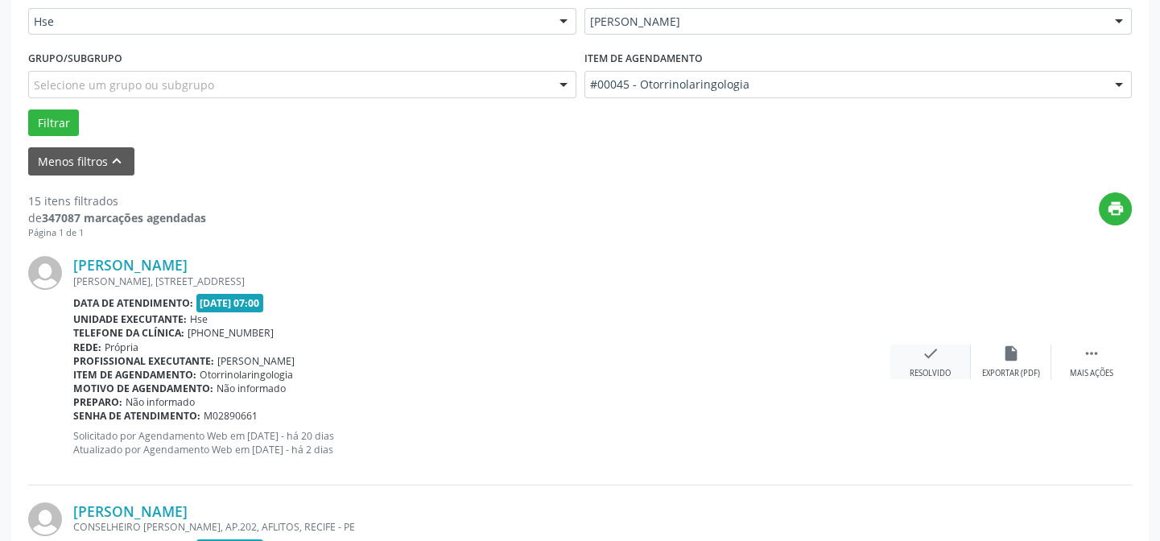
click at [923, 349] on icon "check" at bounding box center [931, 354] width 18 height 18
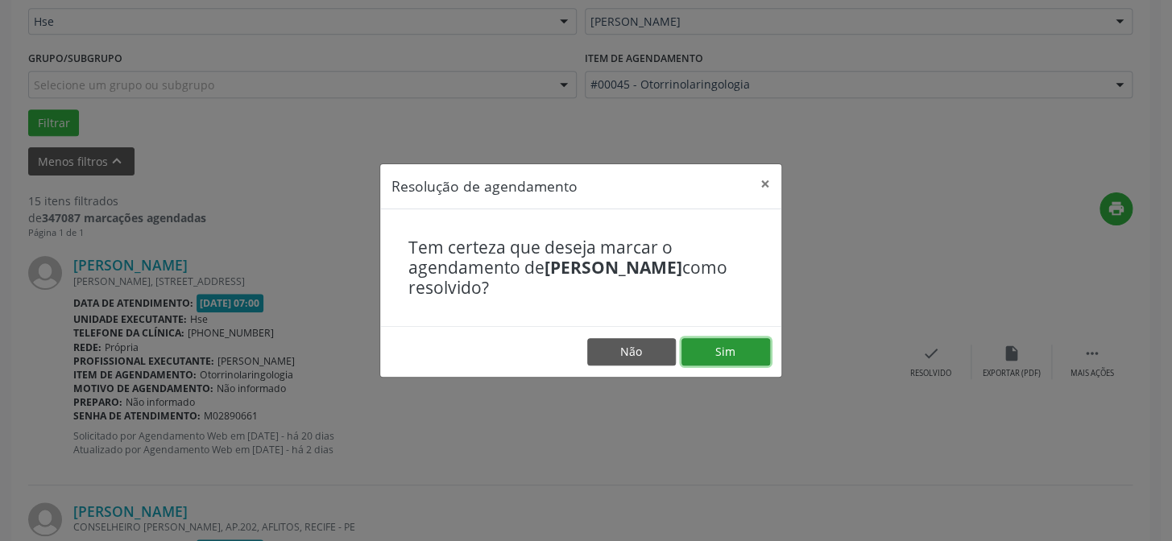
click at [720, 348] on button "Sim" at bounding box center [725, 351] width 89 height 27
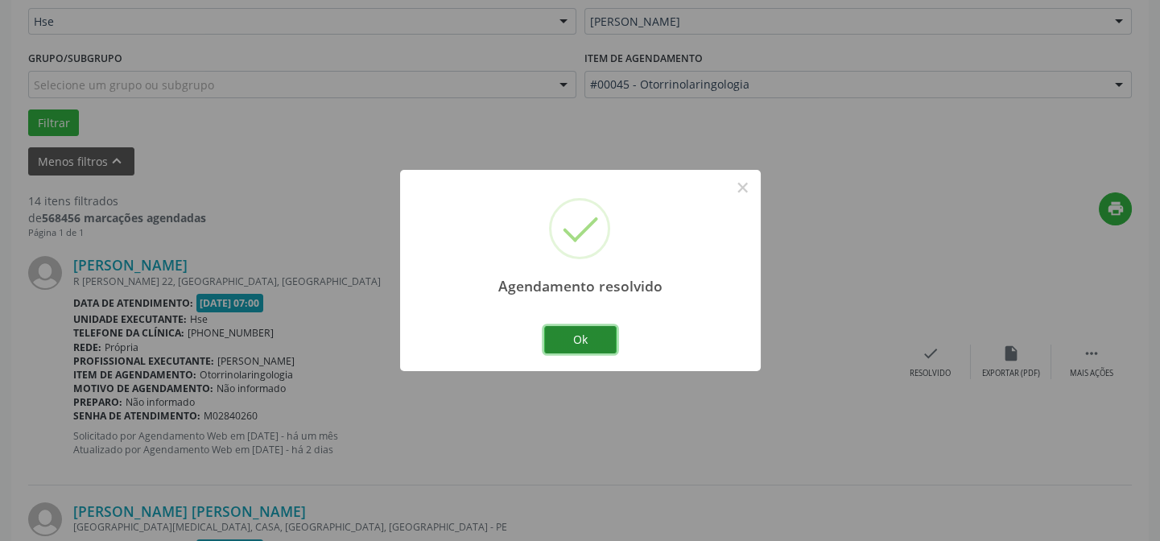
click at [580, 337] on button "Ok" at bounding box center [580, 339] width 72 height 27
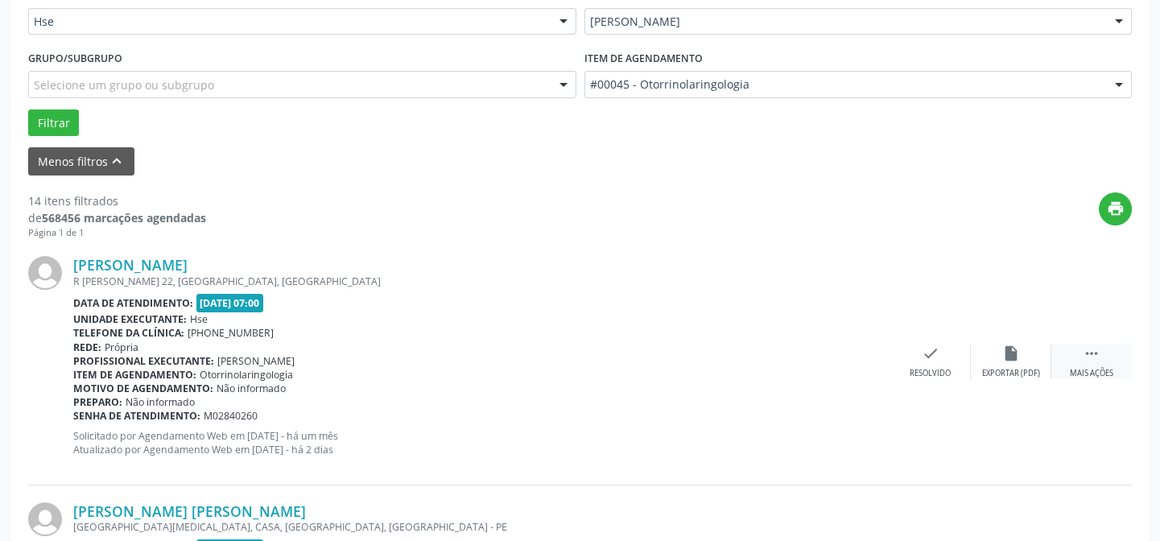
click at [1092, 354] on icon "" at bounding box center [1092, 354] width 18 height 18
click at [1002, 351] on icon "alarm_off" at bounding box center [1011, 354] width 18 height 18
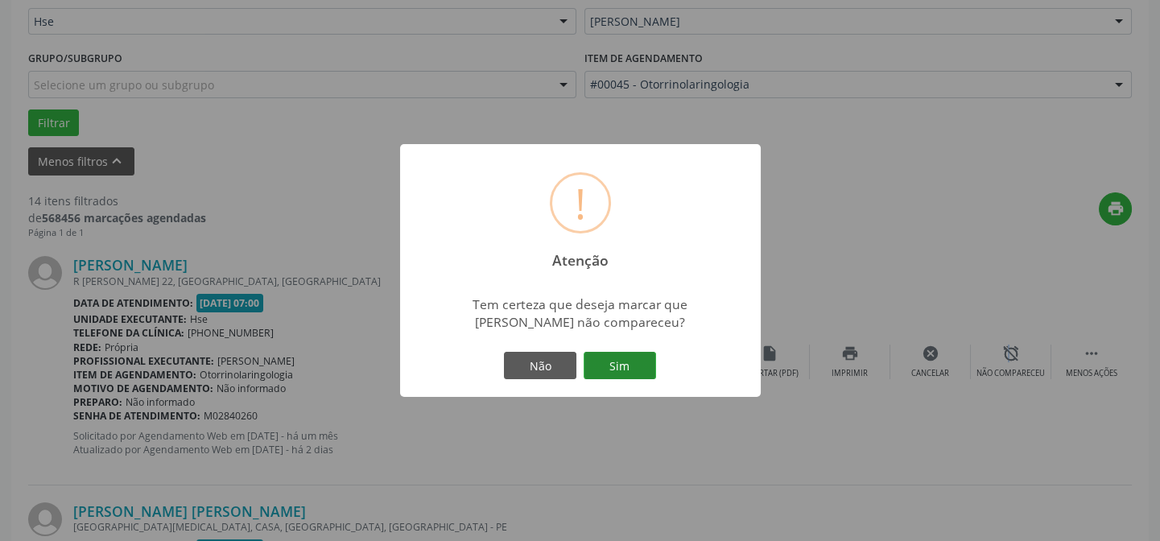
click at [627, 360] on button "Sim" at bounding box center [620, 365] width 72 height 27
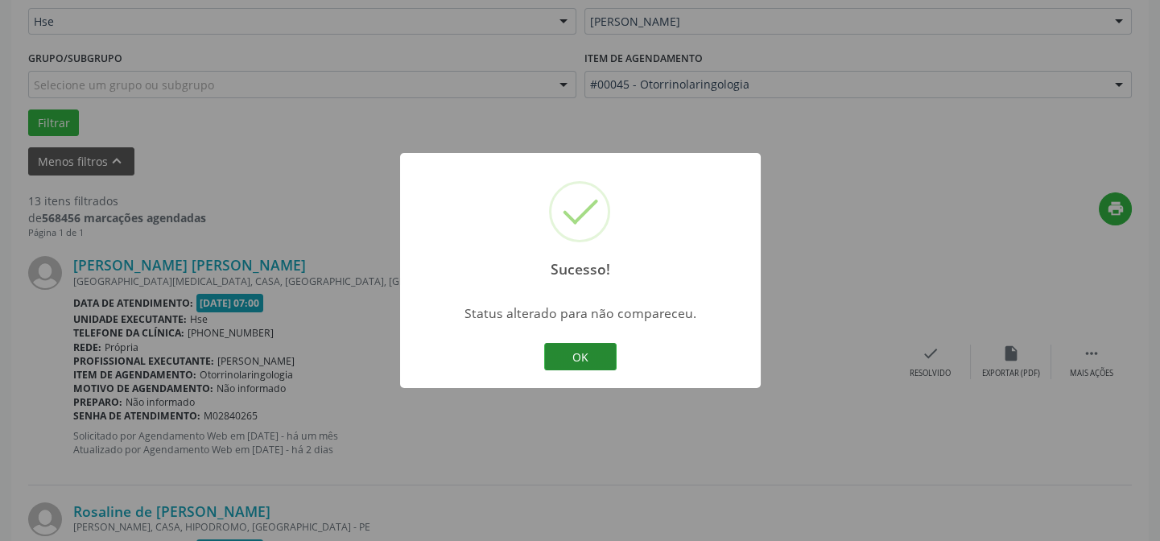
click at [581, 356] on button "OK" at bounding box center [580, 356] width 72 height 27
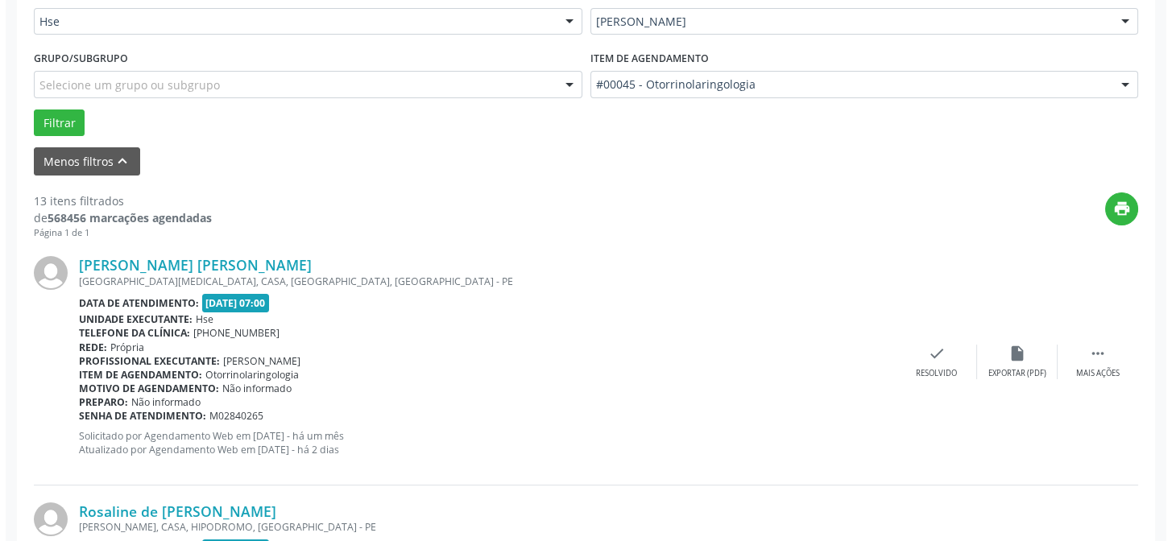
scroll to position [250, 0]
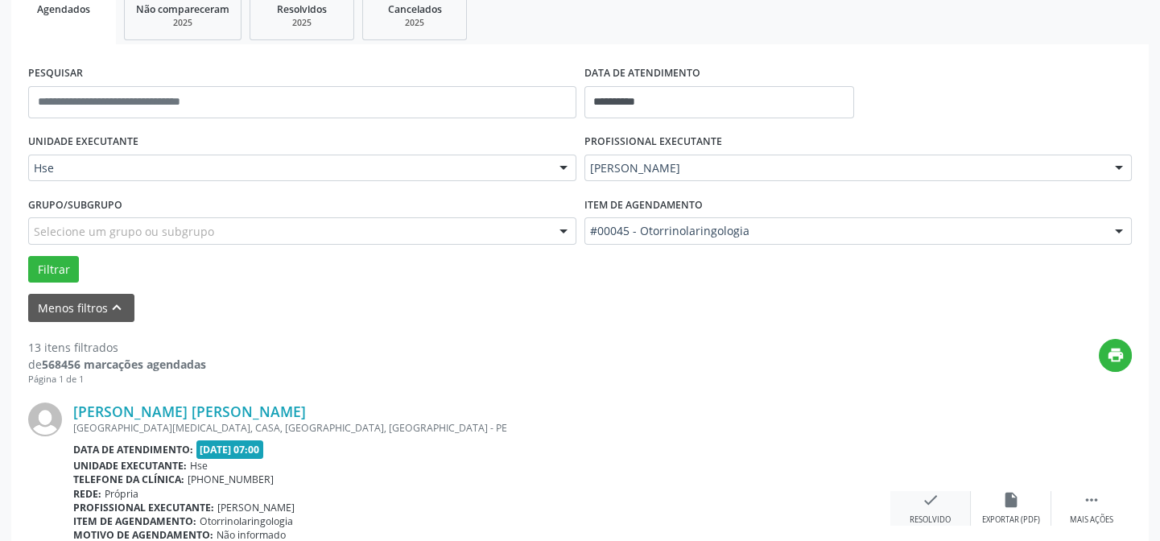
click at [926, 498] on icon "check" at bounding box center [931, 500] width 18 height 18
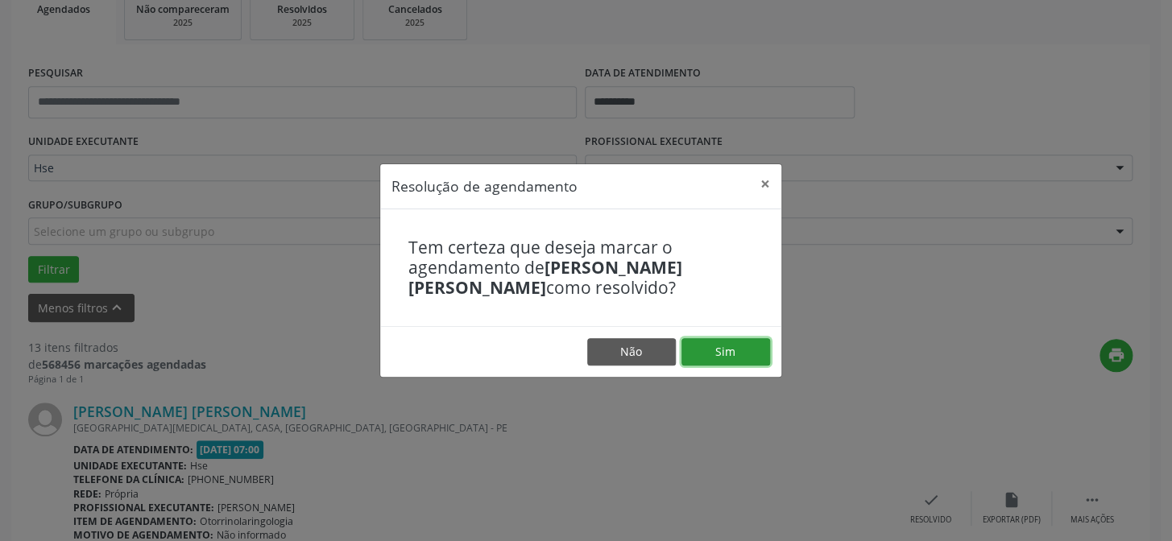
click at [722, 345] on button "Sim" at bounding box center [725, 351] width 89 height 27
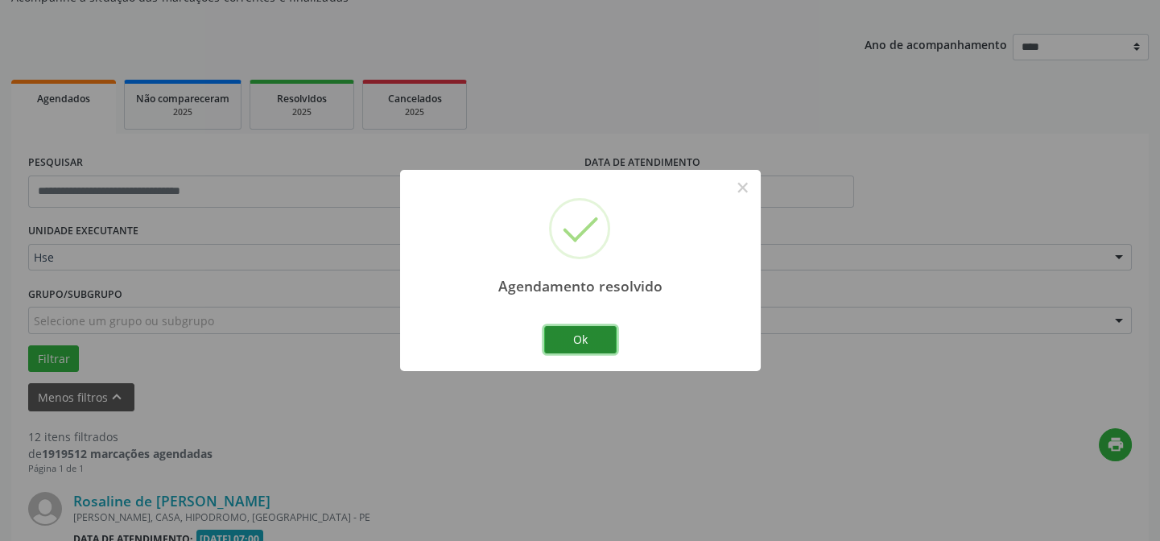
click at [576, 337] on button "Ok" at bounding box center [580, 339] width 72 height 27
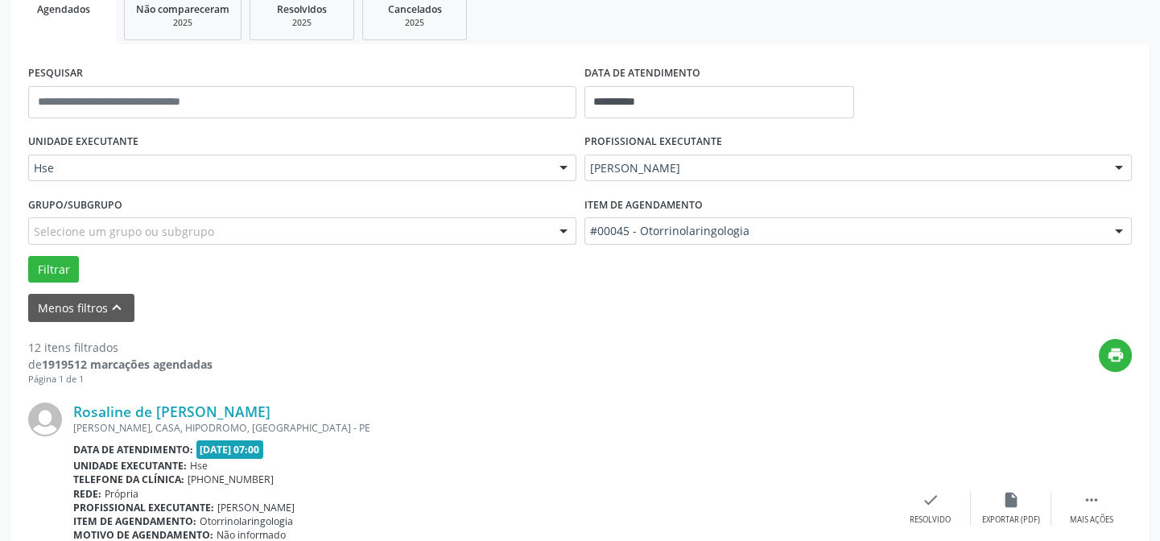
scroll to position [470, 0]
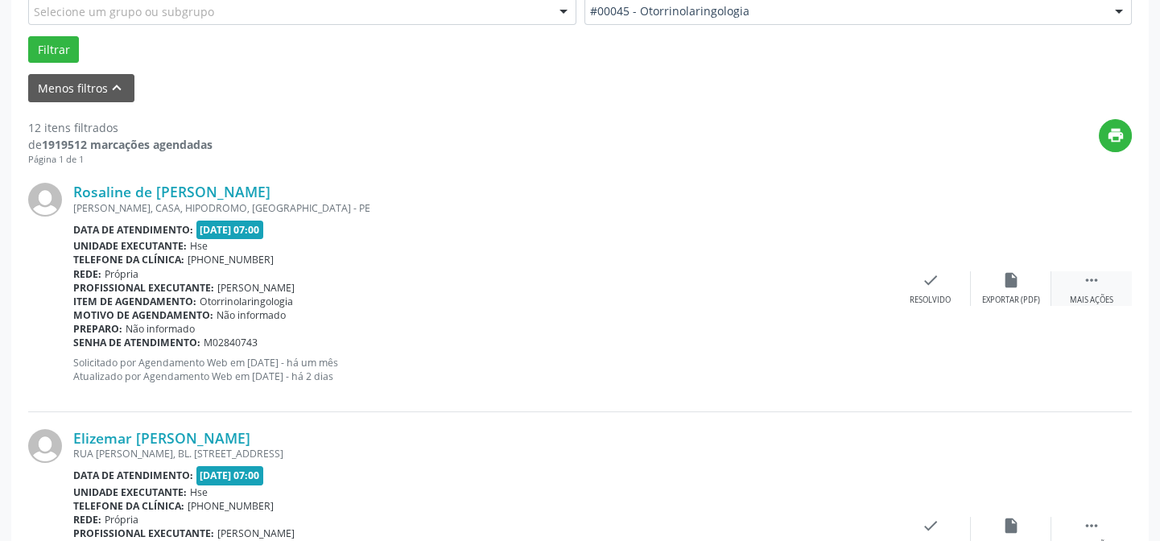
click at [1087, 283] on icon "" at bounding box center [1092, 280] width 18 height 18
click at [1014, 275] on icon "alarm_off" at bounding box center [1011, 280] width 18 height 18
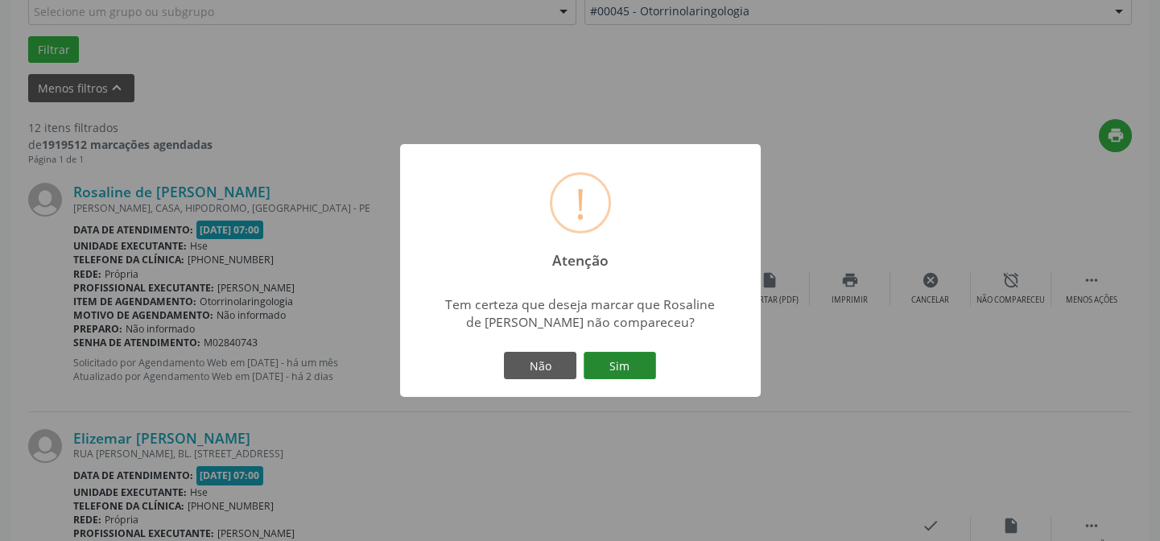
click at [616, 359] on button "Sim" at bounding box center [620, 365] width 72 height 27
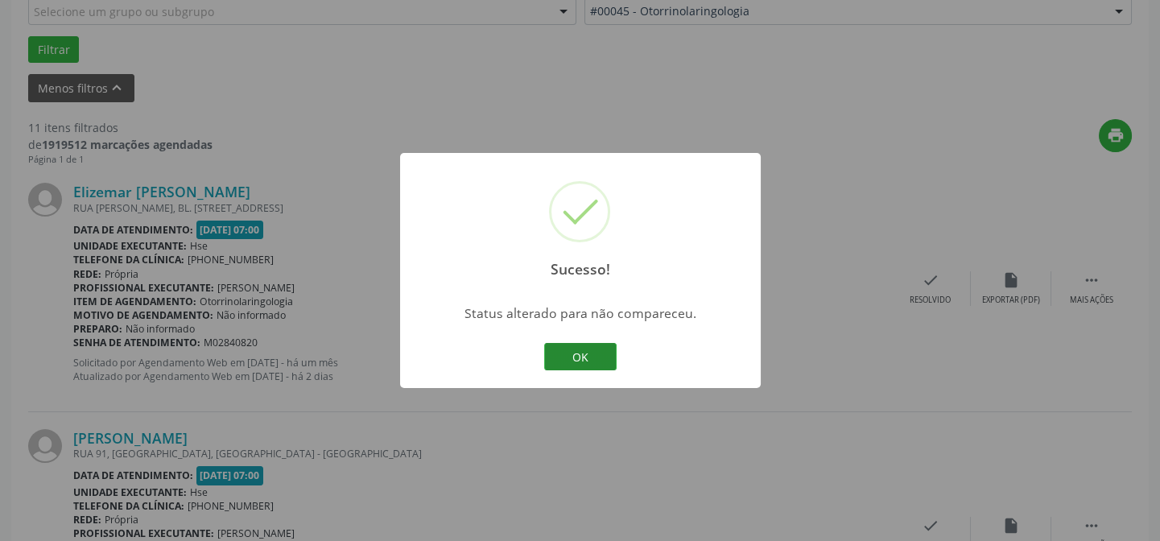
click at [581, 356] on button "OK" at bounding box center [580, 356] width 72 height 27
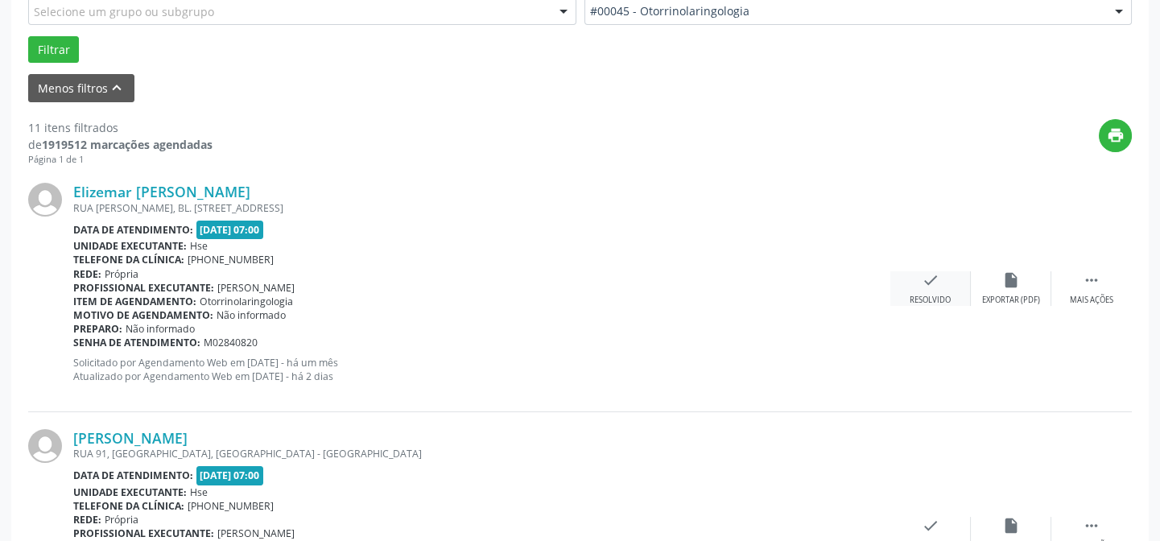
click at [925, 278] on icon "check" at bounding box center [931, 280] width 18 height 18
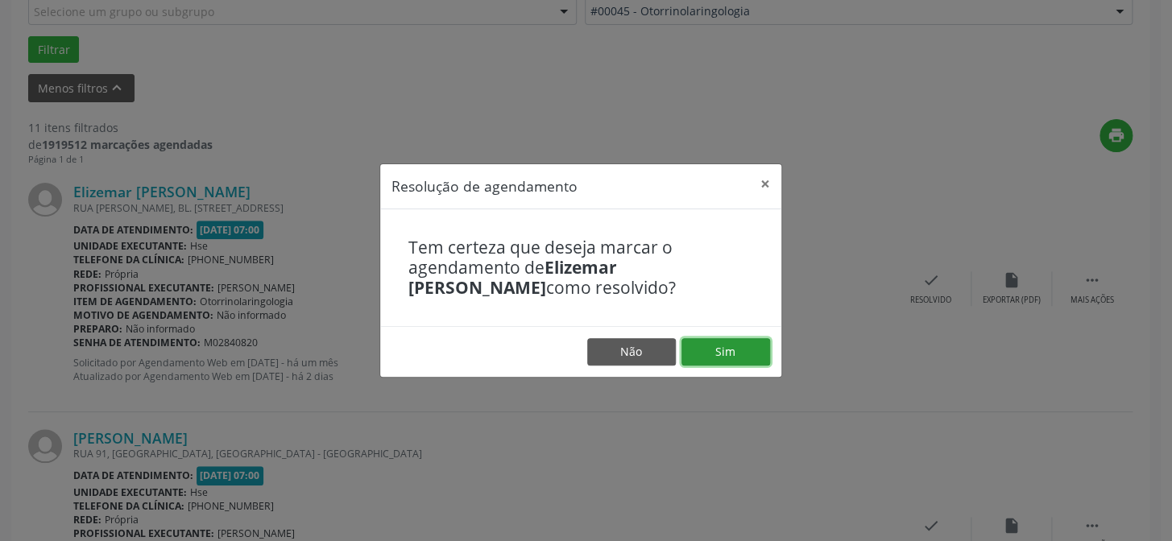
click at [727, 352] on button "Sim" at bounding box center [725, 351] width 89 height 27
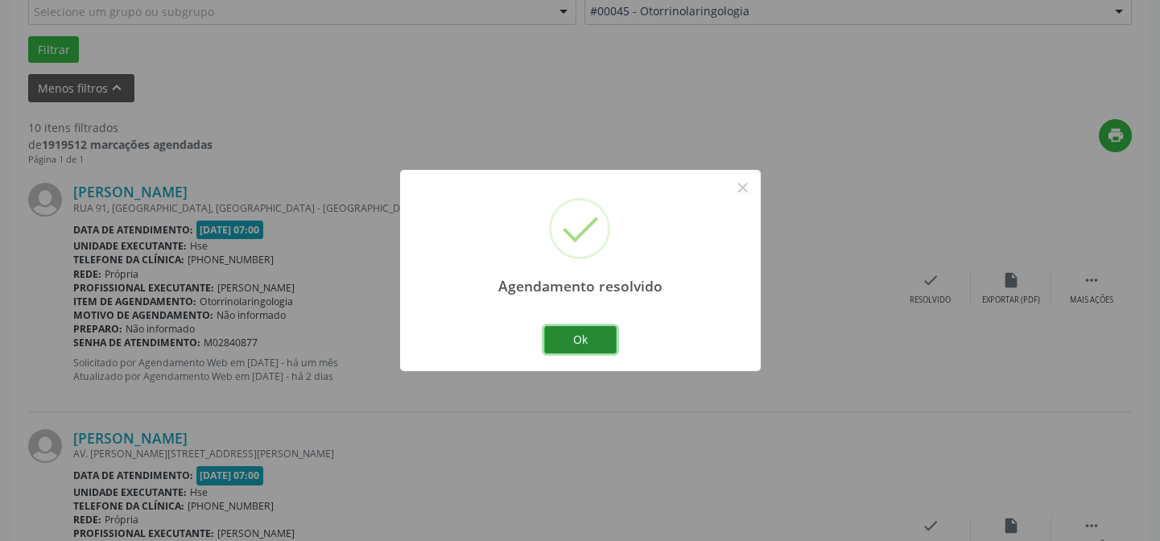
click at [575, 335] on button "Ok" at bounding box center [580, 339] width 72 height 27
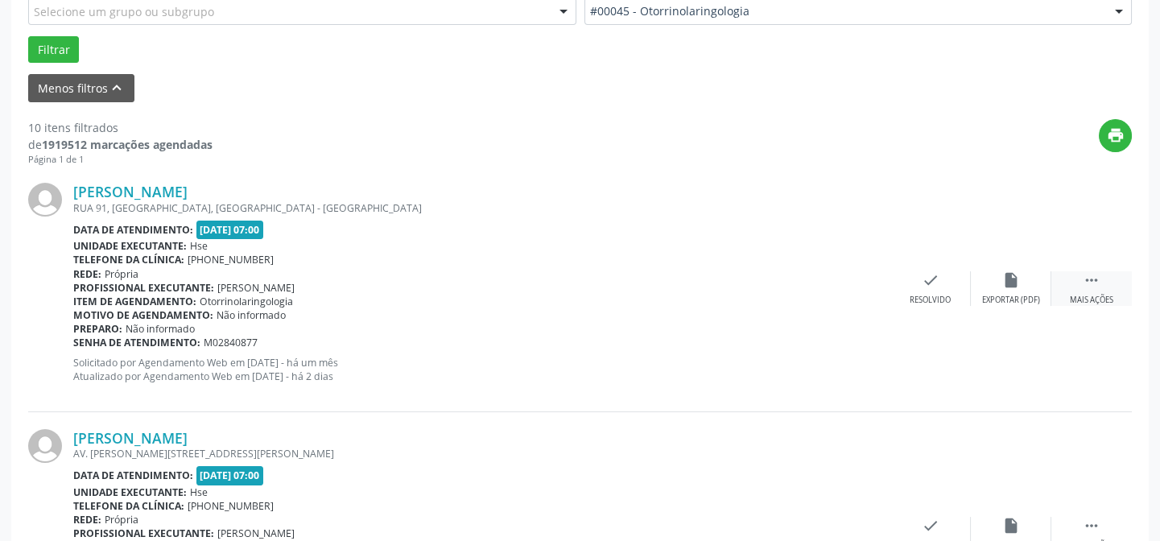
click at [1089, 279] on icon "" at bounding box center [1092, 280] width 18 height 18
click at [1007, 279] on icon "alarm_off" at bounding box center [1011, 280] width 18 height 18
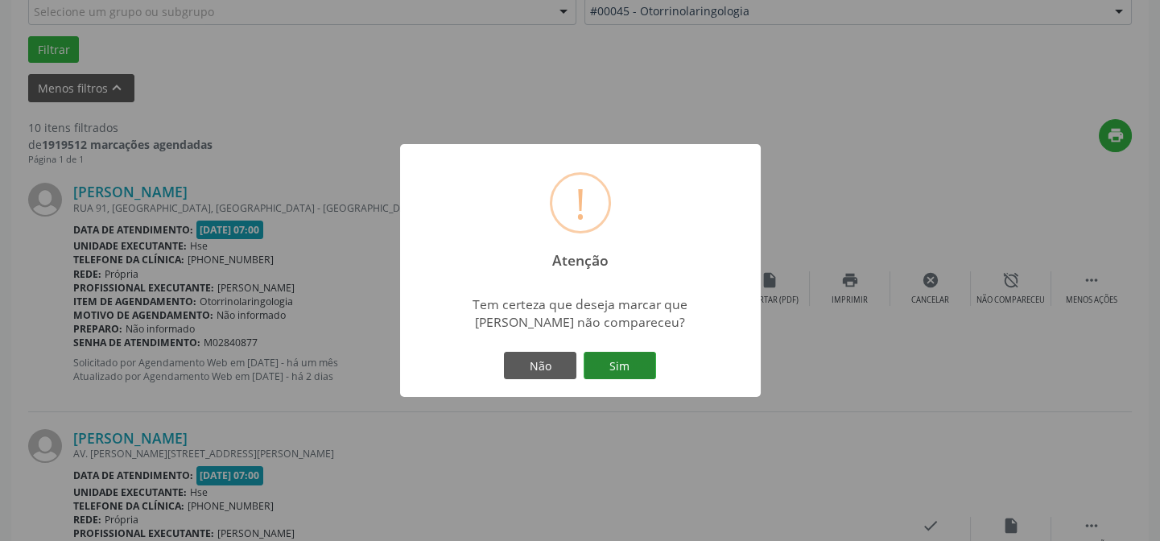
click at [623, 363] on button "Sim" at bounding box center [620, 365] width 72 height 27
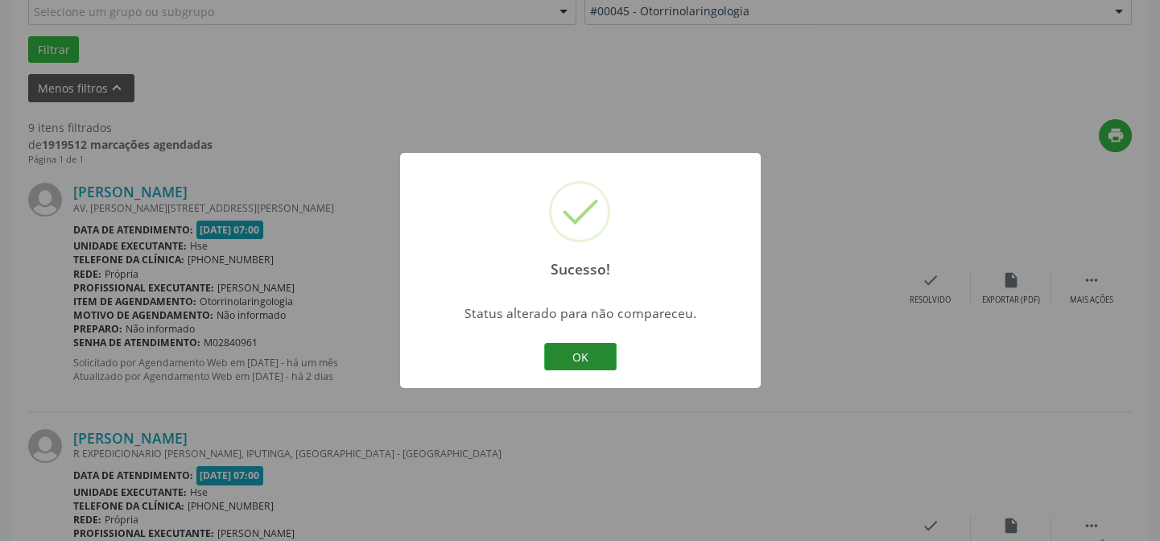
click at [579, 352] on button "OK" at bounding box center [580, 356] width 72 height 27
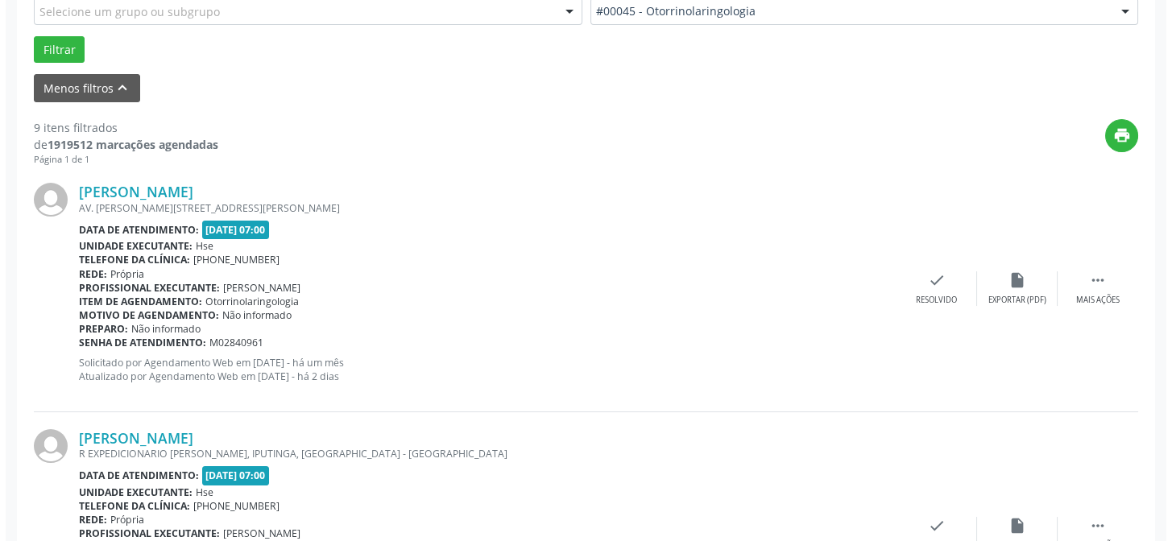
scroll to position [397, 0]
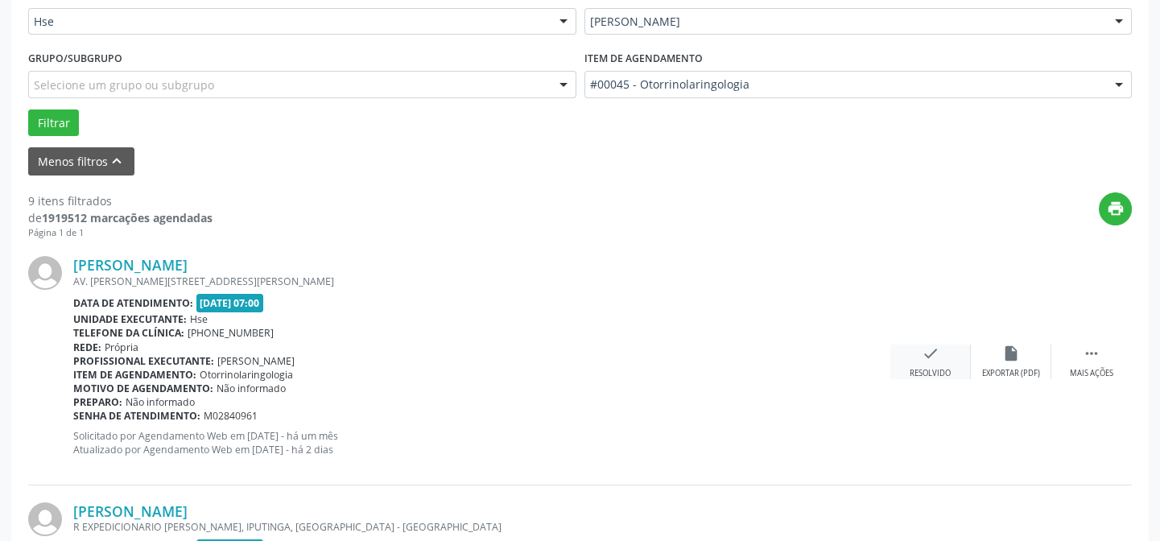
click at [924, 351] on icon "check" at bounding box center [931, 354] width 18 height 18
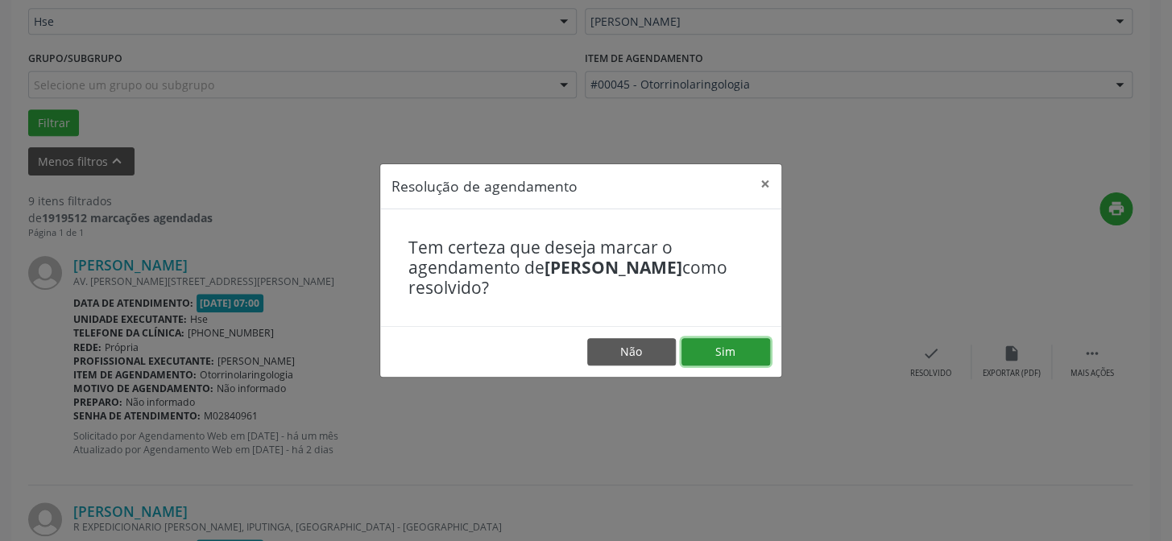
click at [721, 349] on button "Sim" at bounding box center [725, 351] width 89 height 27
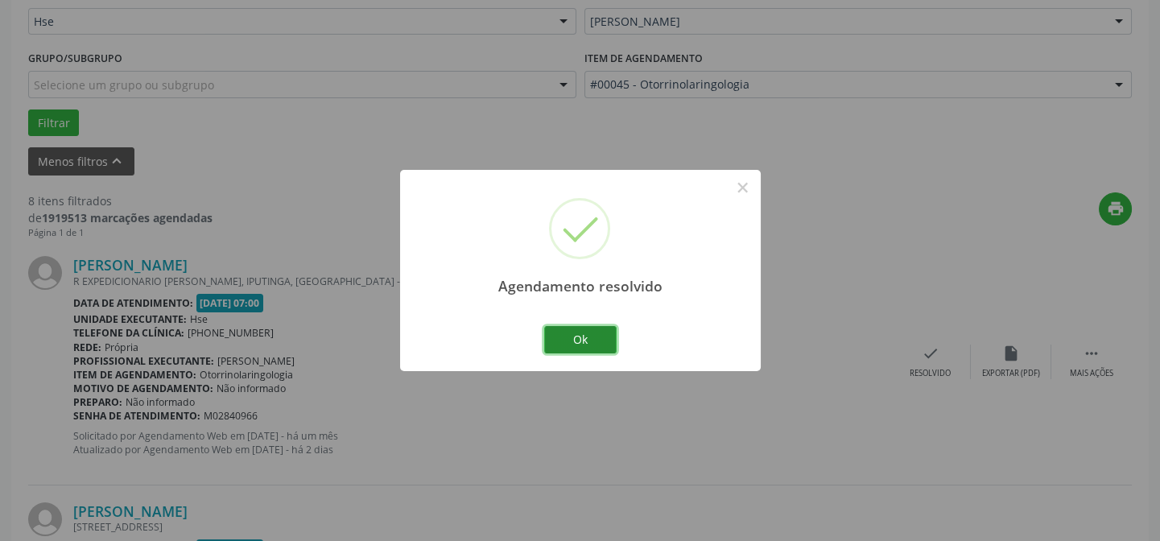
click at [573, 337] on button "Ok" at bounding box center [580, 339] width 72 height 27
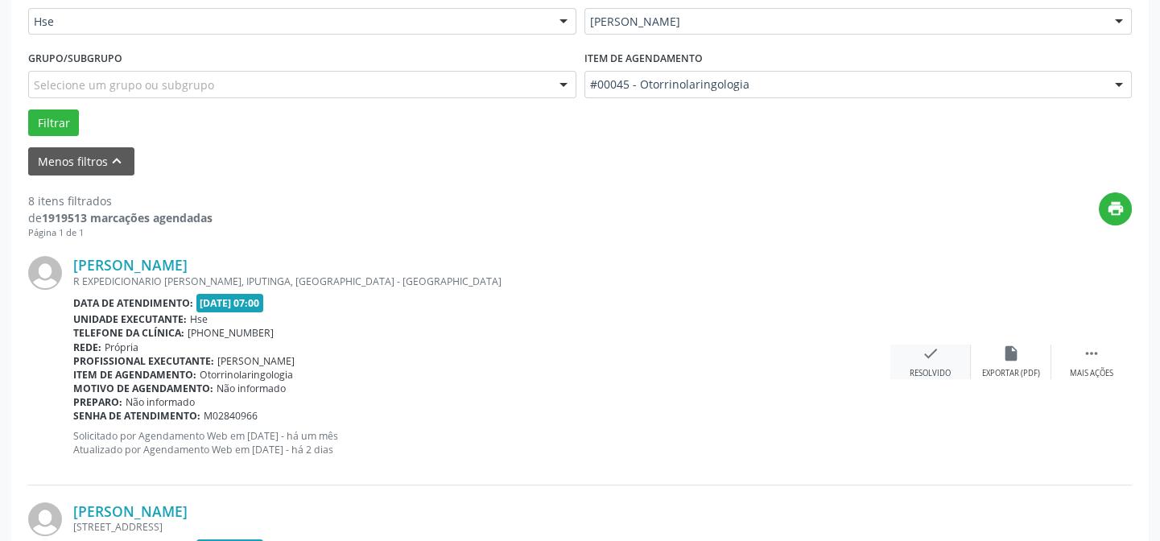
click at [929, 355] on icon "check" at bounding box center [931, 354] width 18 height 18
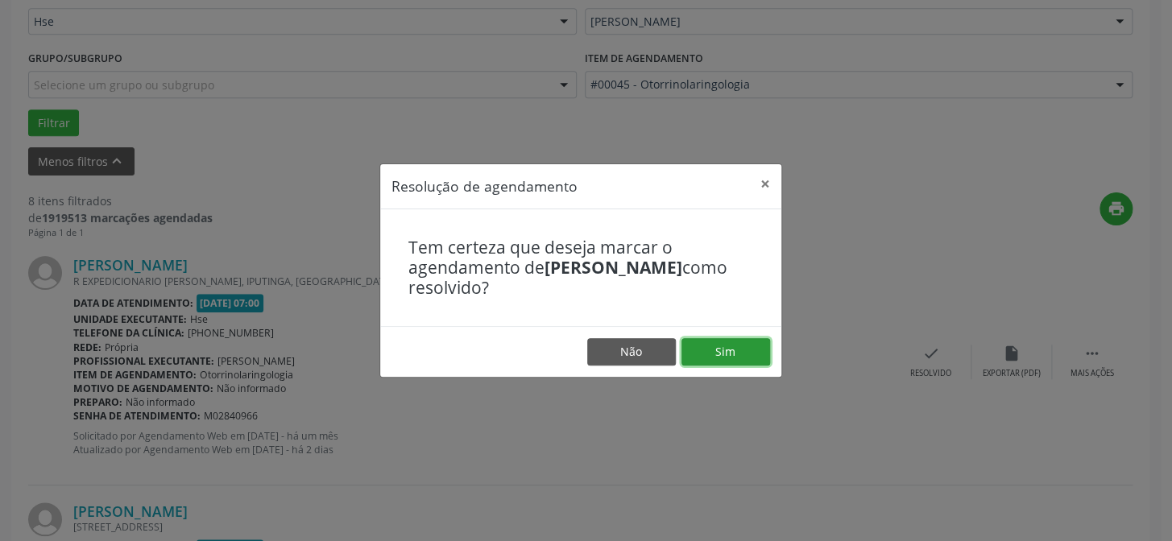
click at [723, 349] on button "Sim" at bounding box center [725, 351] width 89 height 27
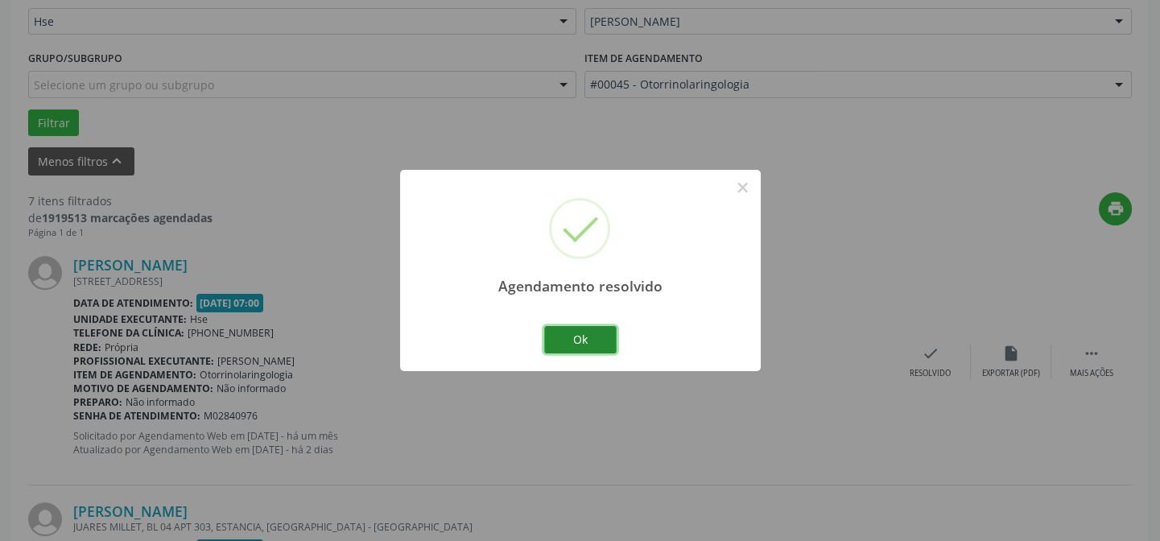
click at [581, 337] on button "Ok" at bounding box center [580, 339] width 72 height 27
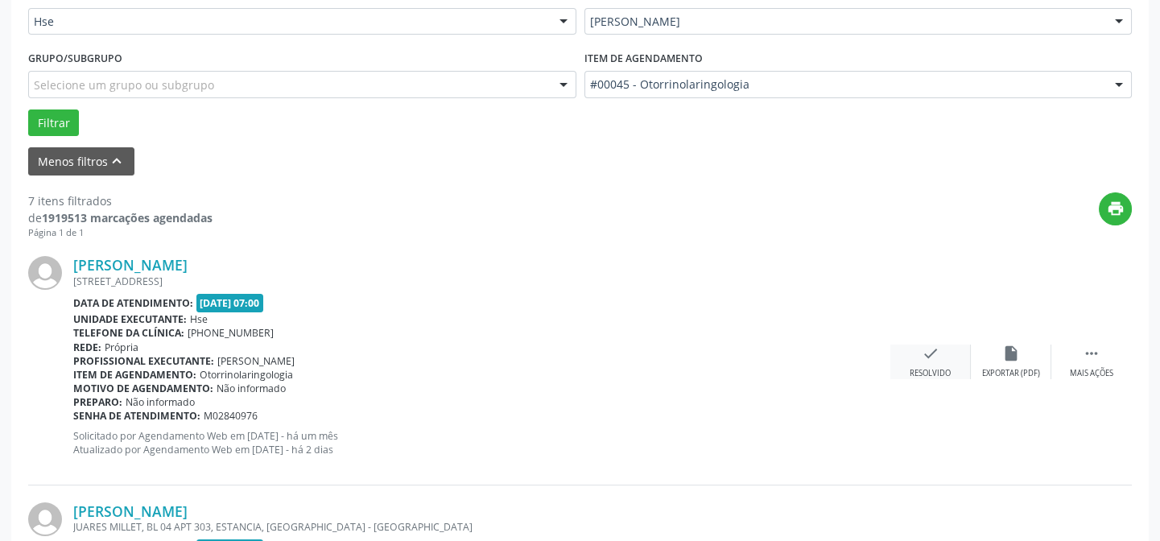
click at [932, 356] on icon "check" at bounding box center [931, 354] width 18 height 18
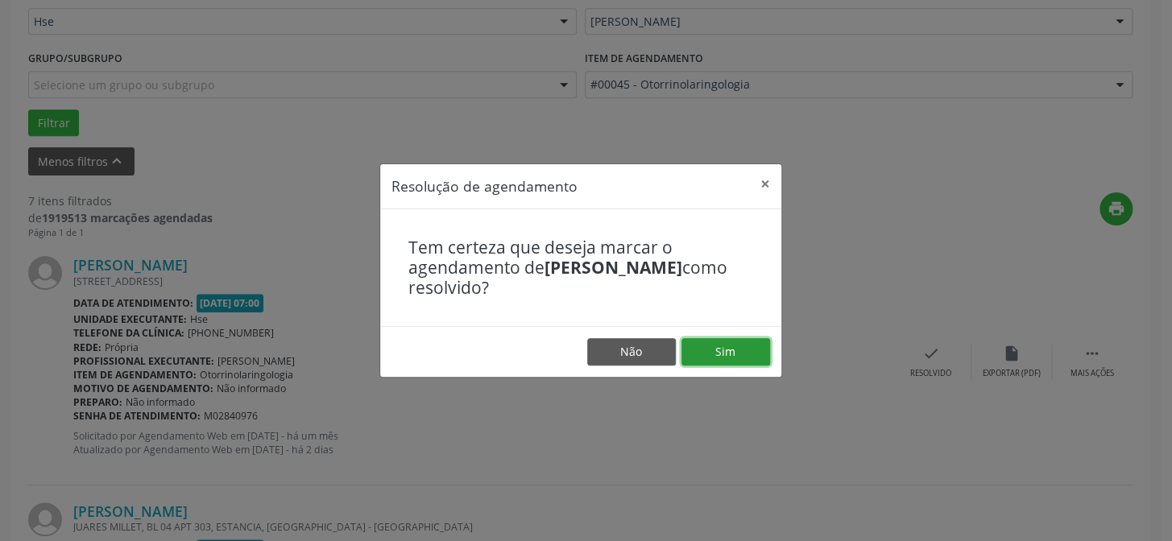
click at [729, 353] on button "Sim" at bounding box center [725, 351] width 89 height 27
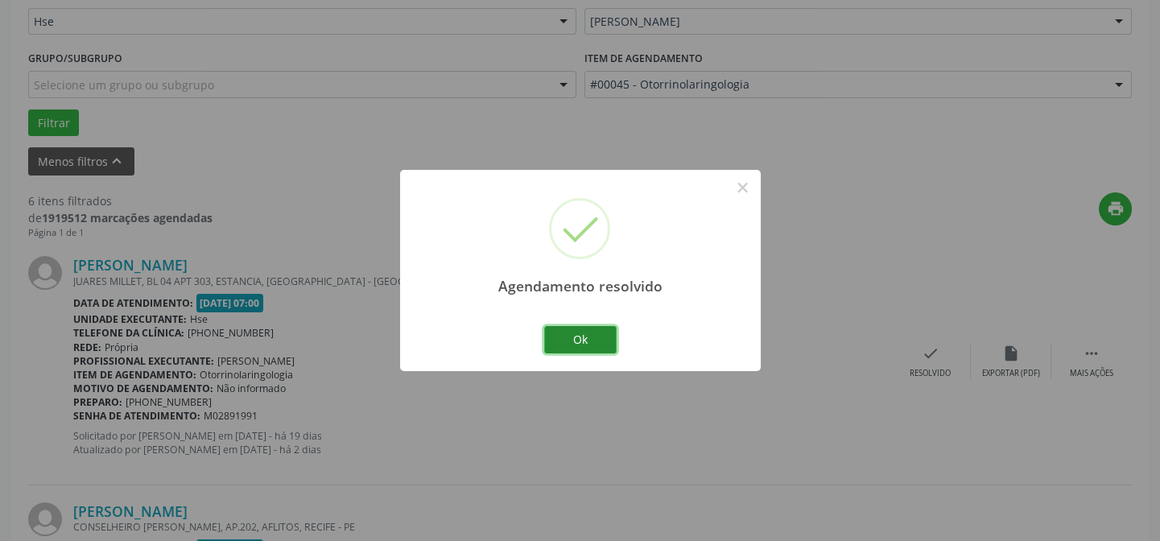
click at [581, 337] on button "Ok" at bounding box center [580, 339] width 72 height 27
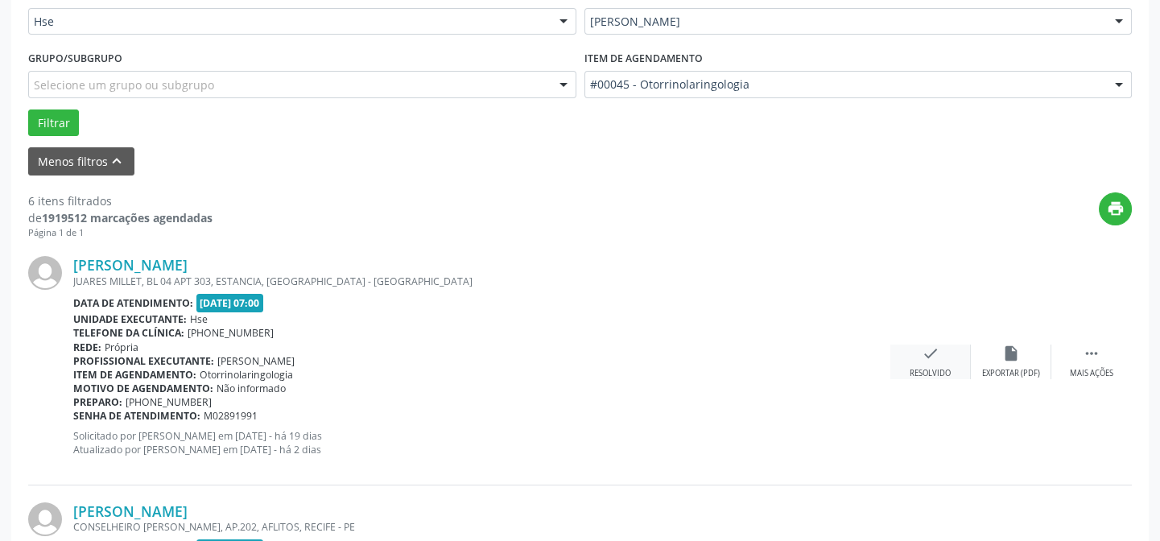
click at [928, 353] on icon "check" at bounding box center [931, 354] width 18 height 18
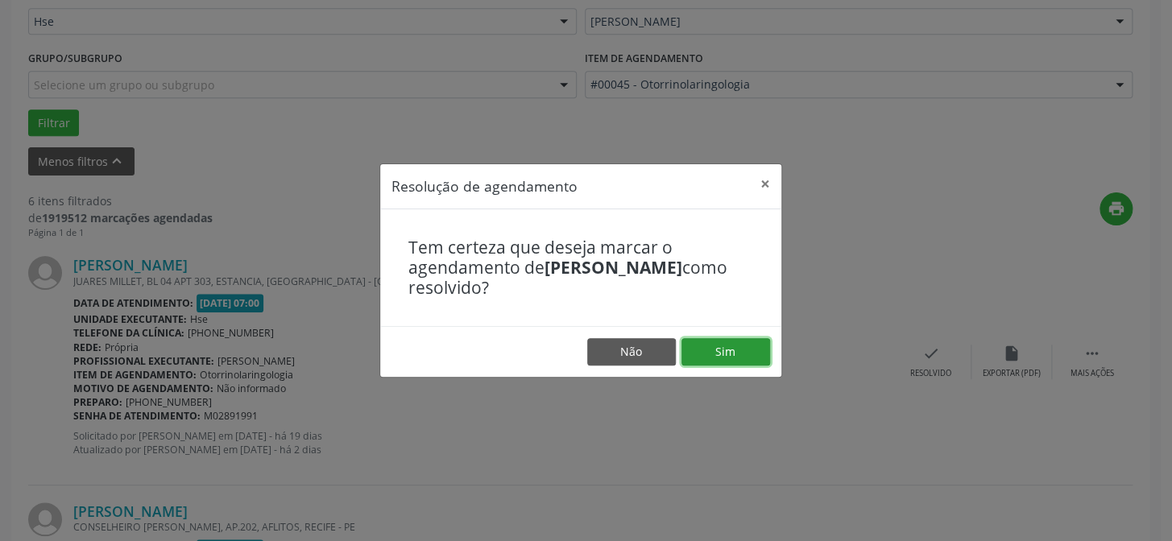
click at [721, 348] on button "Sim" at bounding box center [725, 351] width 89 height 27
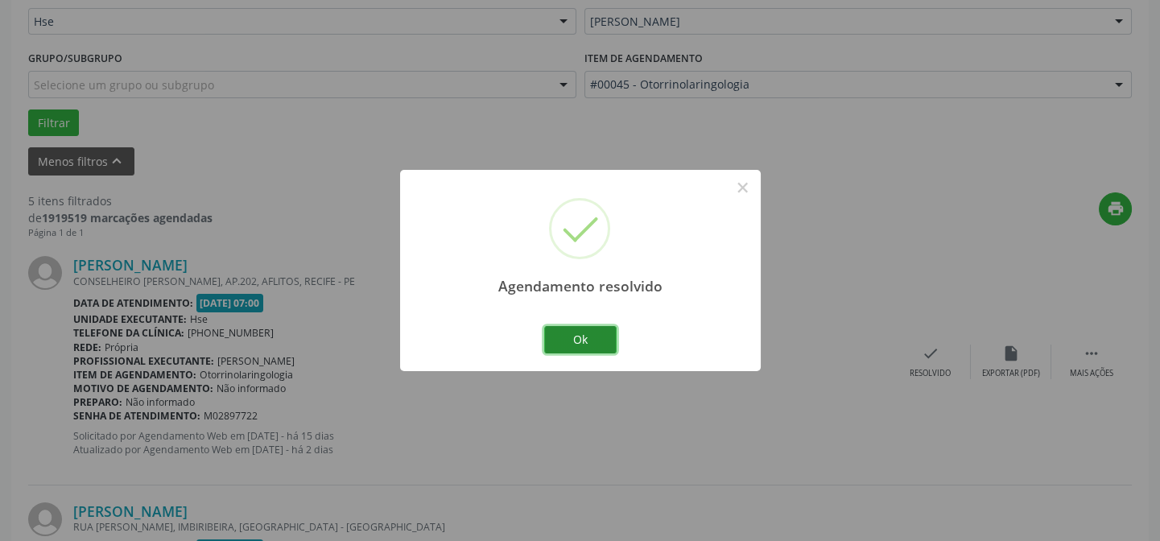
click at [581, 336] on button "Ok" at bounding box center [580, 339] width 72 height 27
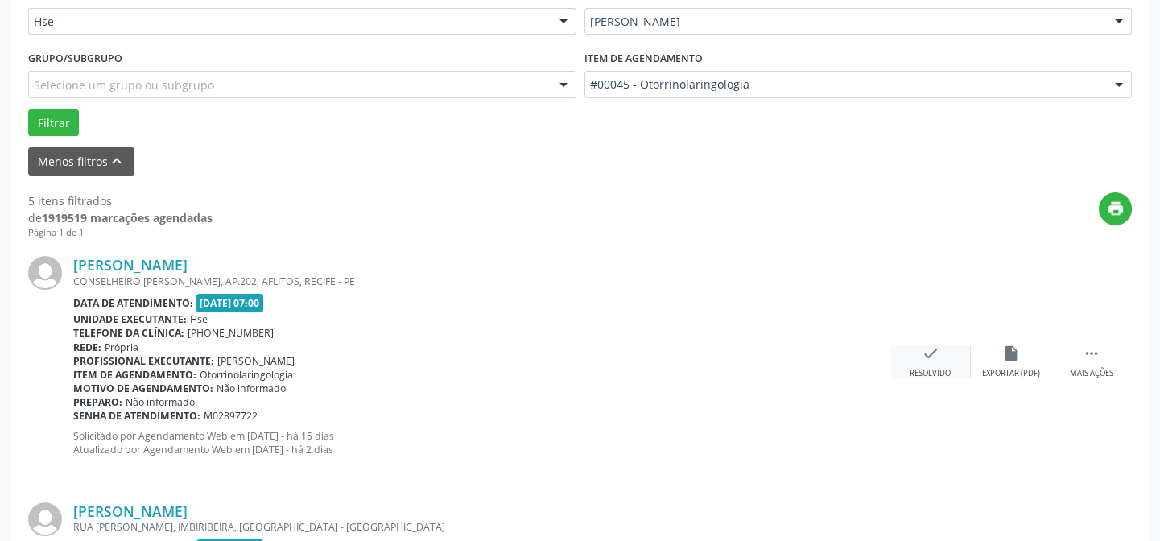
click at [928, 350] on icon "check" at bounding box center [931, 354] width 18 height 18
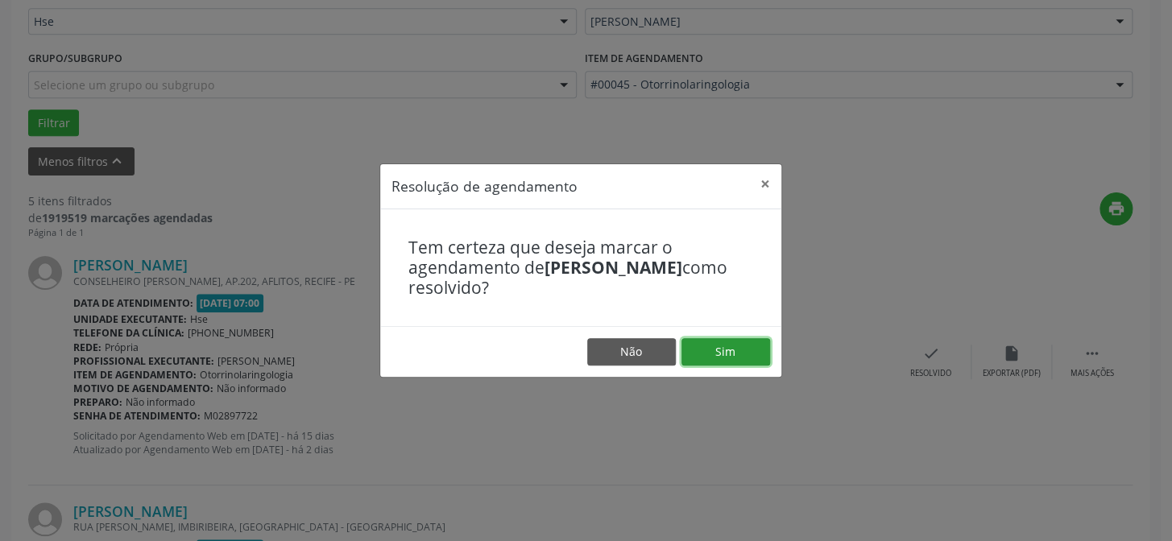
click at [723, 349] on button "Sim" at bounding box center [725, 351] width 89 height 27
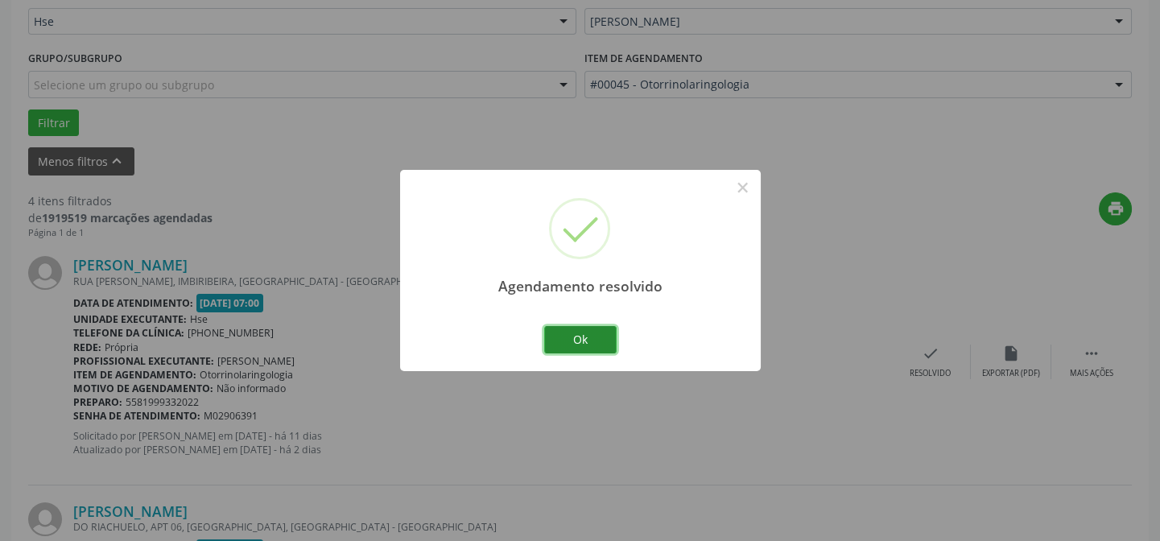
click at [576, 340] on button "Ok" at bounding box center [580, 339] width 72 height 27
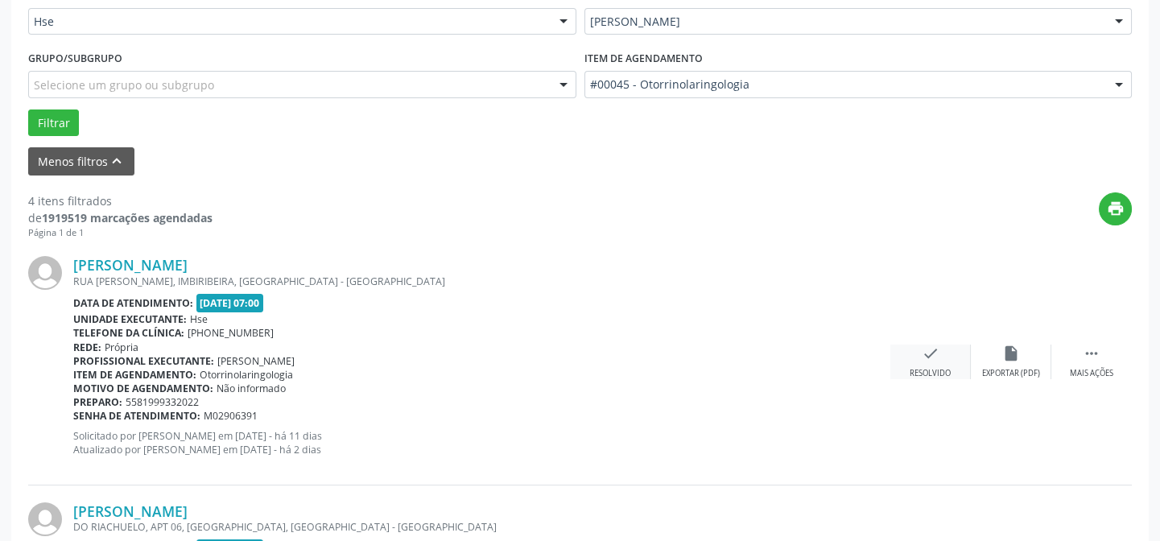
click at [924, 353] on icon "check" at bounding box center [931, 354] width 18 height 18
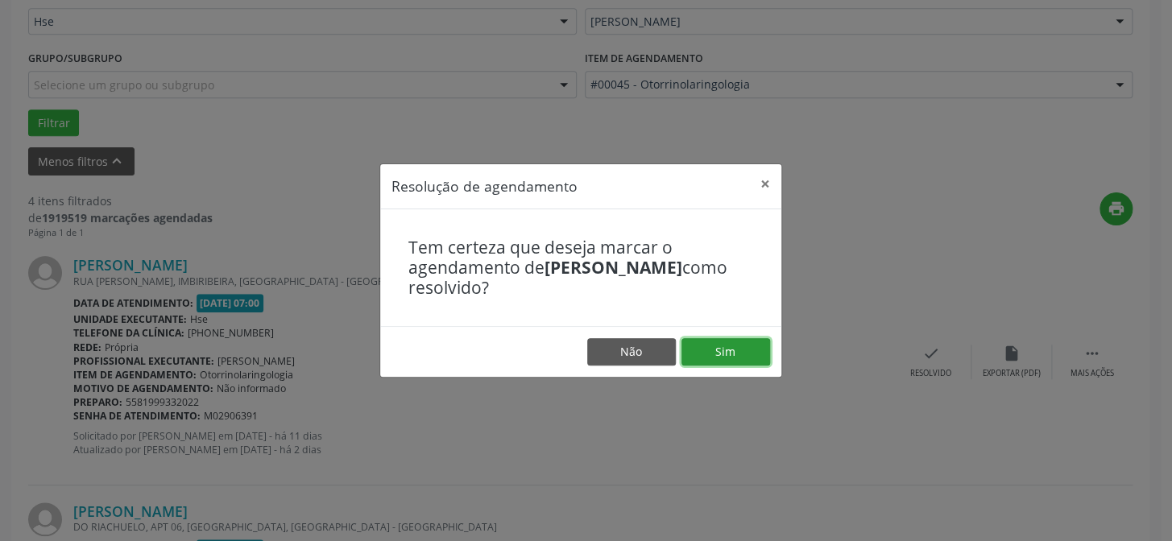
click at [724, 353] on button "Sim" at bounding box center [725, 351] width 89 height 27
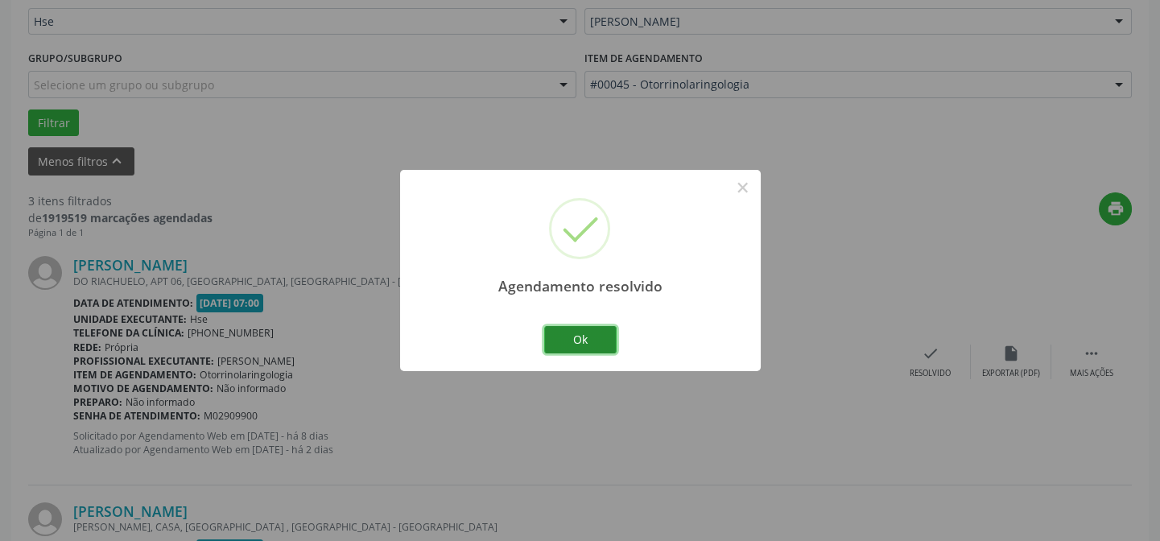
click at [581, 335] on button "Ok" at bounding box center [580, 339] width 72 height 27
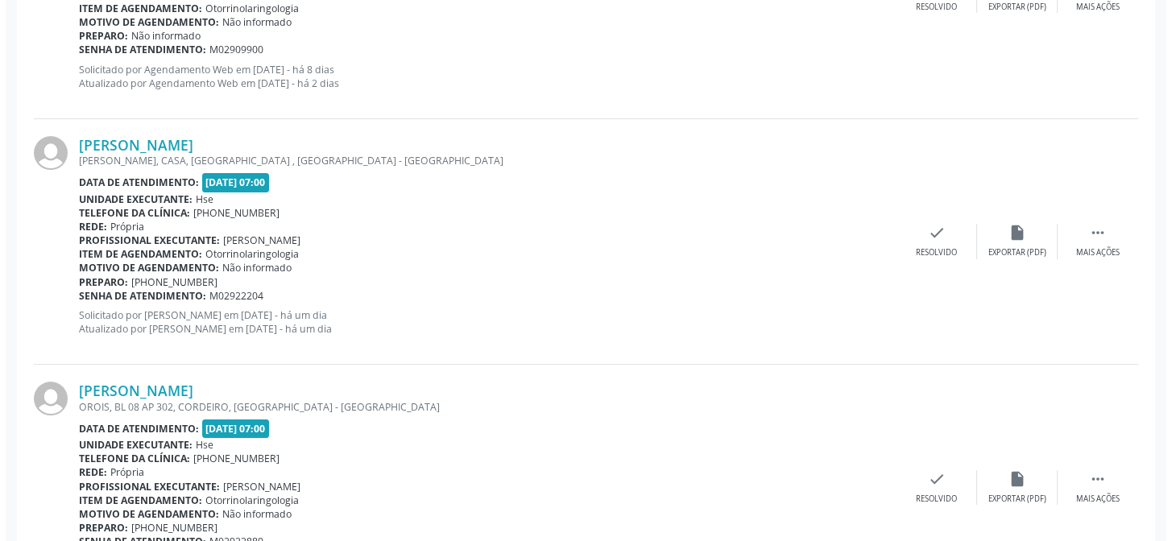
scroll to position [859, 0]
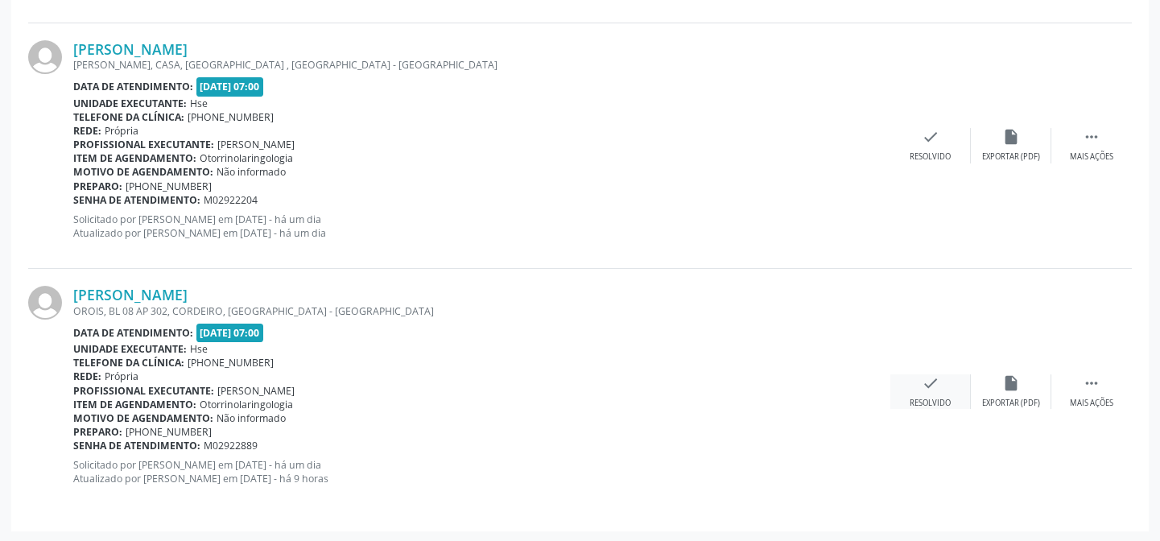
click at [932, 380] on icon "check" at bounding box center [931, 383] width 18 height 18
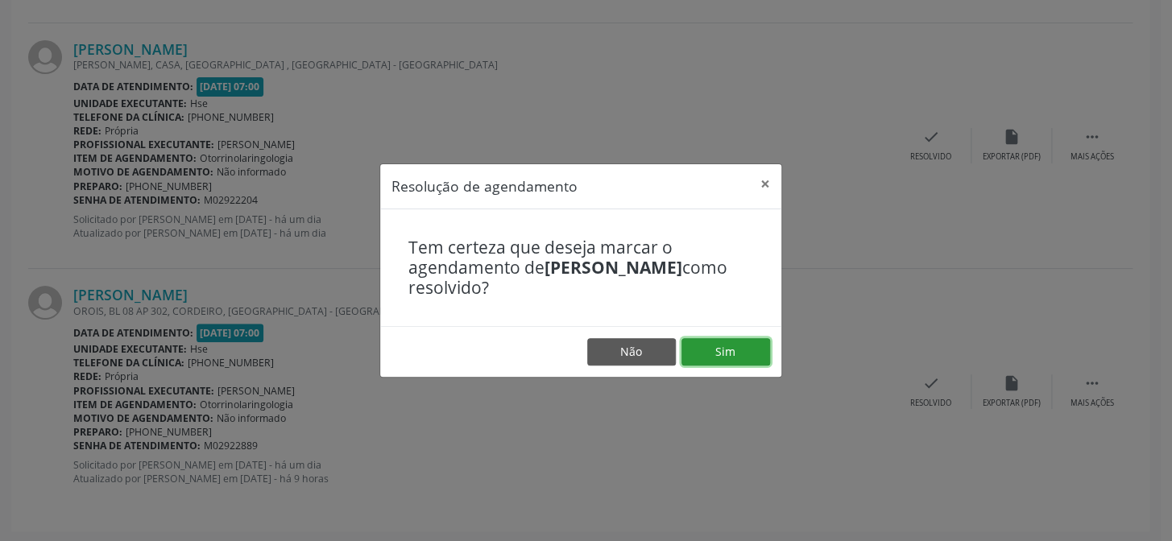
click at [721, 349] on button "Sim" at bounding box center [725, 351] width 89 height 27
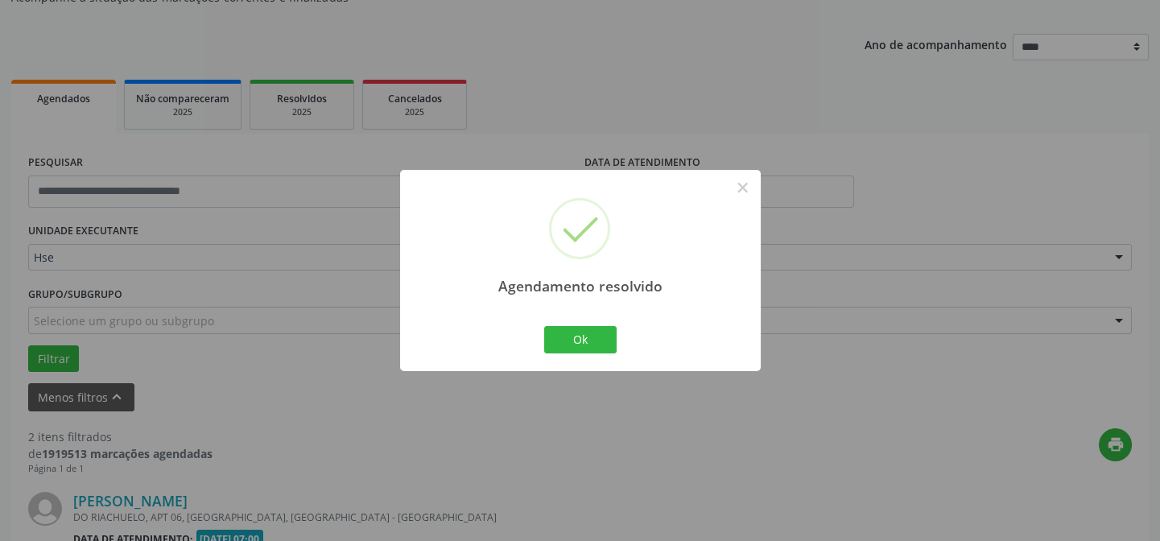
scroll to position [613, 0]
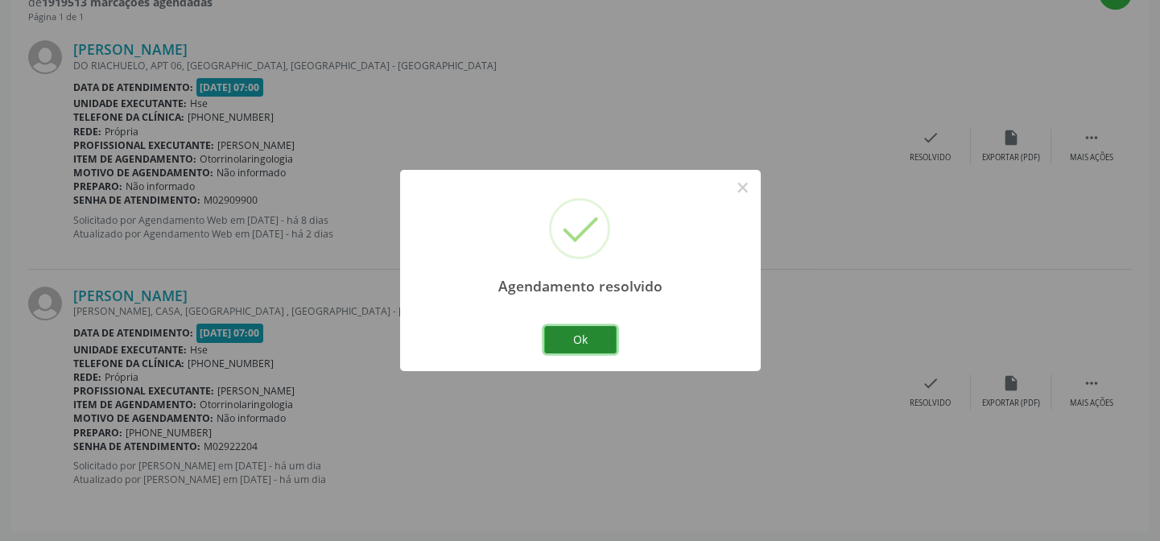
click at [579, 337] on button "Ok" at bounding box center [580, 339] width 72 height 27
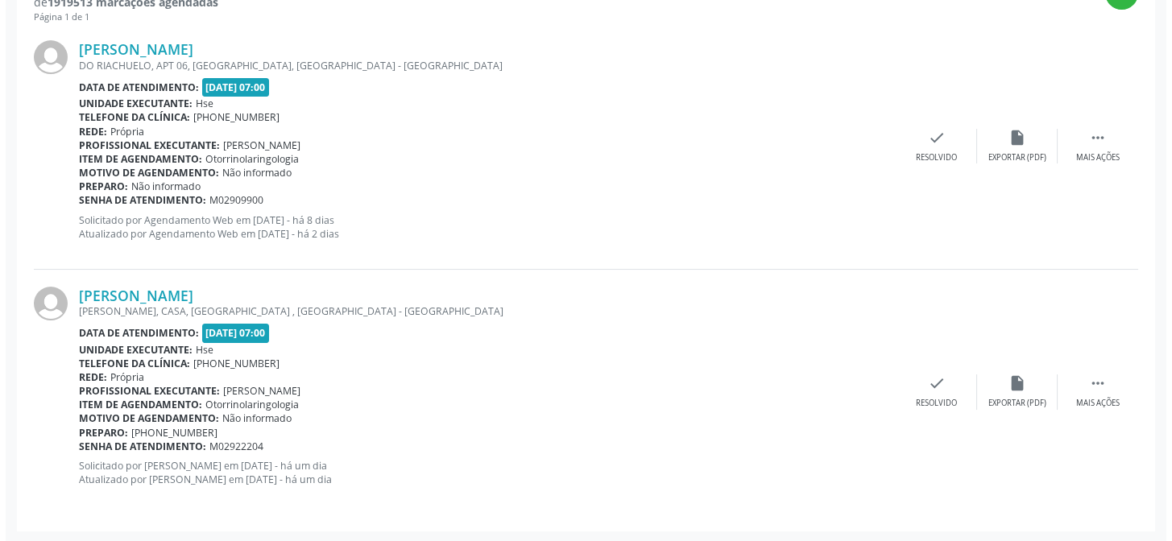
scroll to position [539, 0]
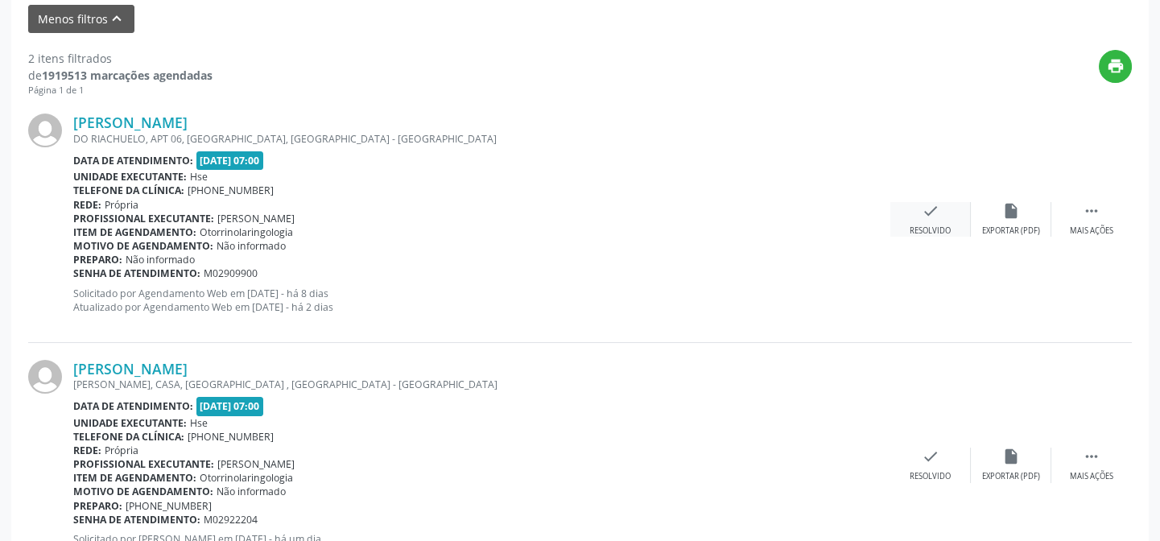
click at [928, 214] on icon "check" at bounding box center [931, 211] width 18 height 18
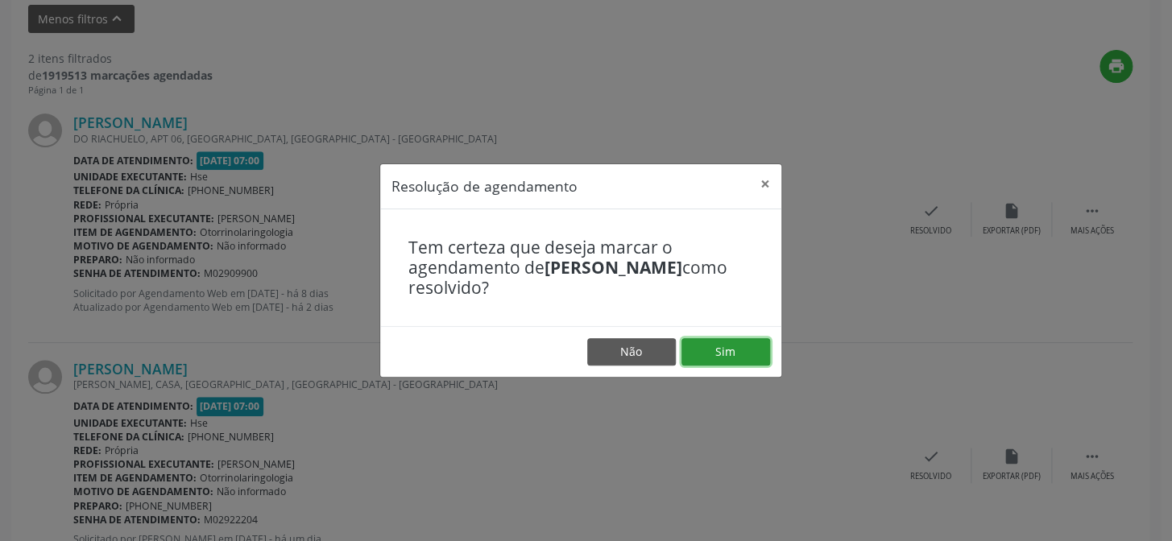
click at [715, 349] on button "Sim" at bounding box center [725, 351] width 89 height 27
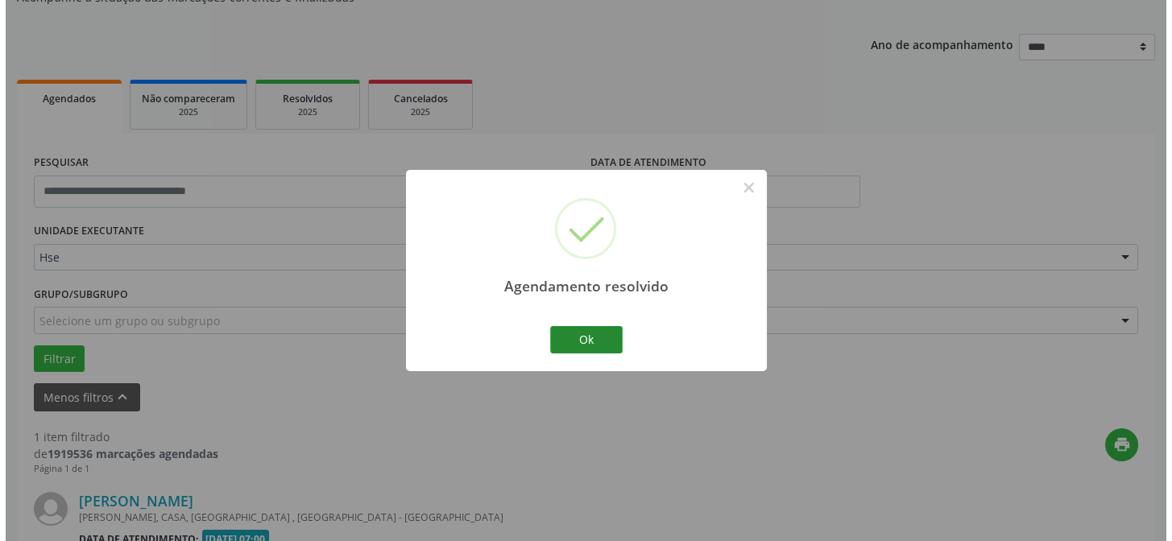
scroll to position [368, 0]
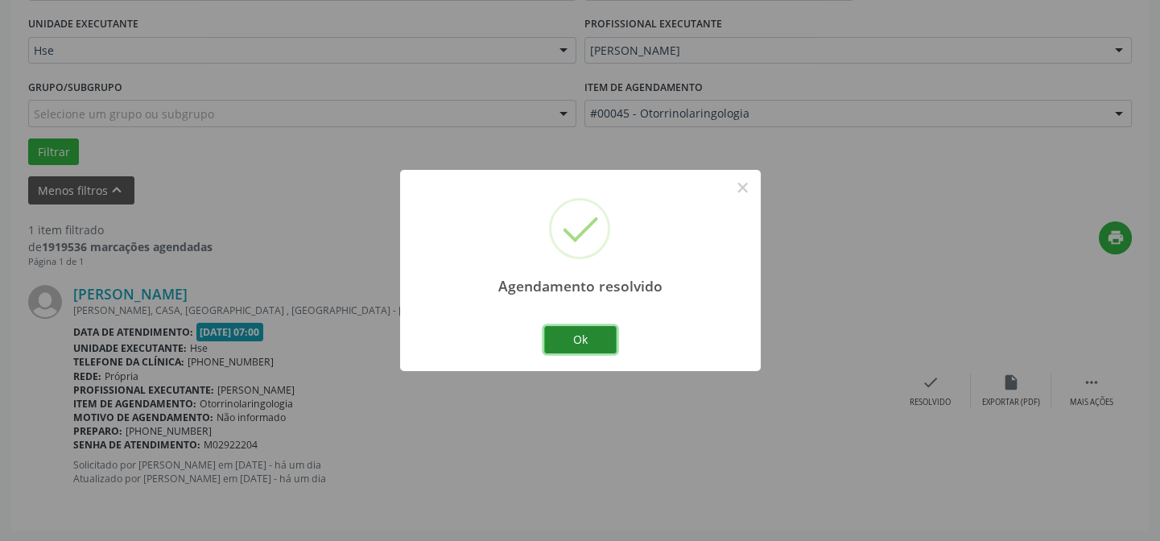
click at [581, 337] on button "Ok" at bounding box center [580, 339] width 72 height 27
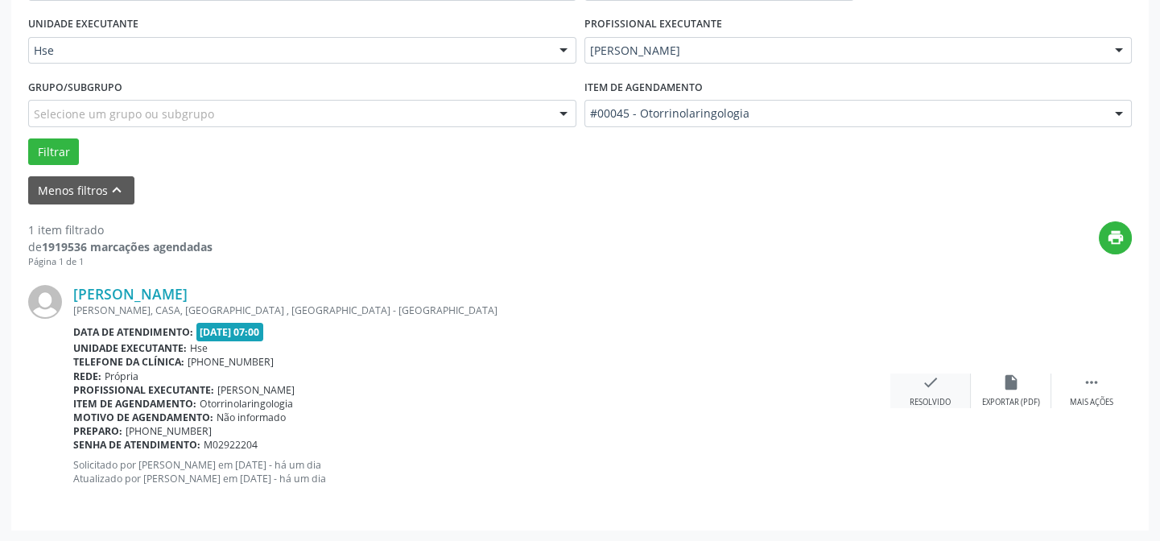
click at [932, 382] on icon "check" at bounding box center [931, 383] width 18 height 18
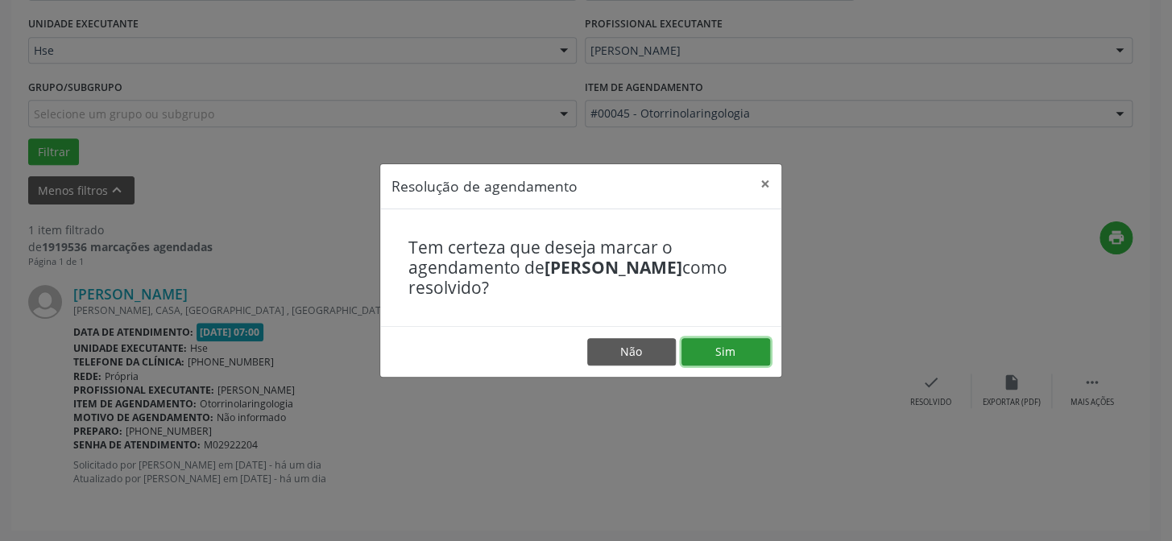
click at [722, 349] on button "Sim" at bounding box center [725, 351] width 89 height 27
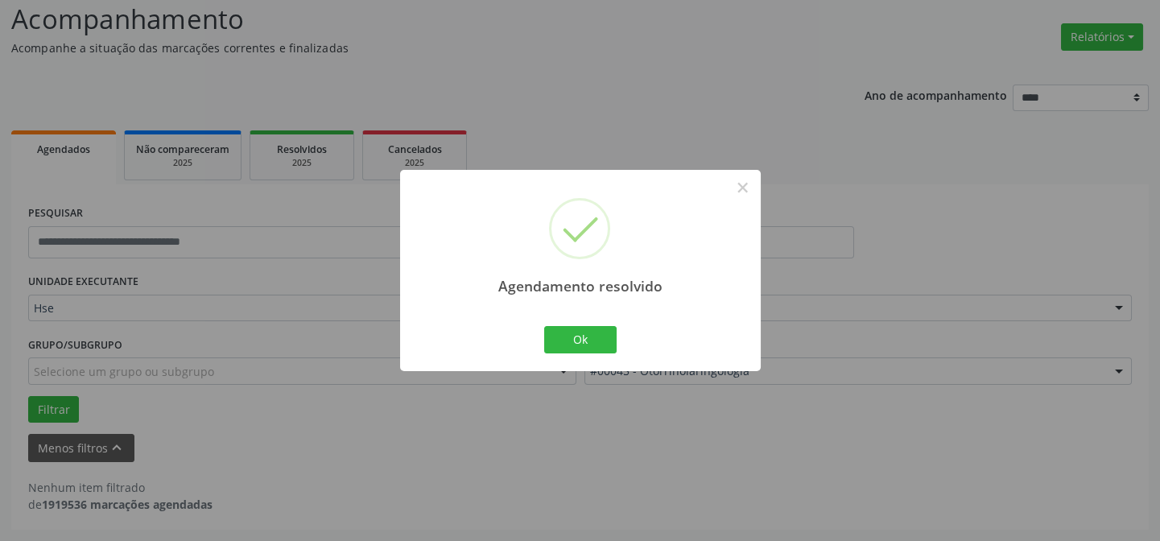
scroll to position [109, 0]
click at [579, 337] on button "Ok" at bounding box center [580, 339] width 72 height 27
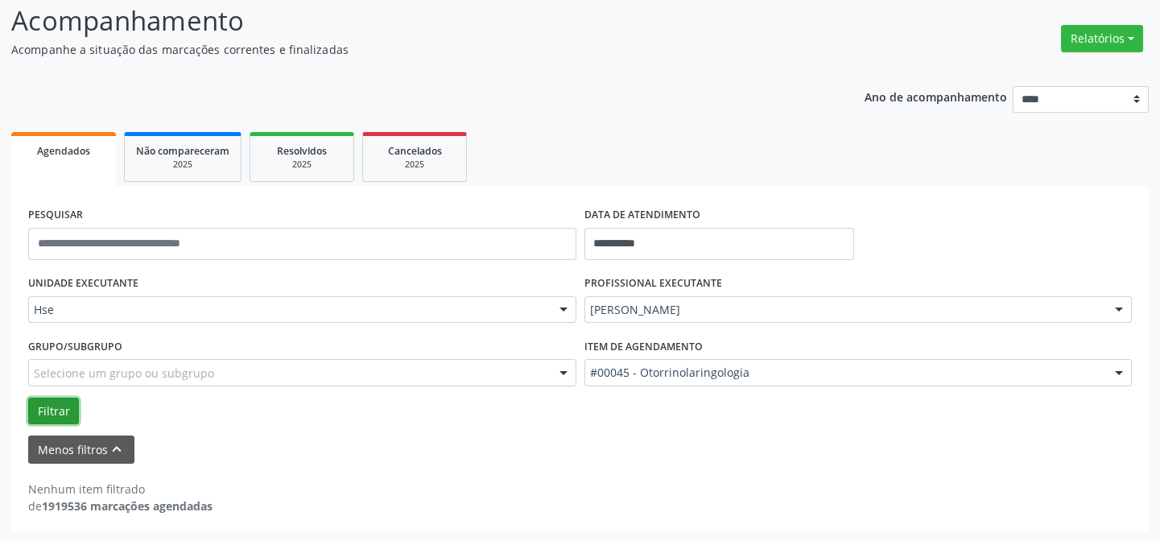
drag, startPoint x: 48, startPoint y: 409, endPoint x: 67, endPoint y: 407, distance: 19.4
click at [48, 409] on button "Filtrar" at bounding box center [53, 411] width 51 height 27
